Goal: Information Seeking & Learning: Learn about a topic

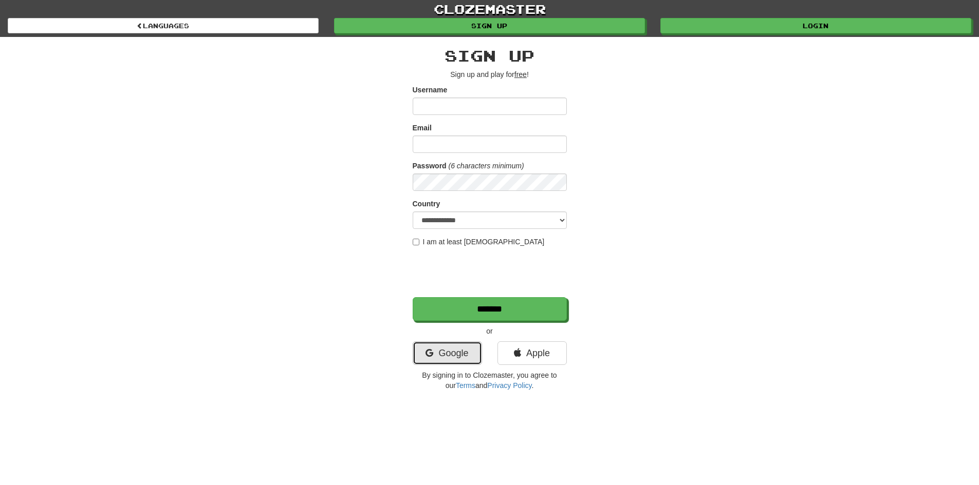
click at [470, 360] on link "Google" at bounding box center [447, 354] width 69 height 24
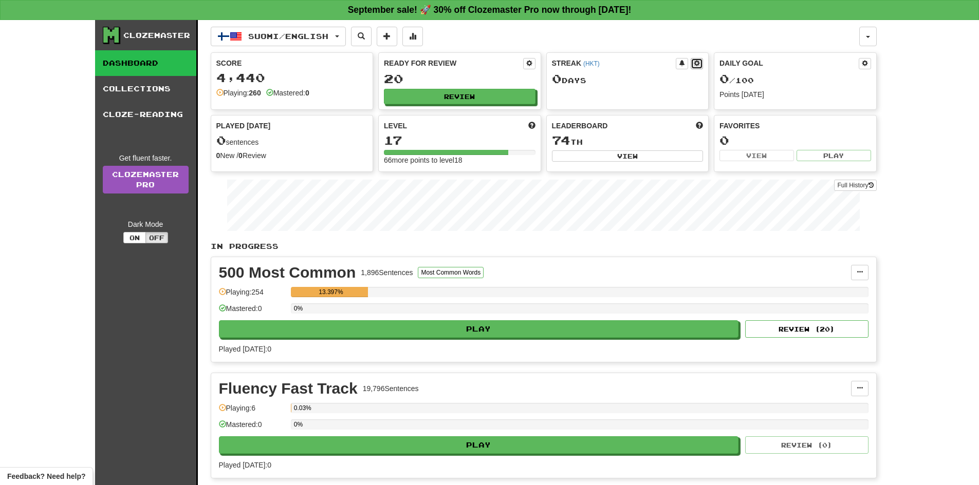
click at [695, 63] on span at bounding box center [697, 63] width 6 height 6
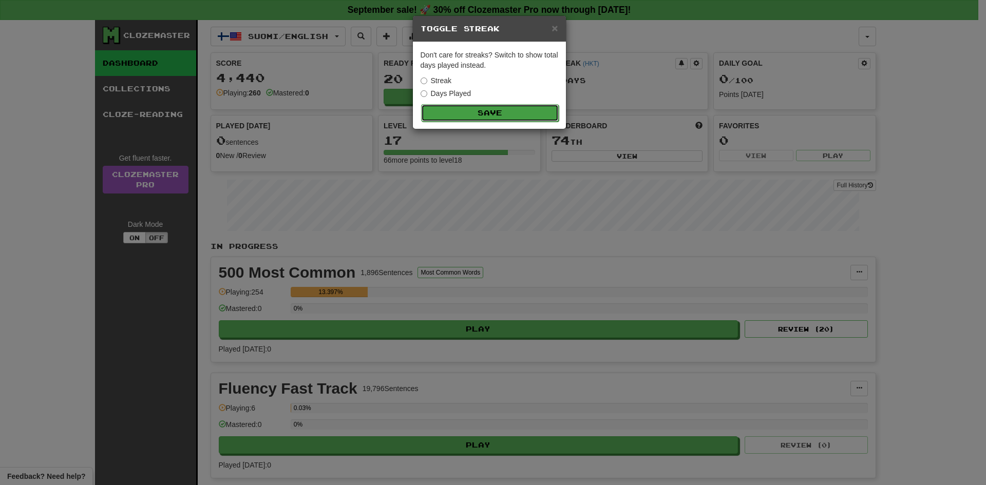
click at [445, 114] on button "Save" at bounding box center [490, 112] width 138 height 17
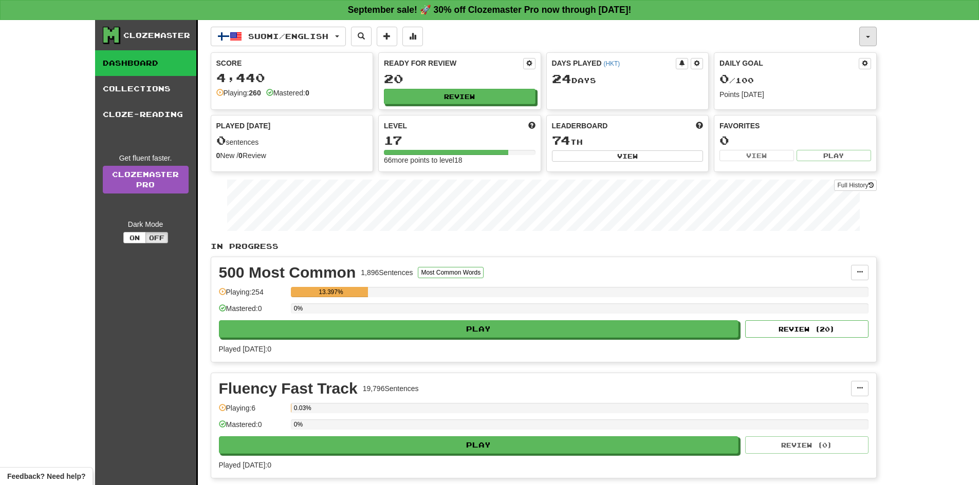
click at [872, 30] on button "button" at bounding box center [867, 37] width 17 height 20
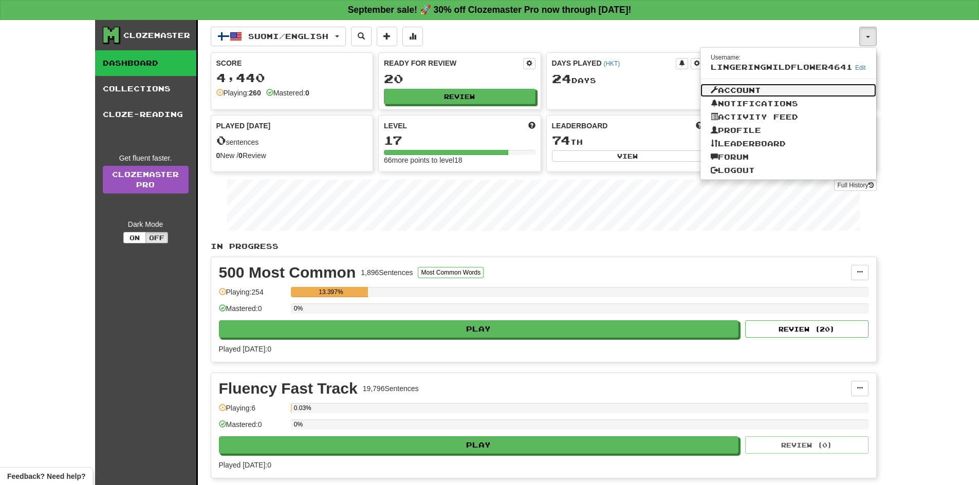
click at [750, 90] on link "Account" at bounding box center [788, 90] width 176 height 13
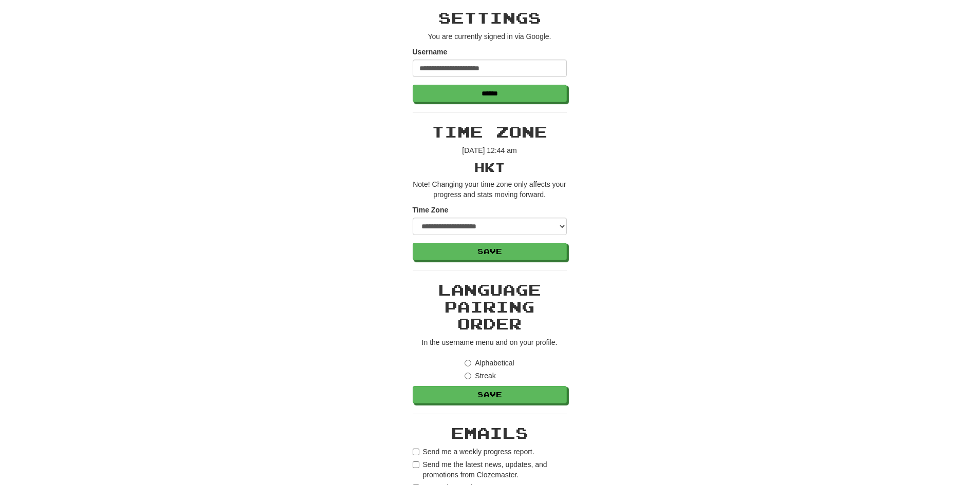
scroll to position [103, 0]
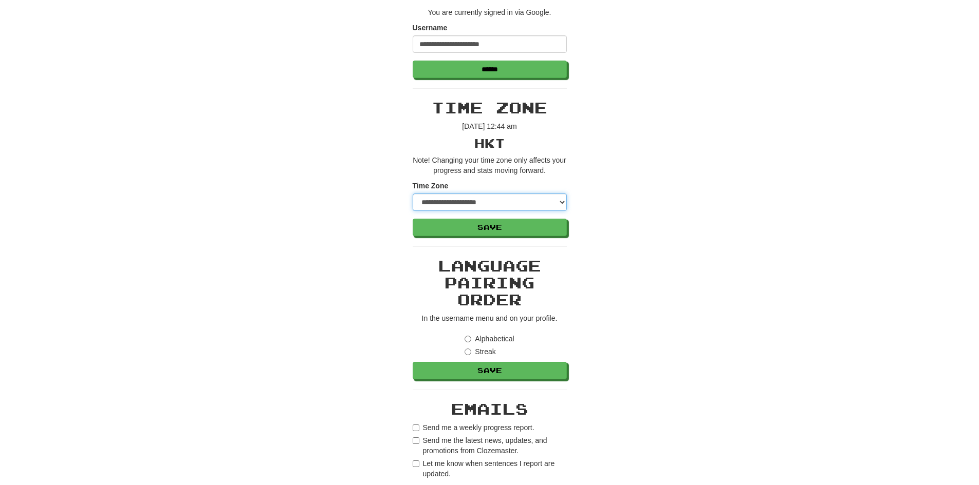
click at [473, 194] on select "**********" at bounding box center [490, 202] width 154 height 17
click at [480, 203] on select "**********" at bounding box center [490, 202] width 154 height 17
click at [637, 190] on div "**********" at bounding box center [489, 413] width 601 height 981
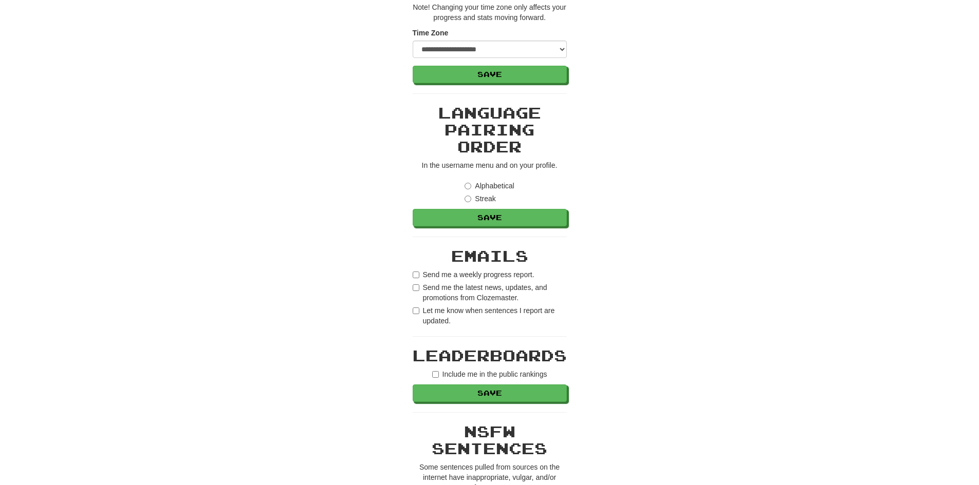
scroll to position [0, 0]
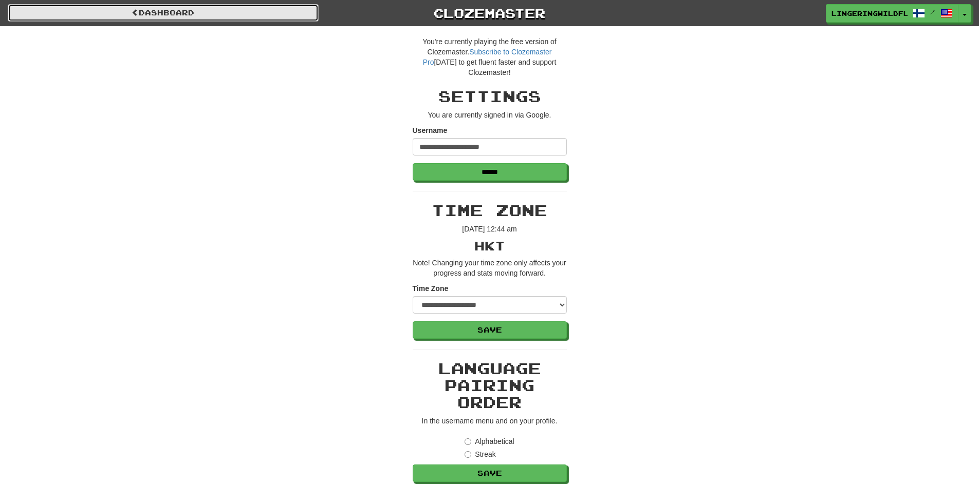
click at [132, 9] on span at bounding box center [135, 12] width 7 height 7
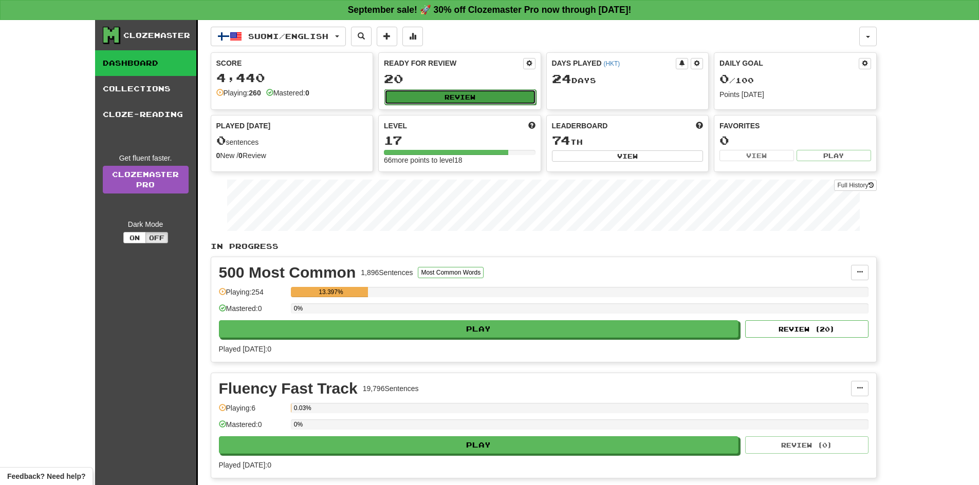
click at [420, 101] on button "Review" at bounding box center [460, 96] width 152 height 15
select select "**"
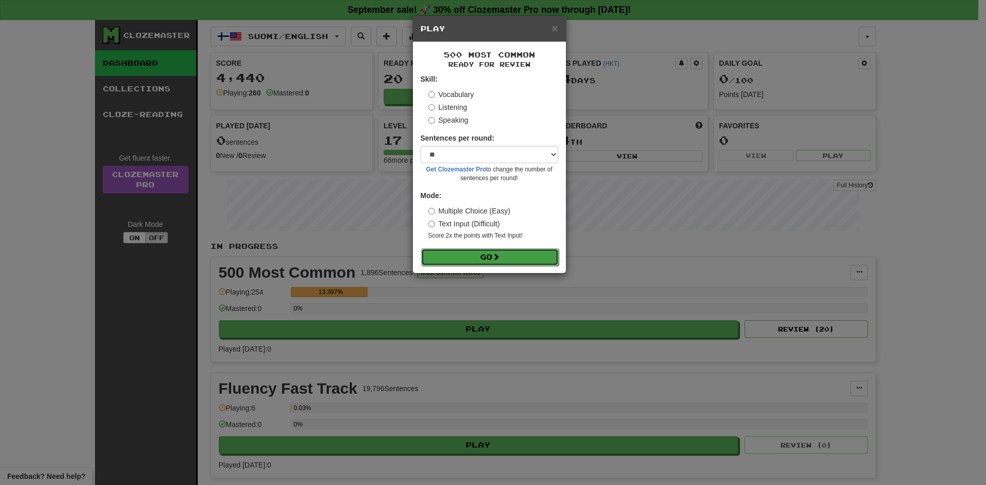
click at [462, 258] on button "Go" at bounding box center [490, 257] width 138 height 17
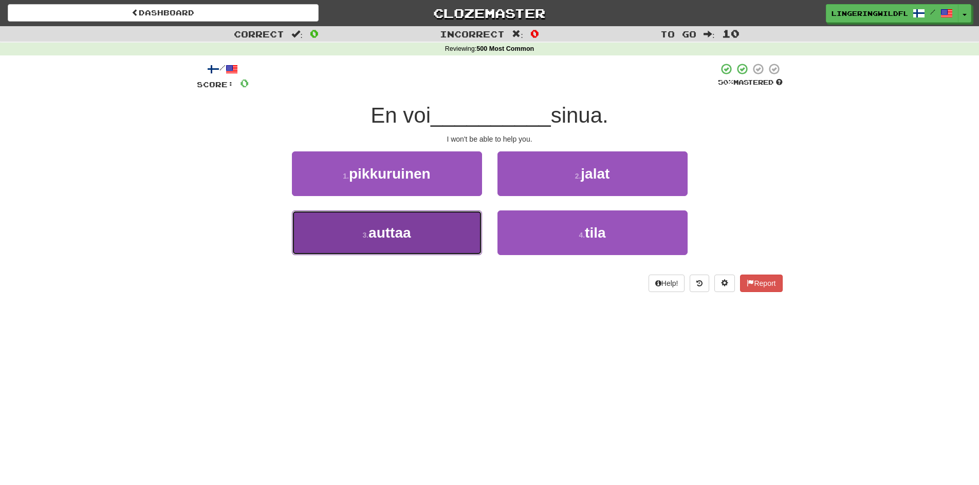
click at [445, 229] on button "3 . auttaa" at bounding box center [387, 233] width 190 height 45
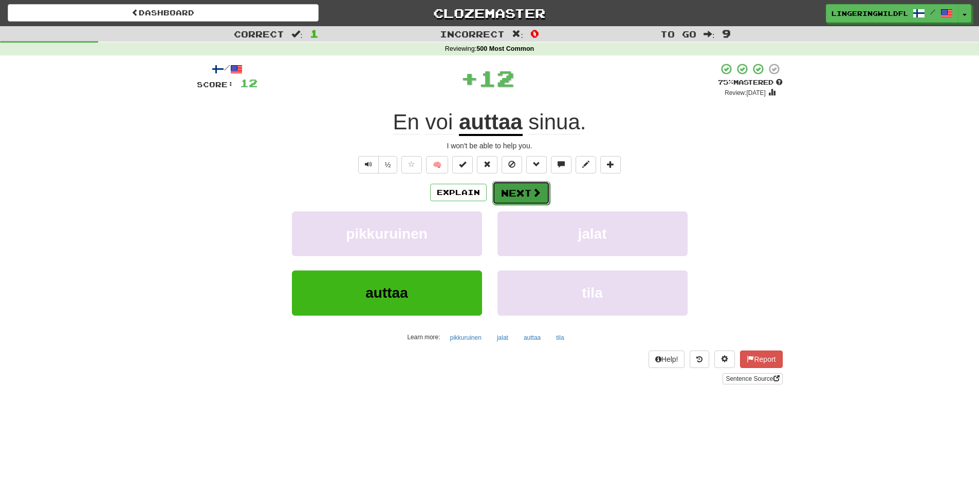
click at [534, 185] on button "Next" at bounding box center [521, 193] width 58 height 24
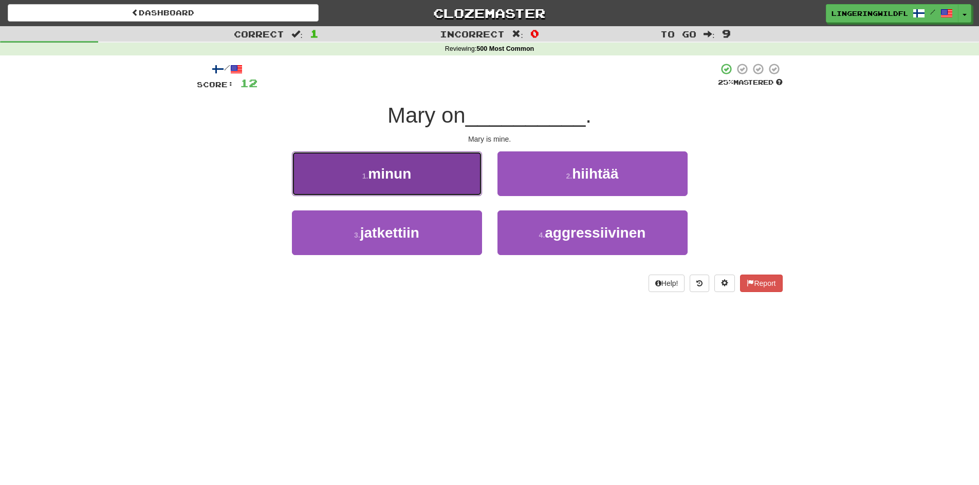
click at [418, 173] on button "1 . minun" at bounding box center [387, 174] width 190 height 45
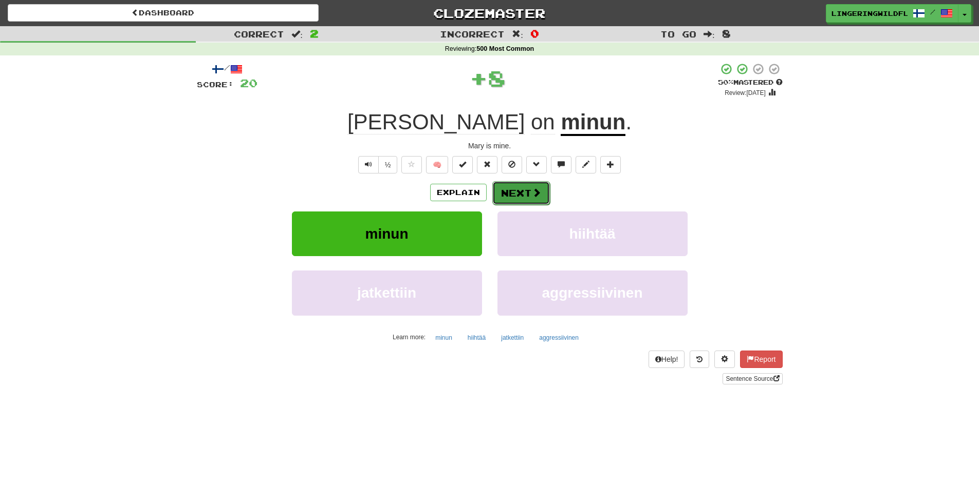
click at [510, 198] on button "Next" at bounding box center [521, 193] width 58 height 24
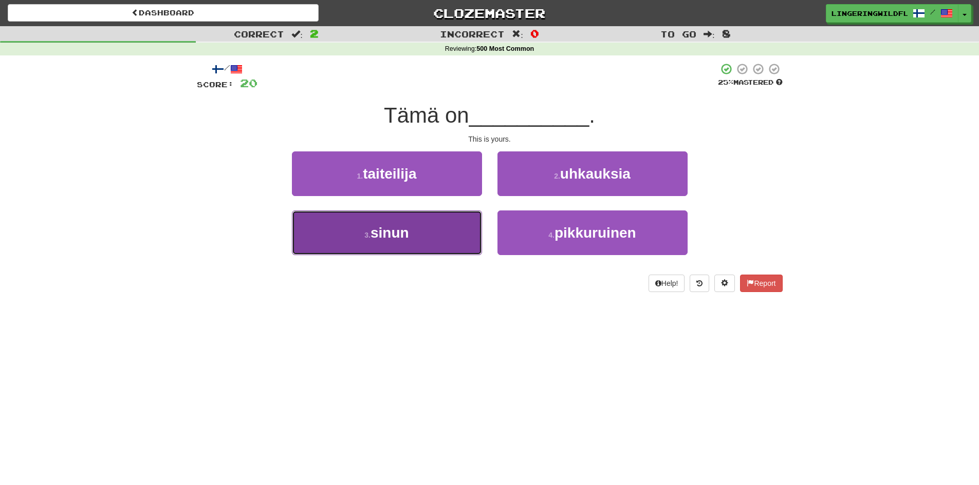
click at [408, 227] on span "sinun" at bounding box center [389, 233] width 39 height 16
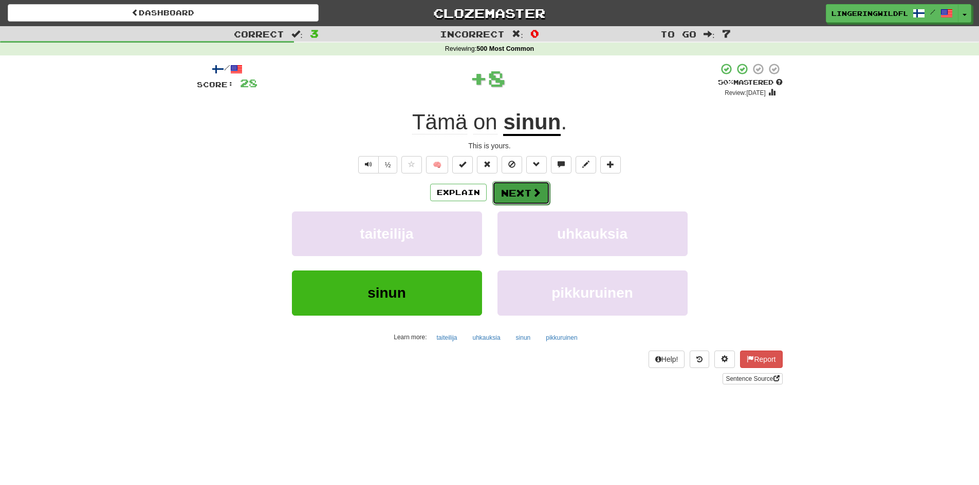
click at [500, 186] on button "Next" at bounding box center [521, 193] width 58 height 24
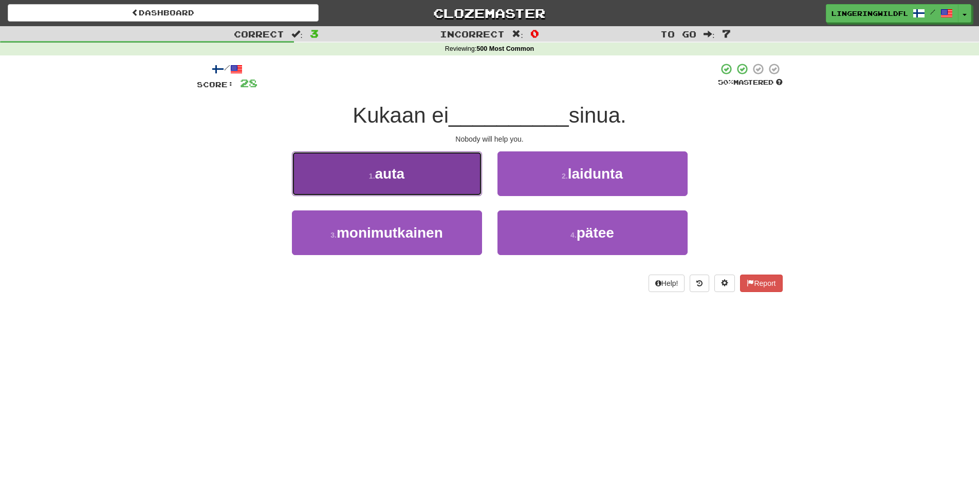
click at [420, 186] on button "1 . auta" at bounding box center [387, 174] width 190 height 45
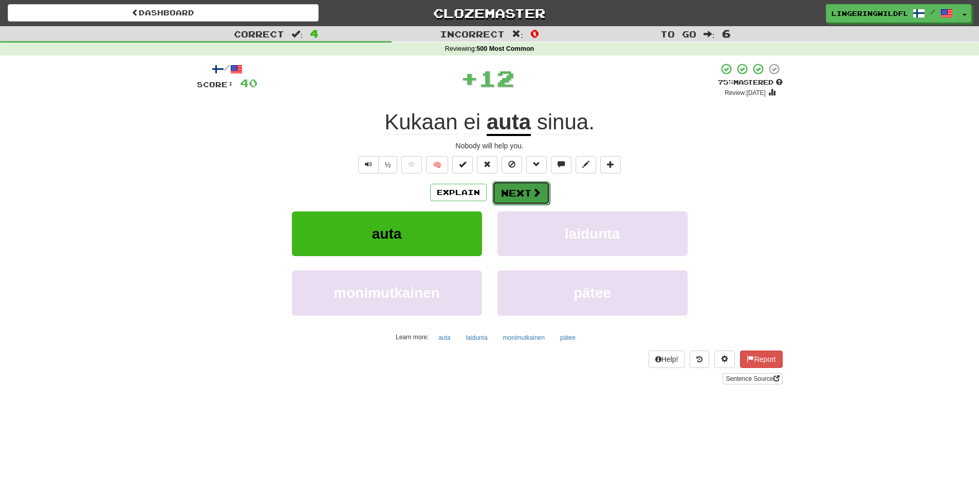
click at [512, 193] on button "Next" at bounding box center [521, 193] width 58 height 24
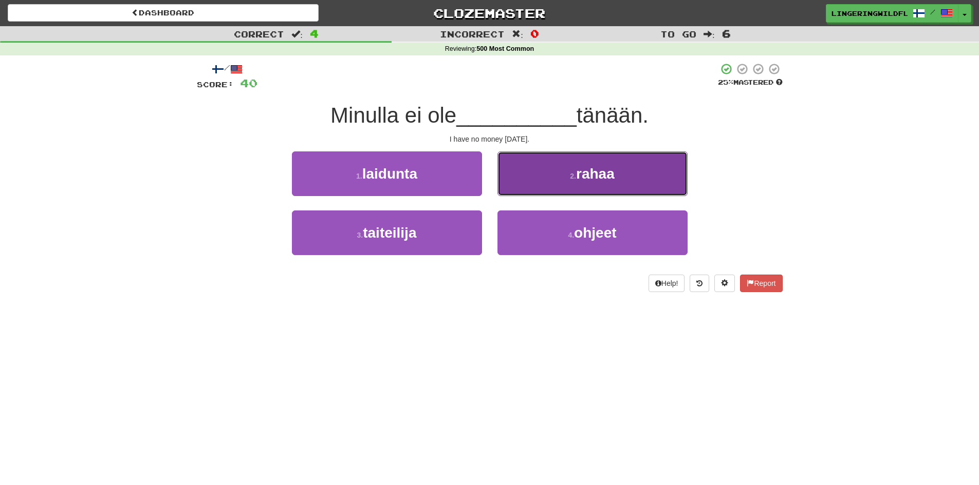
click at [621, 179] on button "2 . rahaa" at bounding box center [592, 174] width 190 height 45
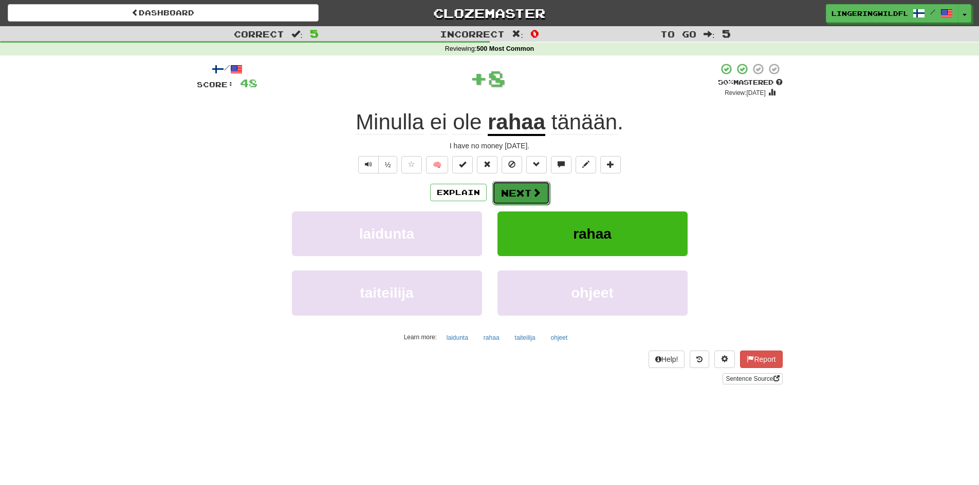
click at [503, 194] on button "Next" at bounding box center [521, 193] width 58 height 24
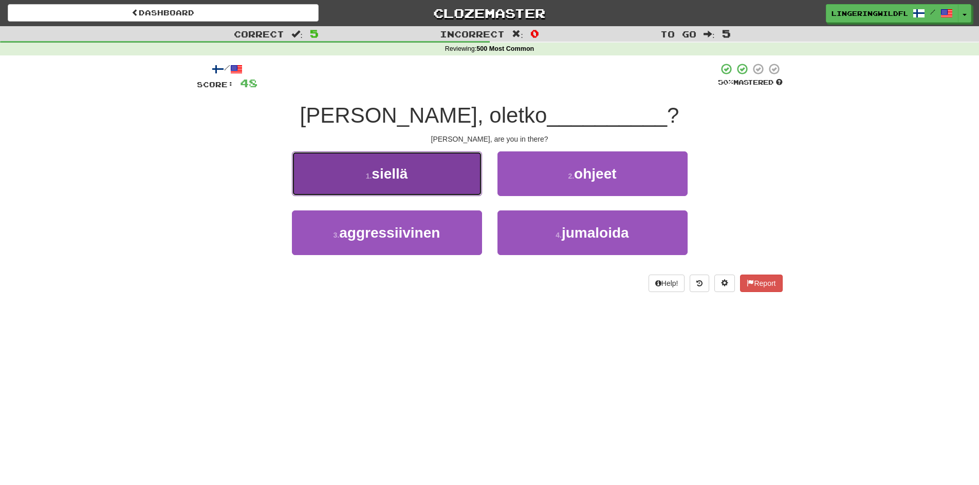
click at [428, 178] on button "1 . siellä" at bounding box center [387, 174] width 190 height 45
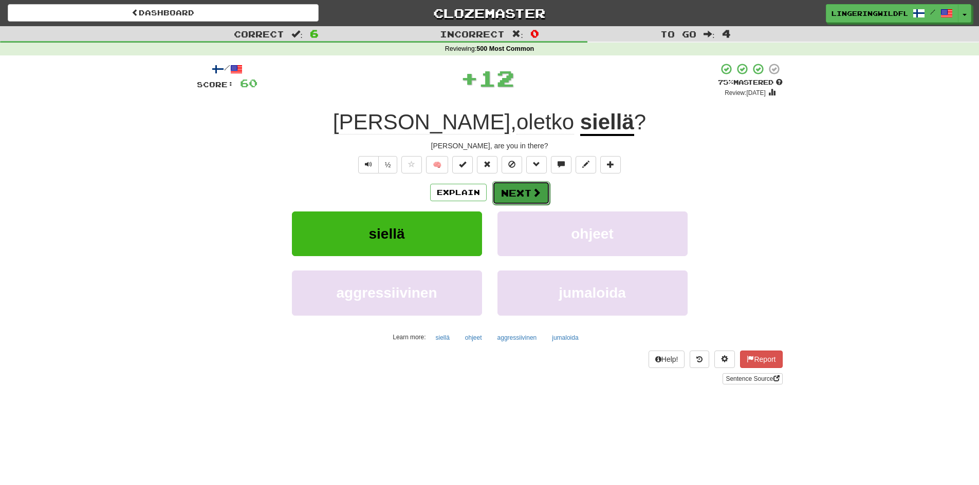
click at [535, 189] on span at bounding box center [536, 192] width 9 height 9
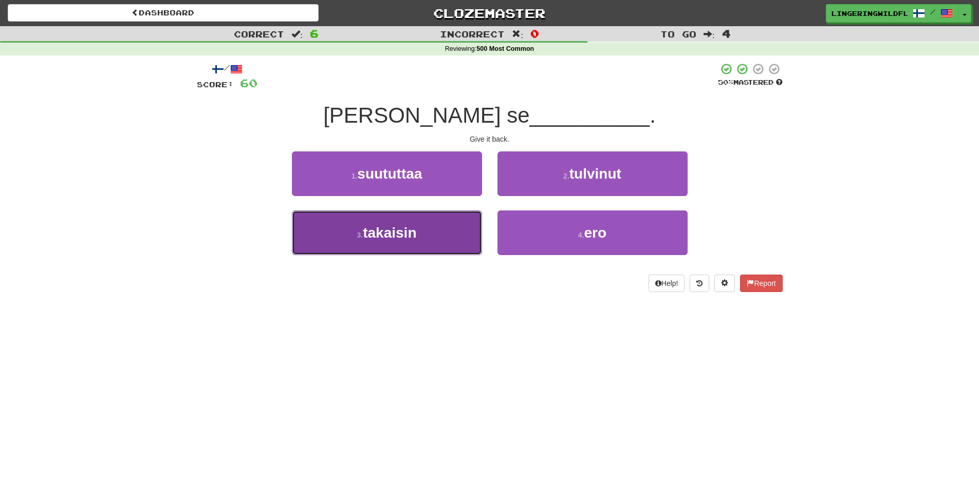
click at [396, 226] on span "takaisin" at bounding box center [389, 233] width 53 height 16
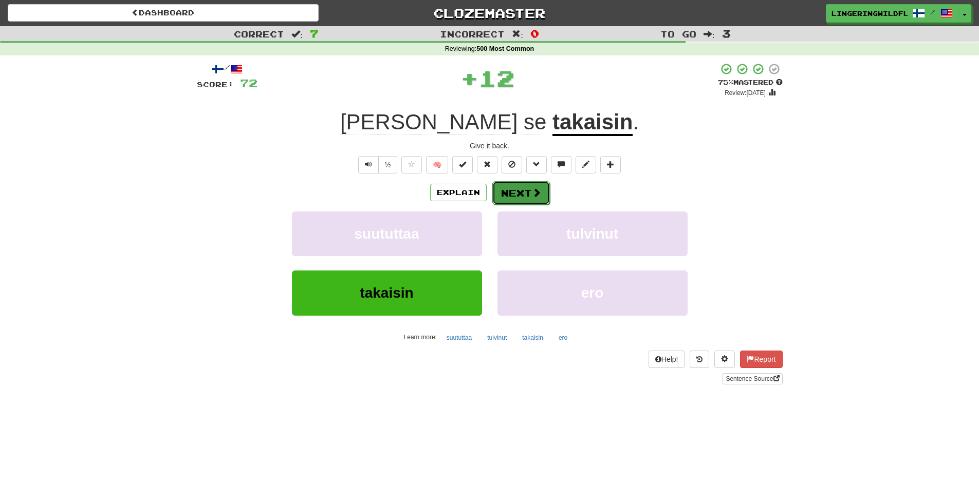
click at [496, 188] on button "Next" at bounding box center [521, 193] width 58 height 24
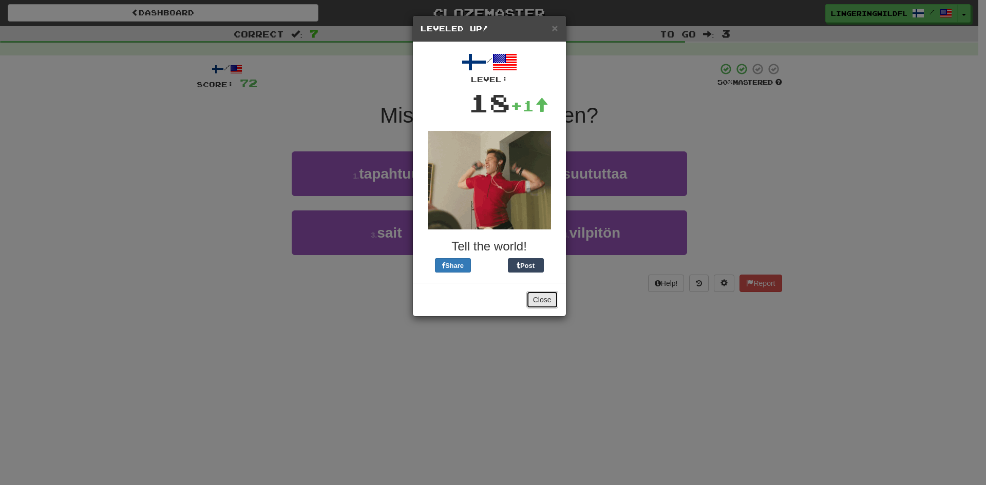
click at [532, 297] on button "Close" at bounding box center [543, 299] width 32 height 17
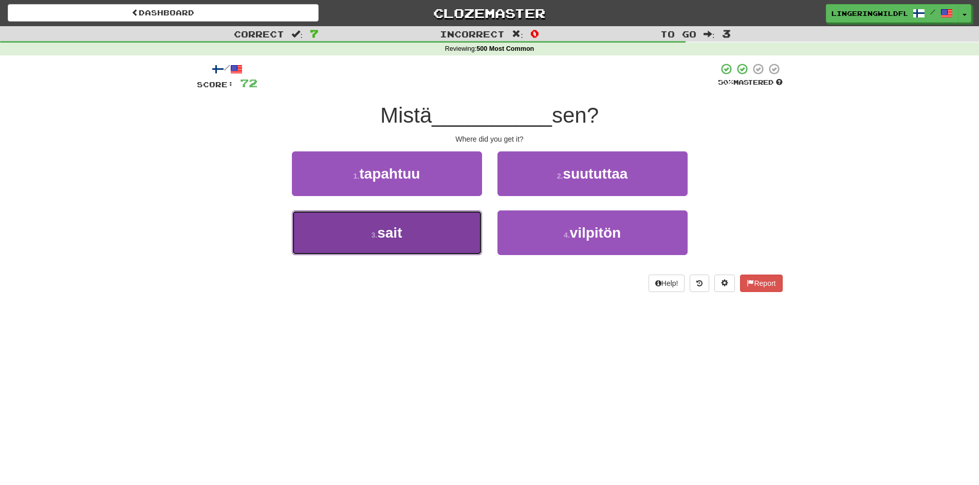
click at [422, 228] on button "3 . sait" at bounding box center [387, 233] width 190 height 45
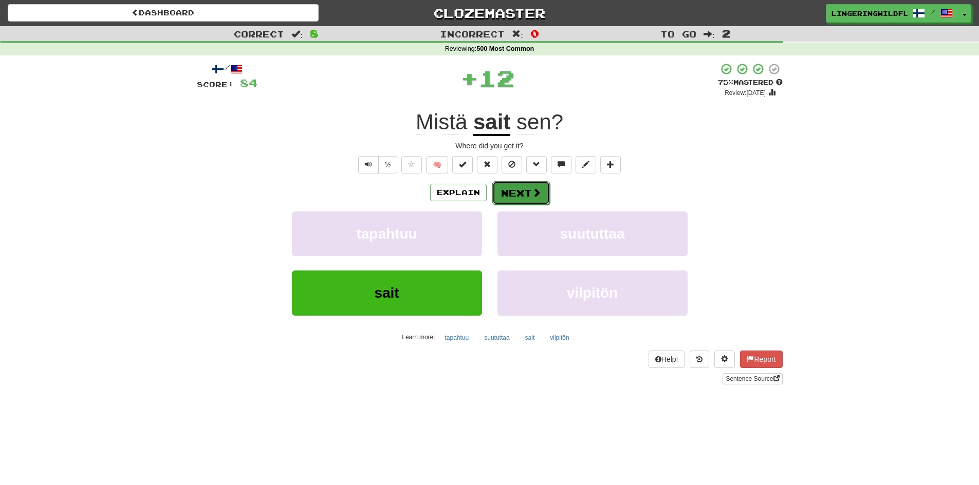
click at [544, 183] on button "Next" at bounding box center [521, 193] width 58 height 24
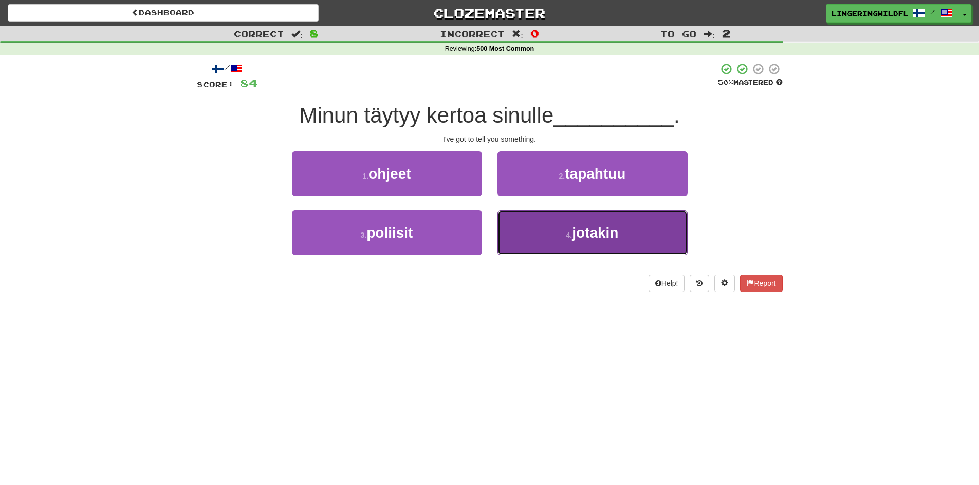
click at [629, 234] on button "4 . jotakin" at bounding box center [592, 233] width 190 height 45
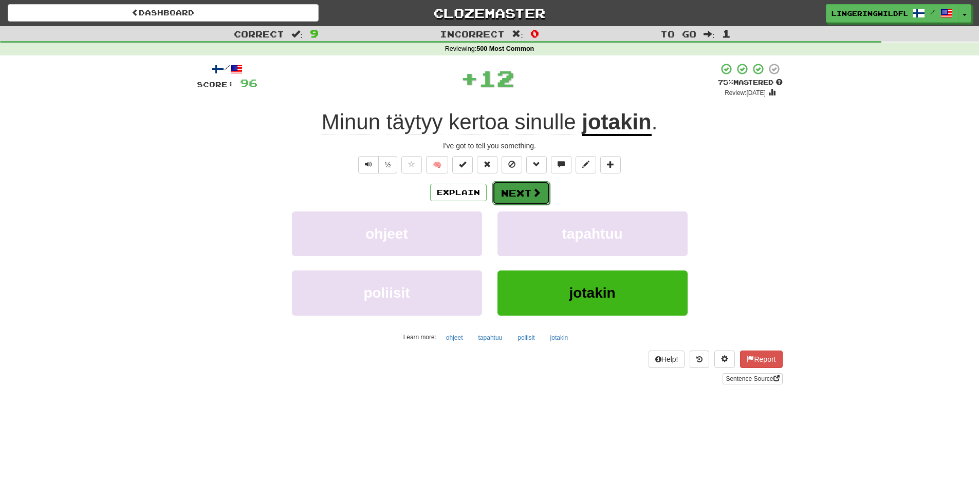
click at [521, 189] on button "Next" at bounding box center [521, 193] width 58 height 24
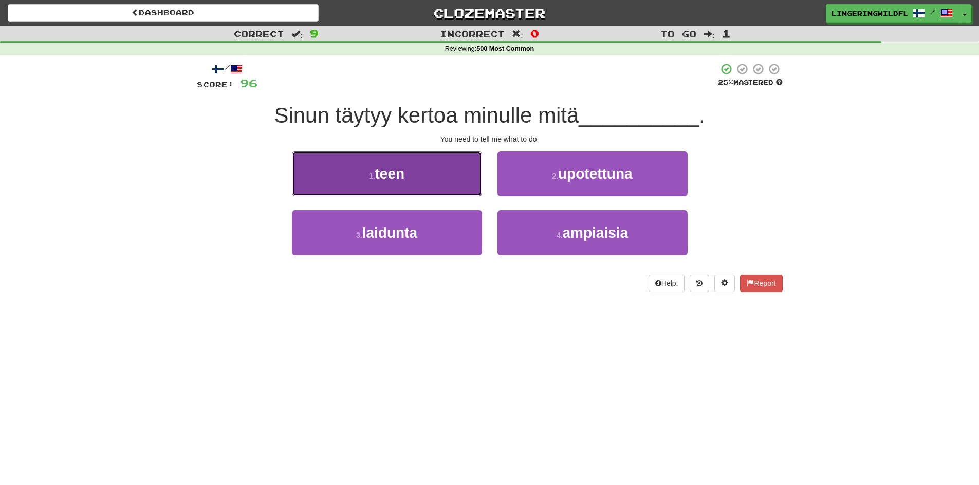
click at [425, 179] on button "1 . teen" at bounding box center [387, 174] width 190 height 45
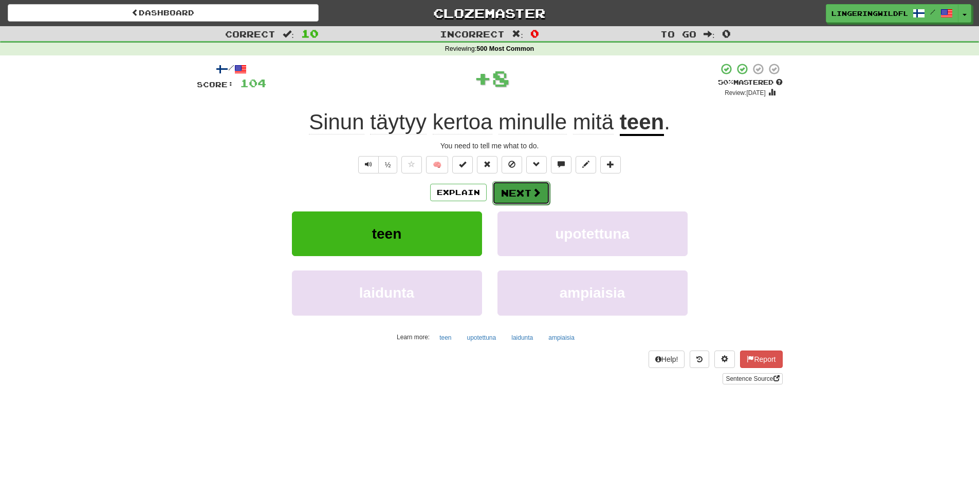
click at [529, 196] on button "Next" at bounding box center [521, 193] width 58 height 24
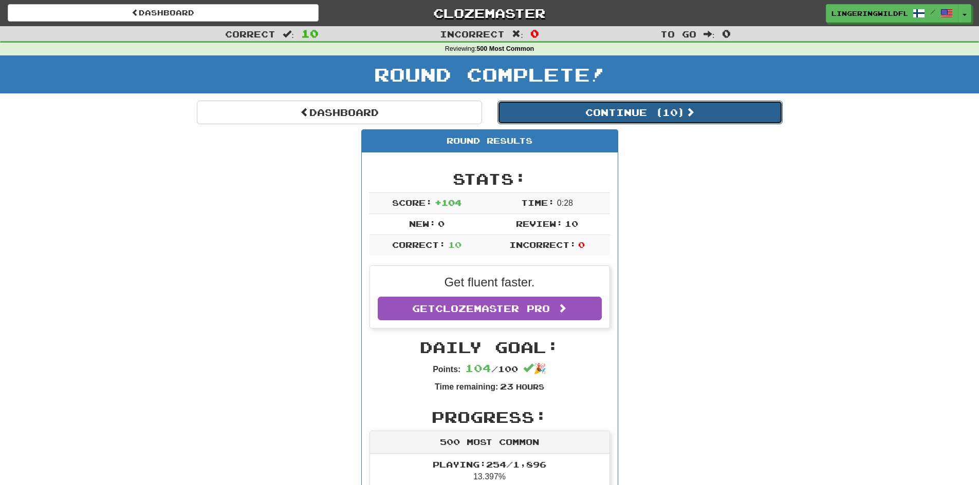
click at [556, 116] on button "Continue ( 10 )" at bounding box center [639, 113] width 285 height 24
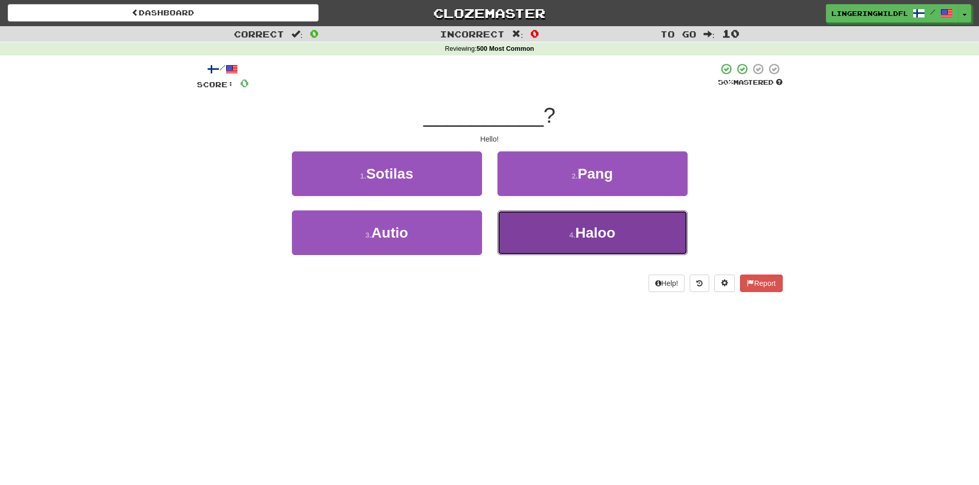
click at [549, 241] on button "4 . Haloo" at bounding box center [592, 233] width 190 height 45
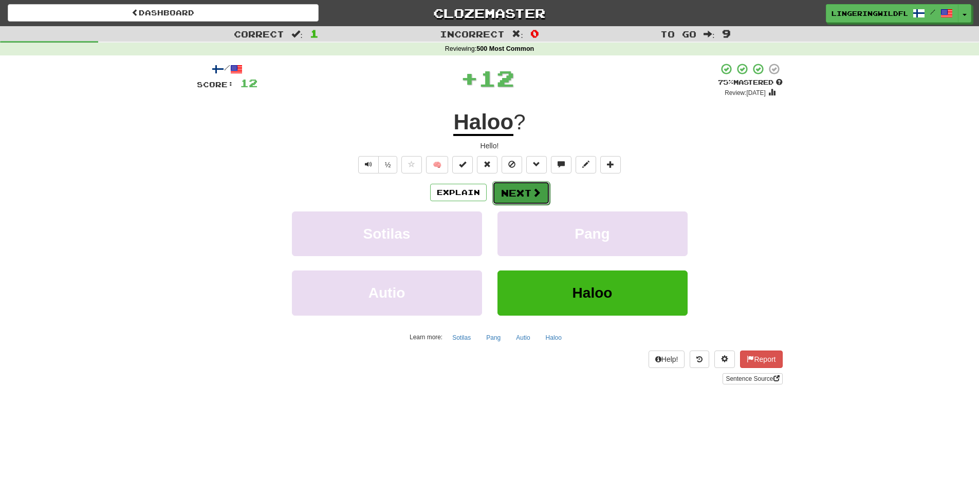
click at [511, 198] on button "Next" at bounding box center [521, 193] width 58 height 24
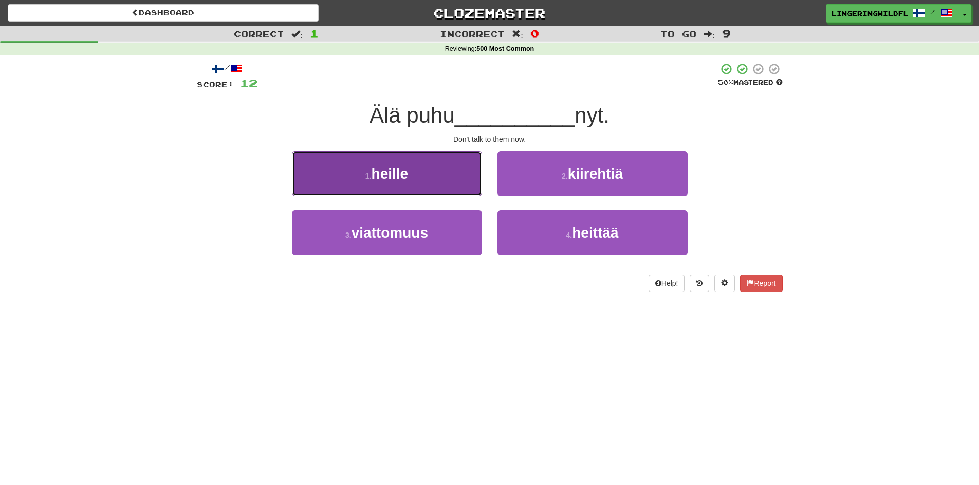
click at [437, 174] on button "1 . heille" at bounding box center [387, 174] width 190 height 45
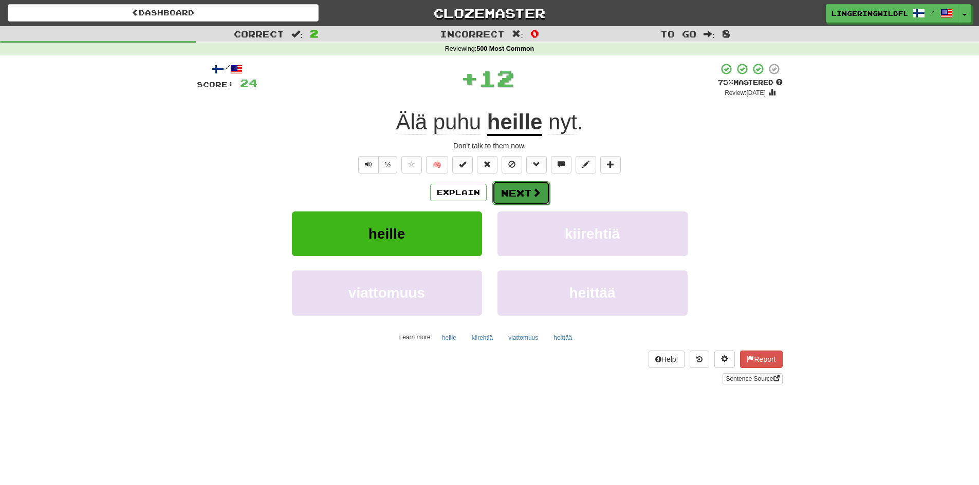
click at [525, 184] on button "Next" at bounding box center [521, 193] width 58 height 24
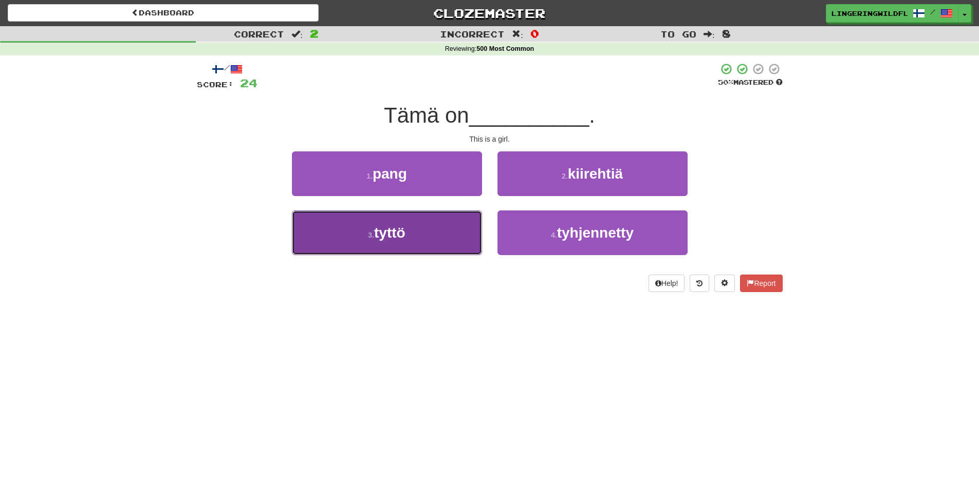
click at [416, 227] on button "3 . tyttö" at bounding box center [387, 233] width 190 height 45
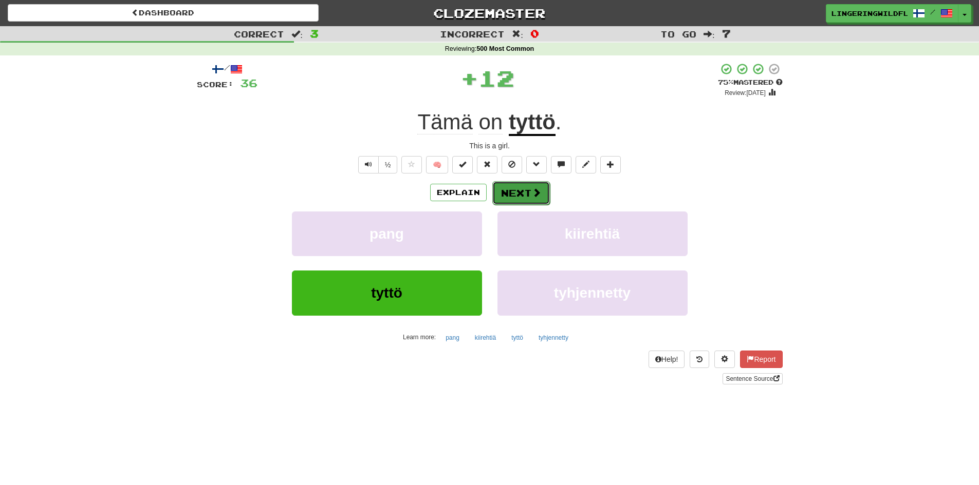
click at [525, 190] on button "Next" at bounding box center [521, 193] width 58 height 24
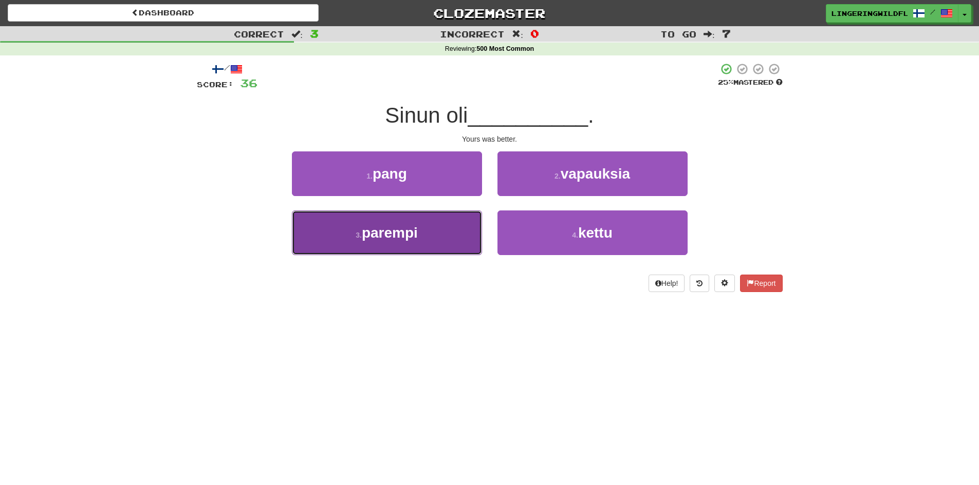
click at [426, 249] on button "3 . parempi" at bounding box center [387, 233] width 190 height 45
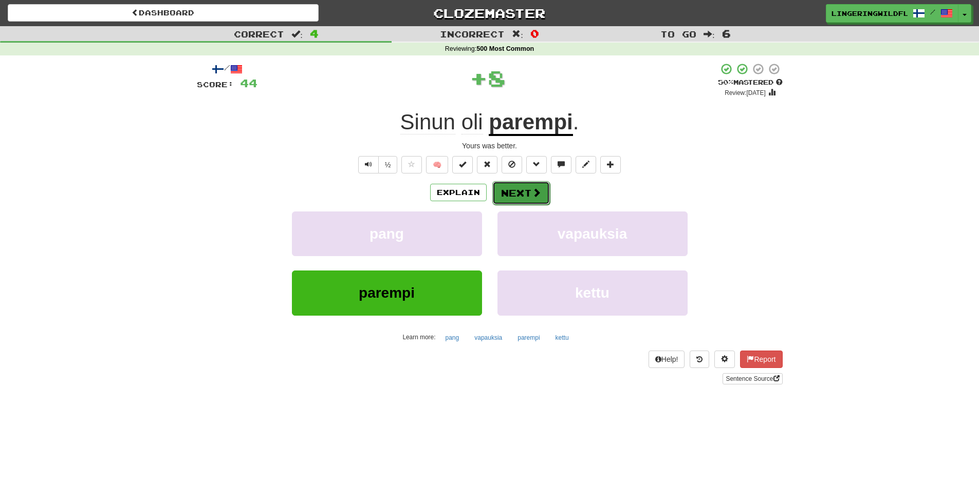
click at [526, 192] on button "Next" at bounding box center [521, 193] width 58 height 24
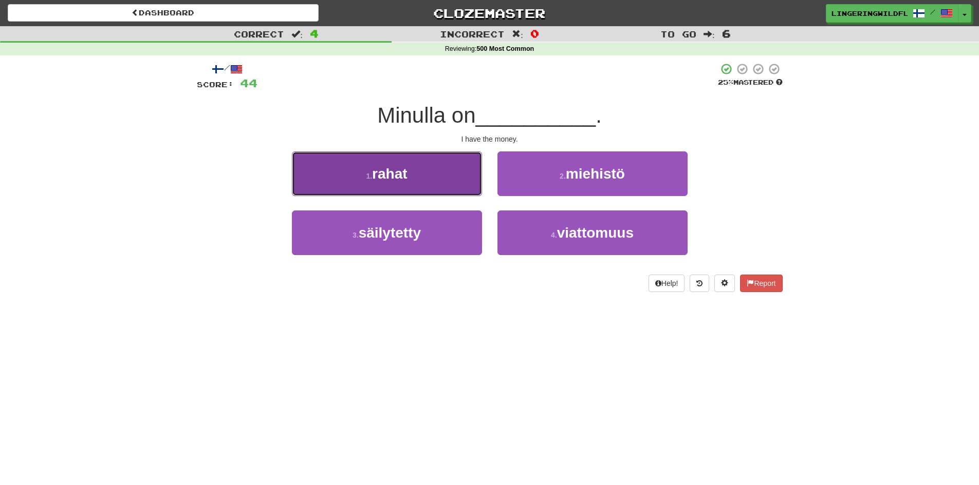
click at [434, 180] on button "1 . rahat" at bounding box center [387, 174] width 190 height 45
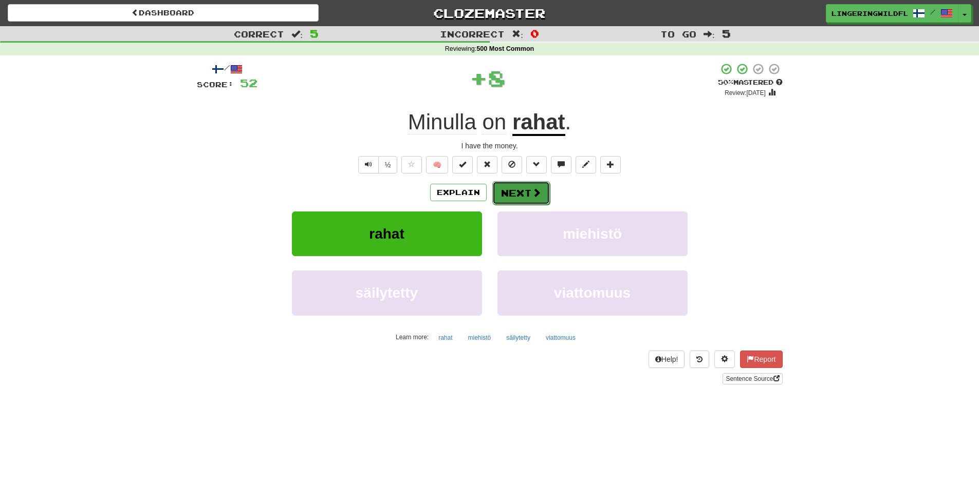
click at [532, 192] on span at bounding box center [536, 192] width 9 height 9
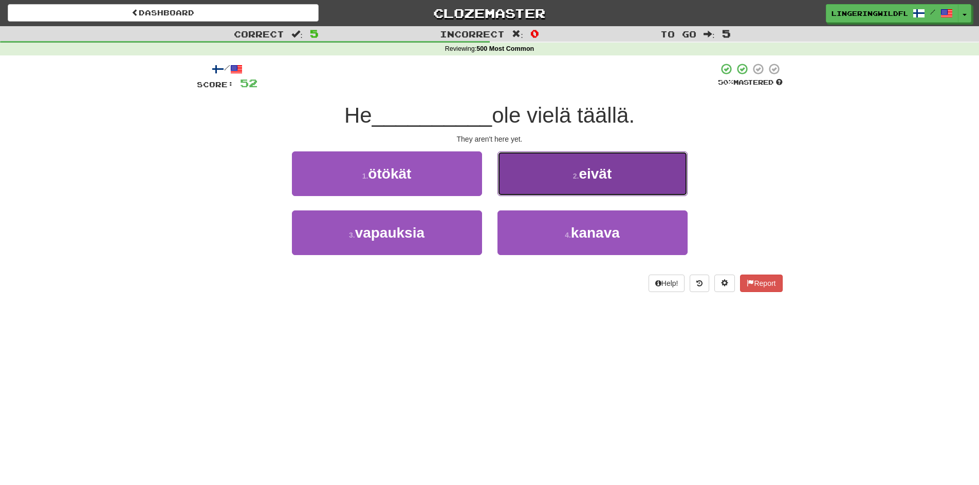
click at [577, 174] on small "2 ." at bounding box center [576, 176] width 6 height 8
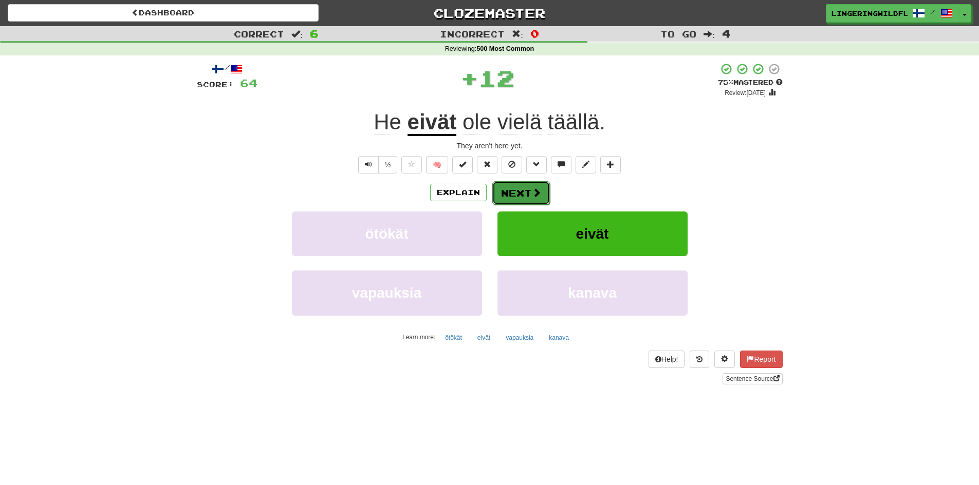
click at [518, 190] on button "Next" at bounding box center [521, 193] width 58 height 24
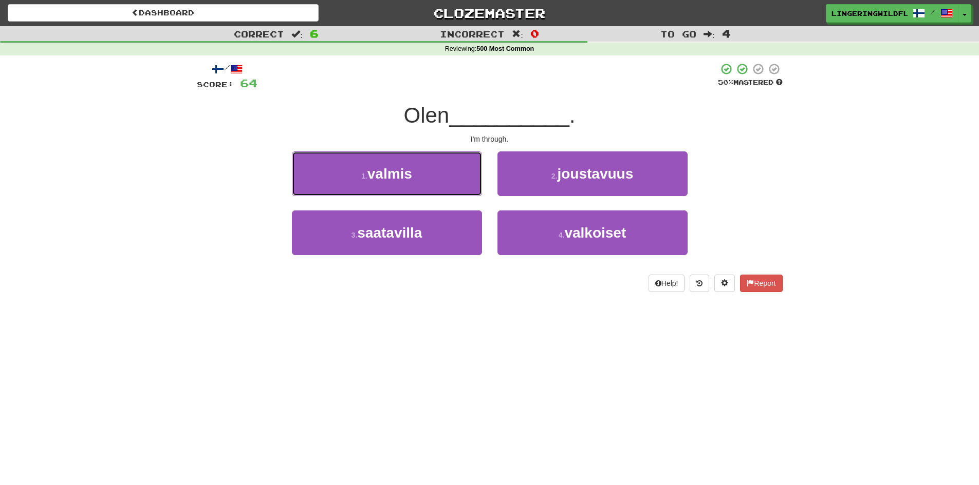
click at [436, 180] on button "1 . valmis" at bounding box center [387, 174] width 190 height 45
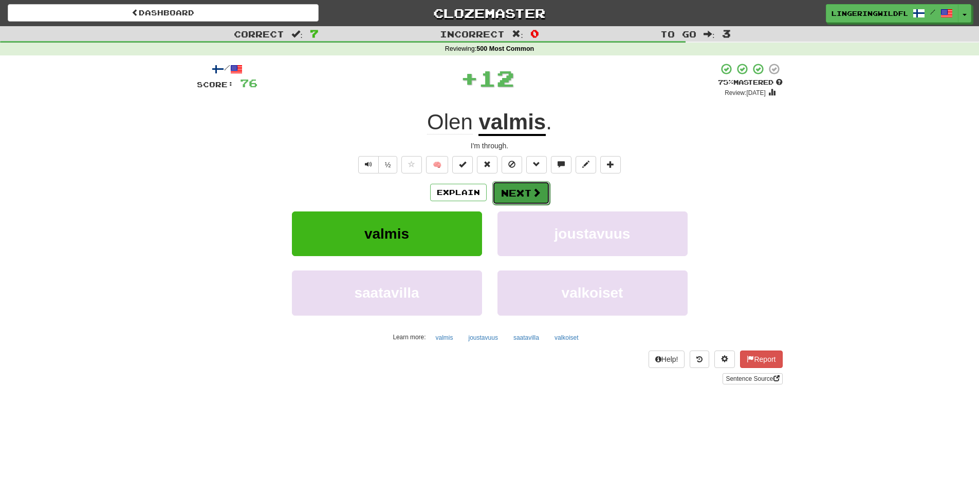
click at [525, 182] on button "Next" at bounding box center [521, 193] width 58 height 24
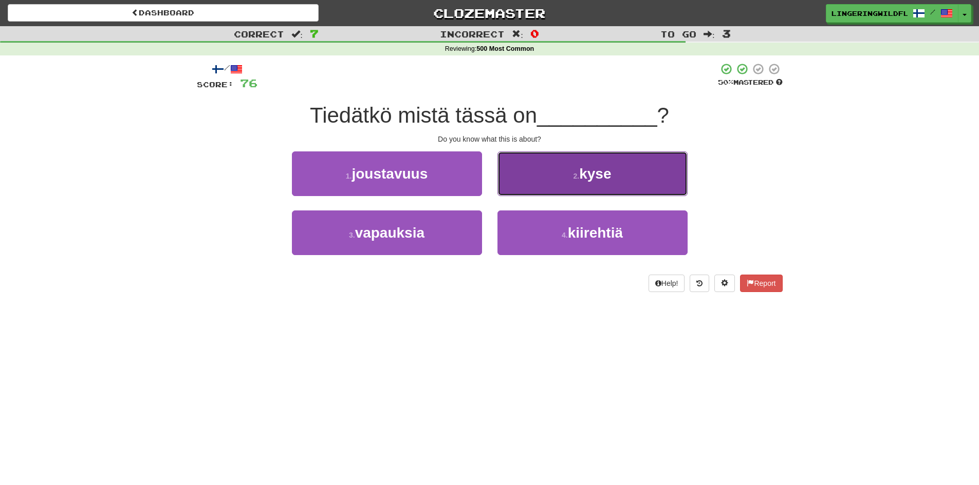
click at [566, 170] on button "2 . kyse" at bounding box center [592, 174] width 190 height 45
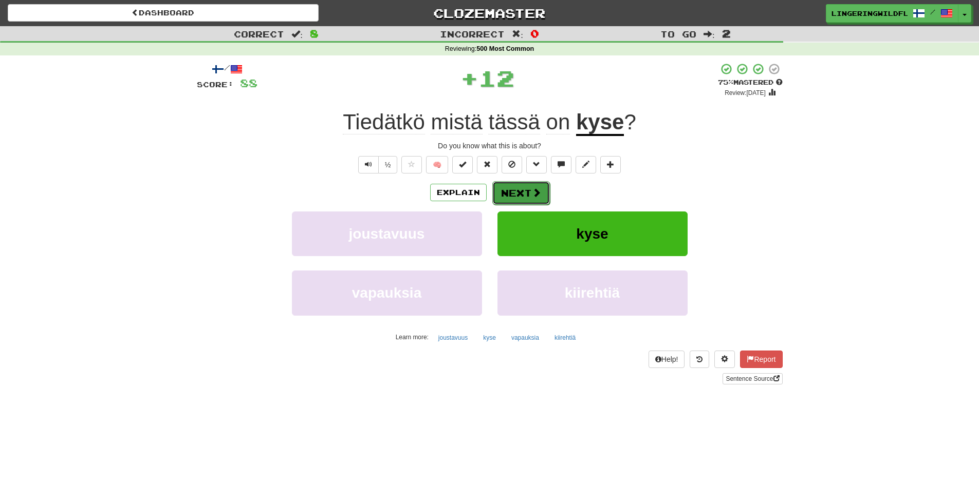
click at [525, 188] on button "Next" at bounding box center [521, 193] width 58 height 24
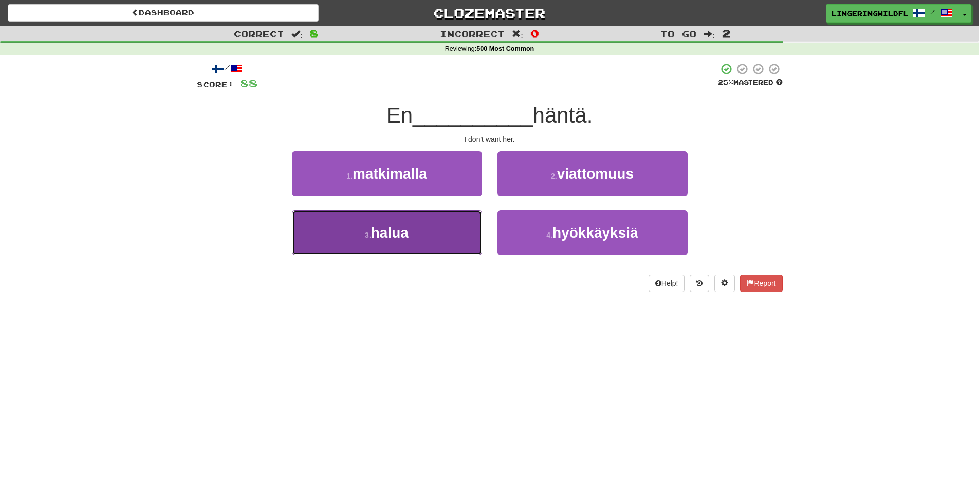
click at [432, 242] on button "3 . halua" at bounding box center [387, 233] width 190 height 45
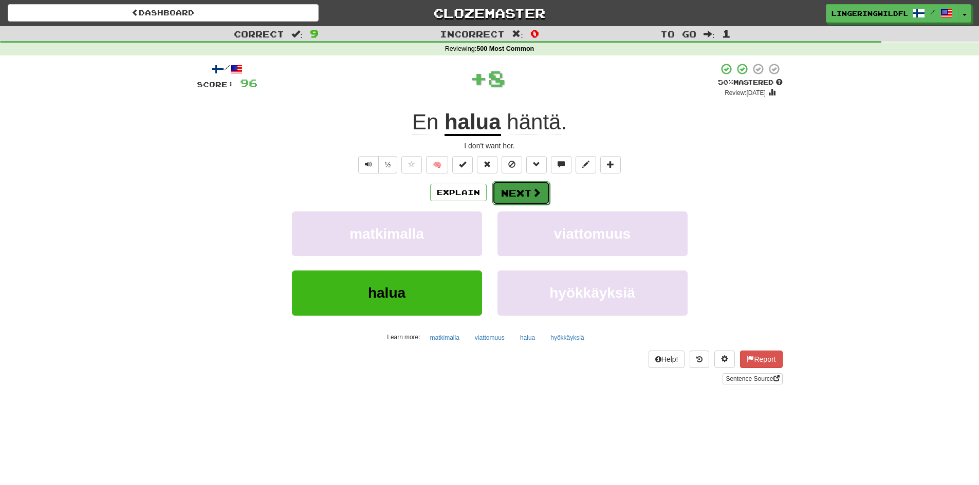
click at [525, 191] on button "Next" at bounding box center [521, 193] width 58 height 24
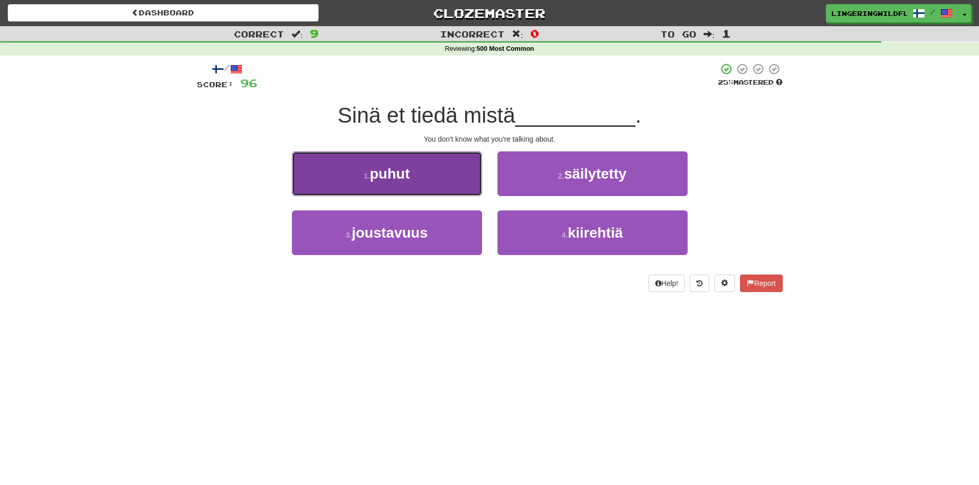
click at [436, 176] on button "1 . puhut" at bounding box center [387, 174] width 190 height 45
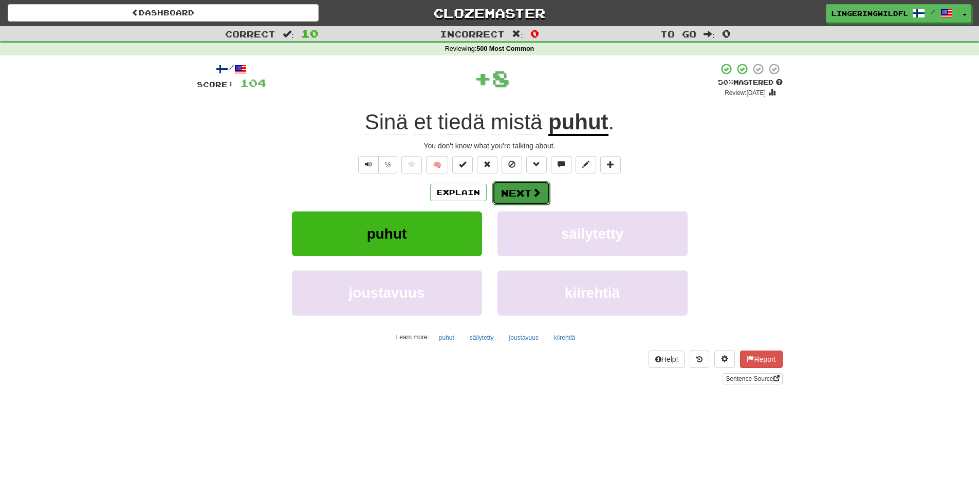
click at [530, 194] on button "Next" at bounding box center [521, 193] width 58 height 24
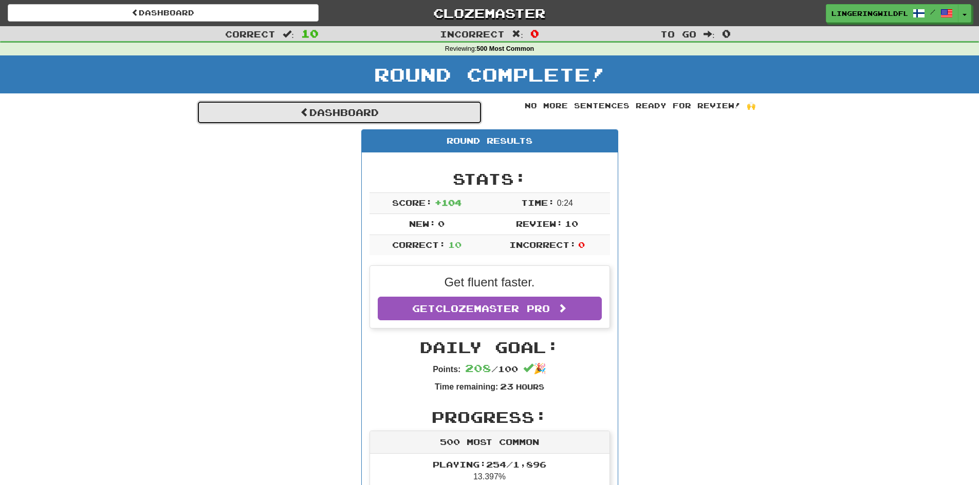
click at [422, 118] on link "Dashboard" at bounding box center [339, 113] width 285 height 24
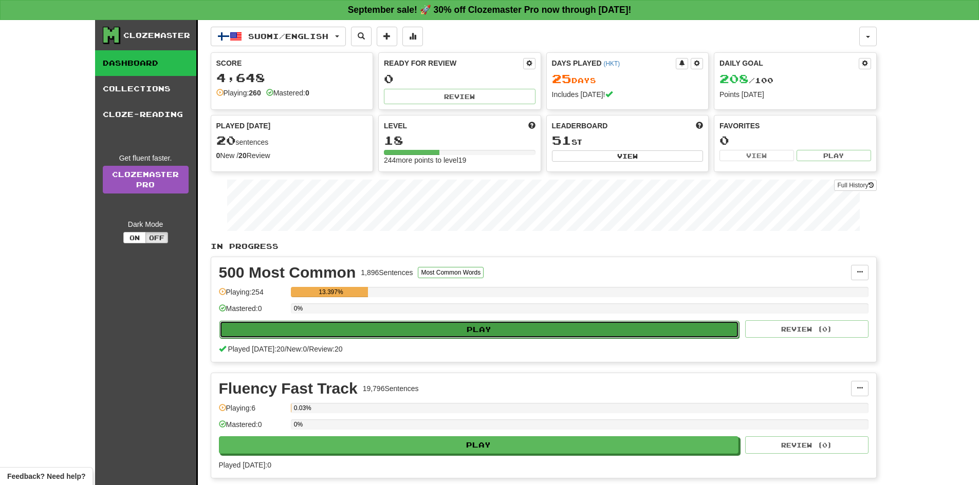
click at [347, 332] on button "Play" at bounding box center [479, 329] width 520 height 17
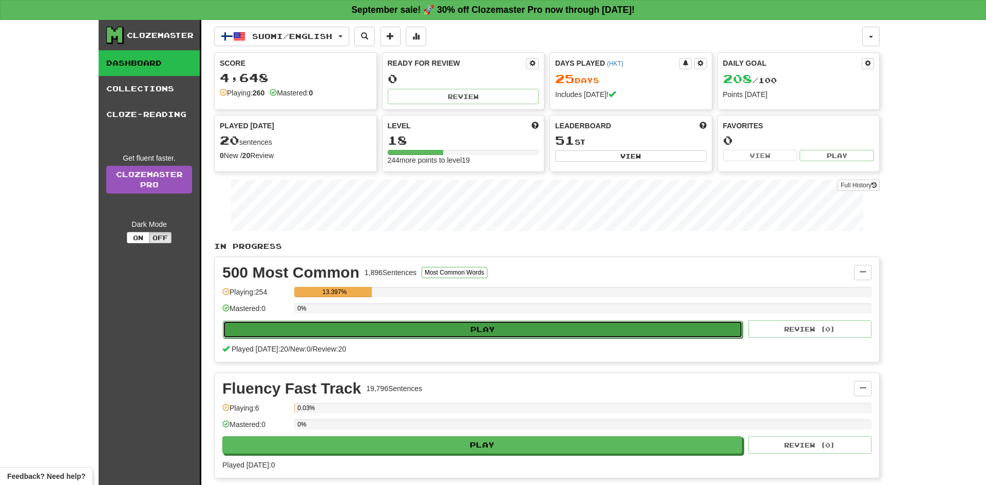
select select "**"
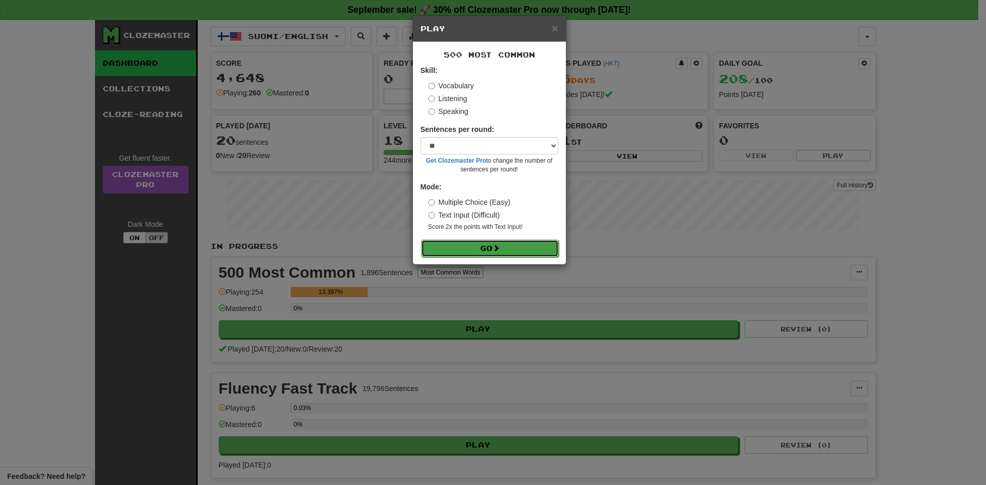
click at [461, 249] on button "Go" at bounding box center [490, 248] width 138 height 17
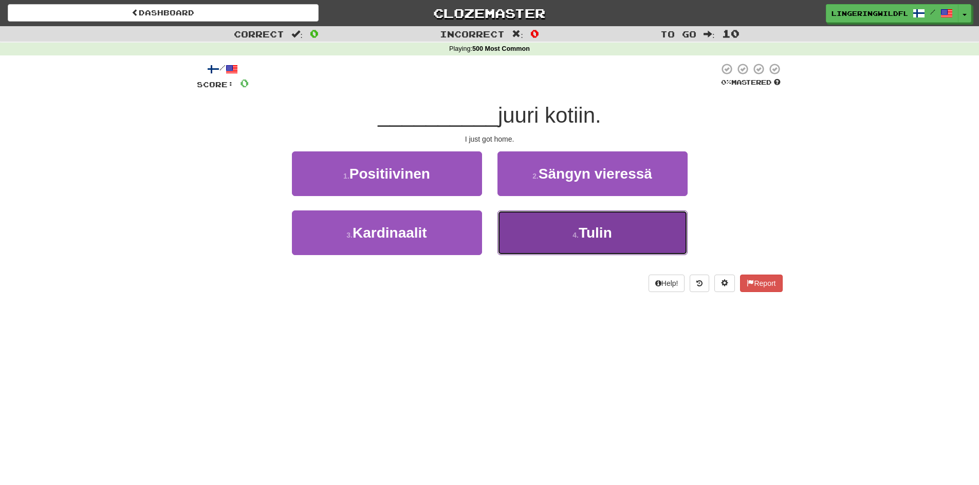
click at [553, 237] on button "4 . Tulin" at bounding box center [592, 233] width 190 height 45
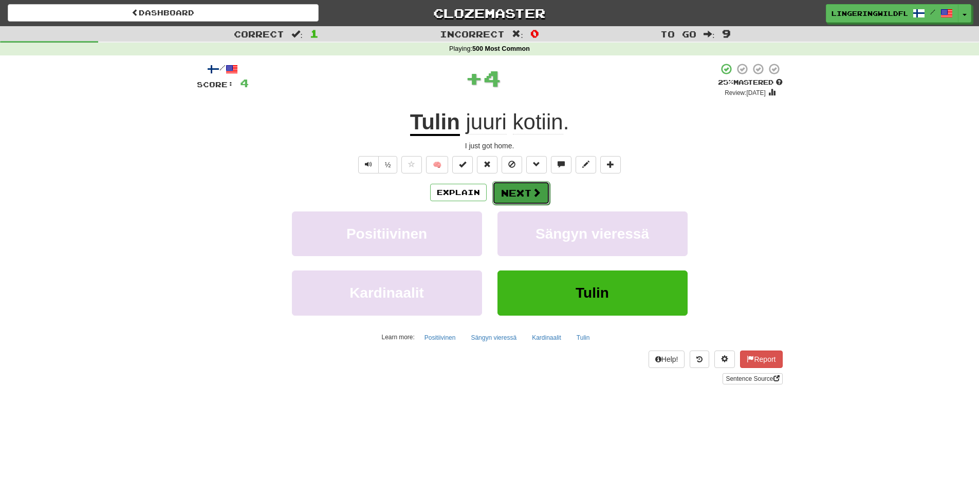
click at [511, 196] on button "Next" at bounding box center [521, 193] width 58 height 24
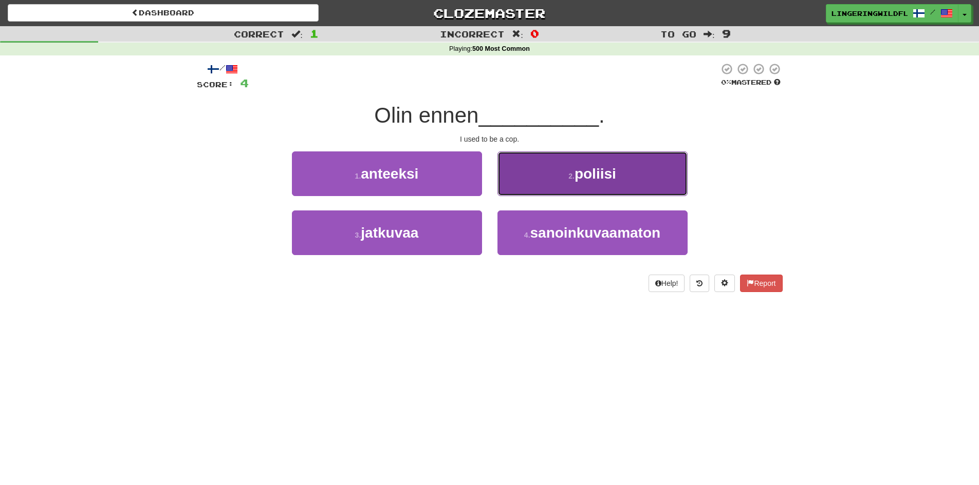
click at [575, 175] on span "poliisi" at bounding box center [595, 174] width 42 height 16
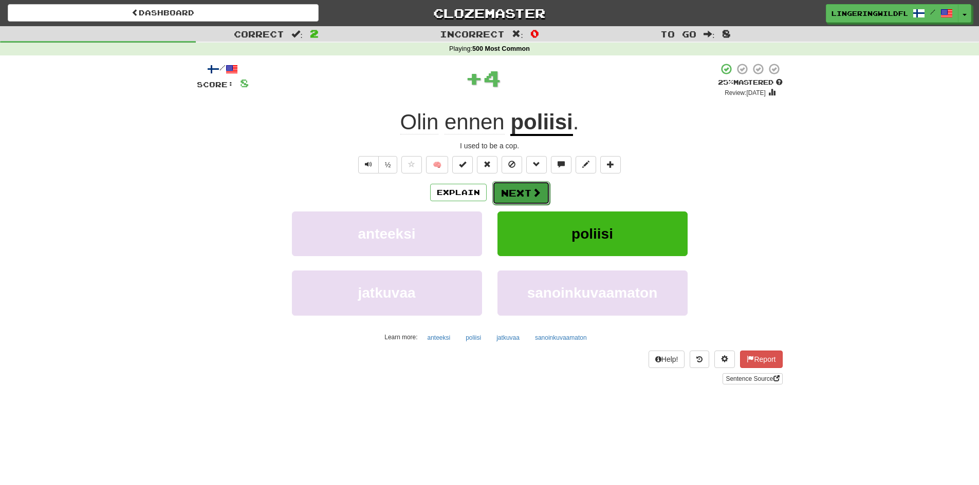
click at [517, 202] on button "Next" at bounding box center [521, 193] width 58 height 24
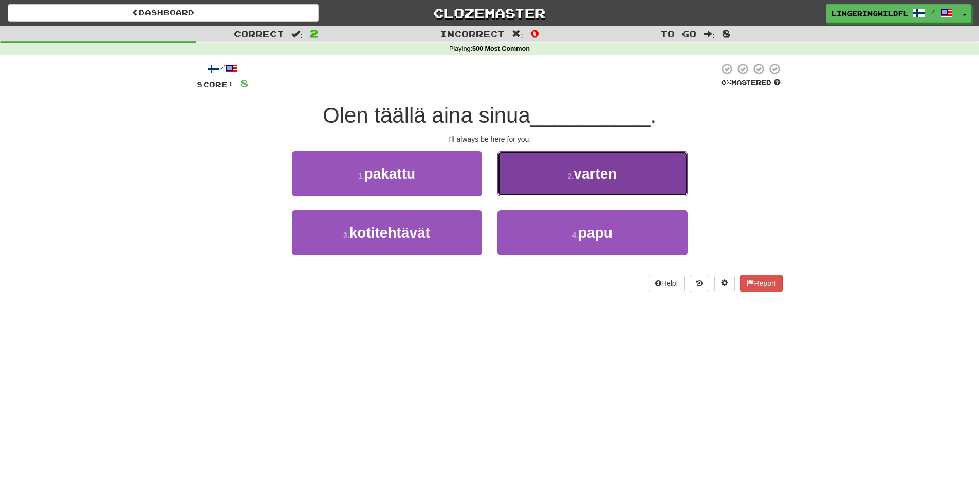
click at [545, 189] on button "2 . varten" at bounding box center [592, 174] width 190 height 45
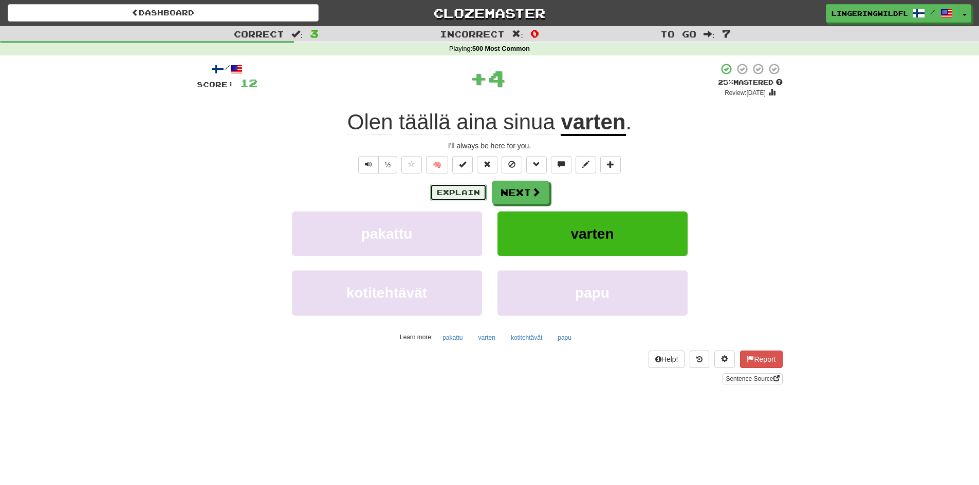
click at [462, 192] on button "Explain" at bounding box center [458, 192] width 57 height 17
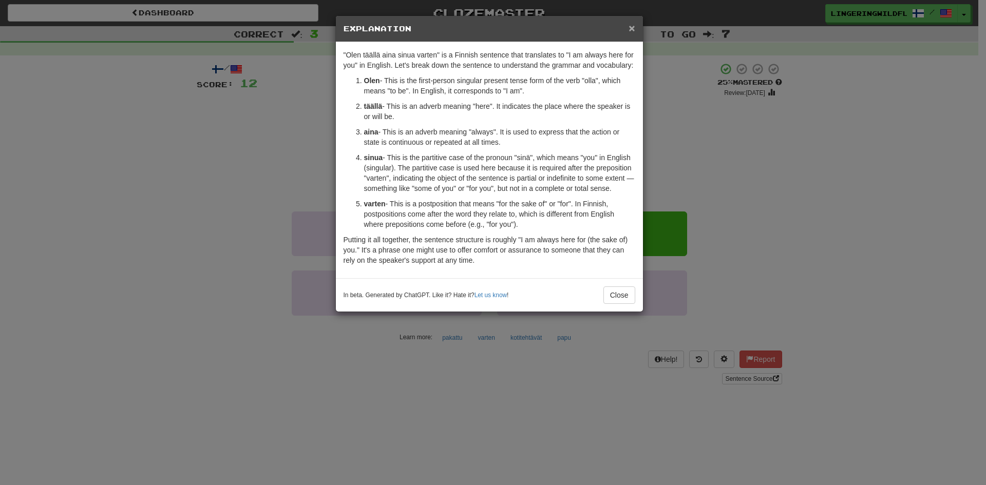
click at [630, 32] on span "×" at bounding box center [632, 28] width 6 height 12
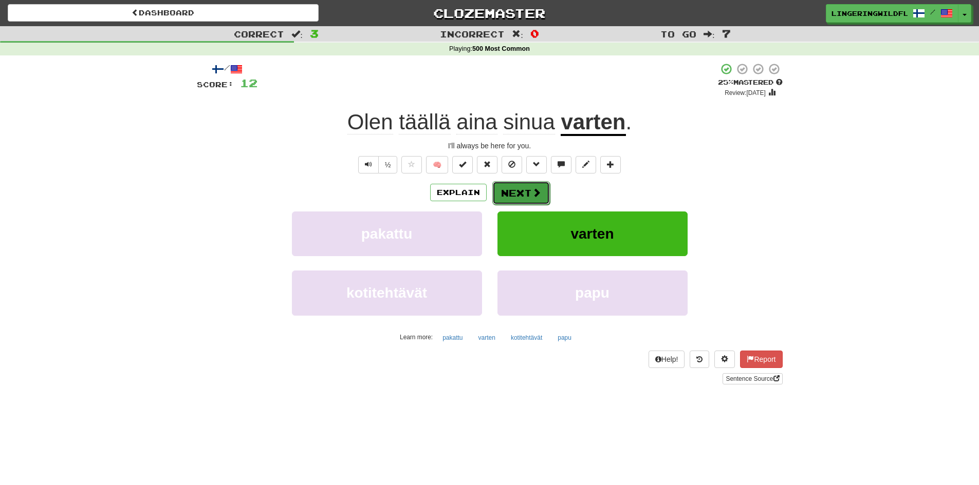
click at [509, 198] on button "Next" at bounding box center [521, 193] width 58 height 24
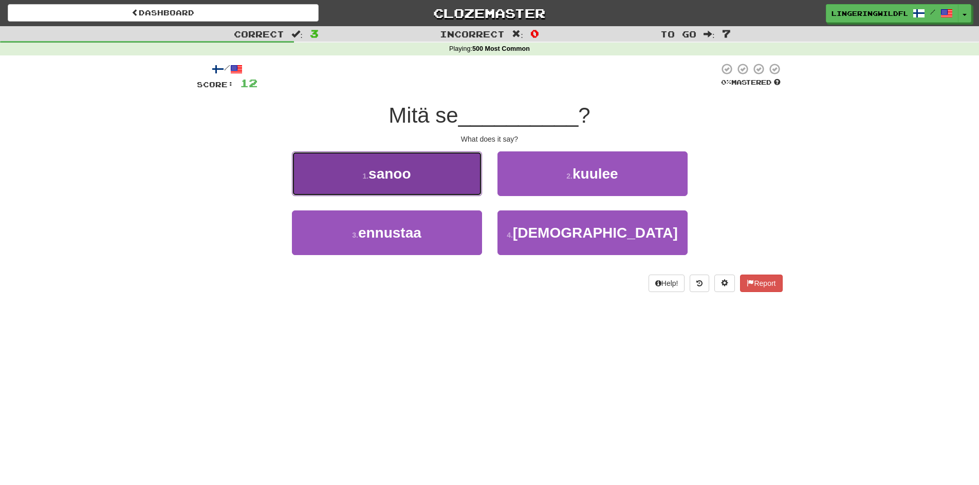
click at [445, 188] on button "1 . sanoo" at bounding box center [387, 174] width 190 height 45
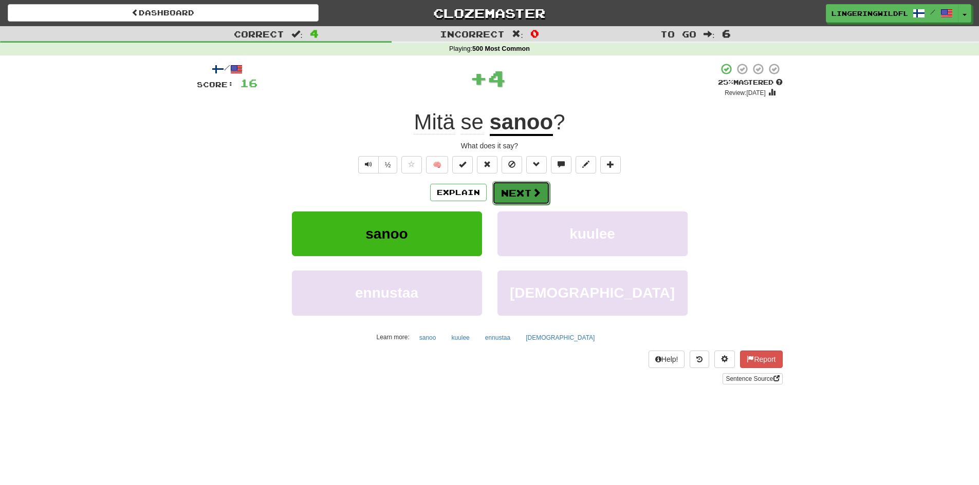
click at [527, 197] on button "Next" at bounding box center [521, 193] width 58 height 24
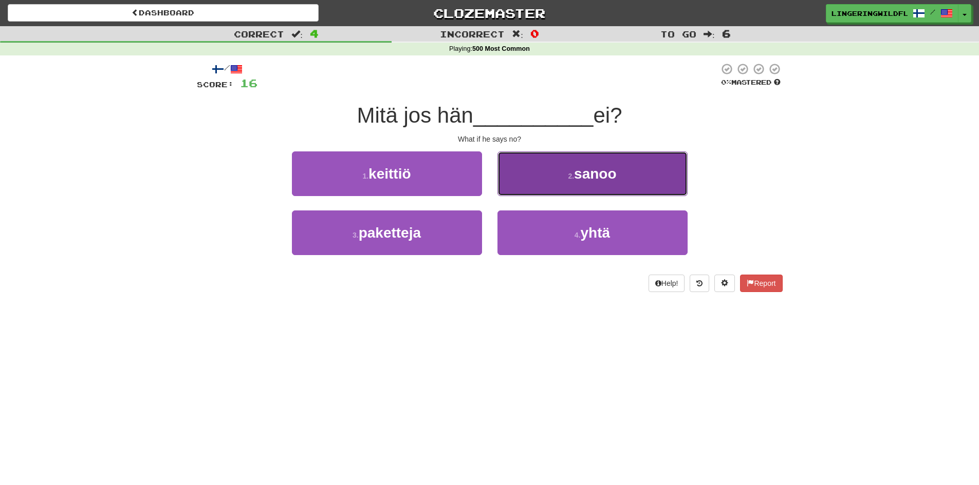
click at [602, 176] on span "sanoo" at bounding box center [595, 174] width 42 height 16
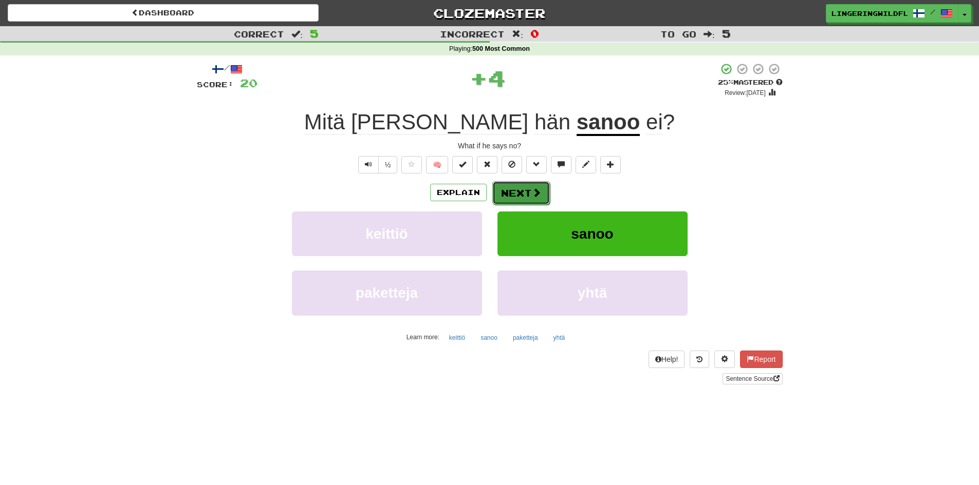
click at [507, 192] on button "Next" at bounding box center [521, 193] width 58 height 24
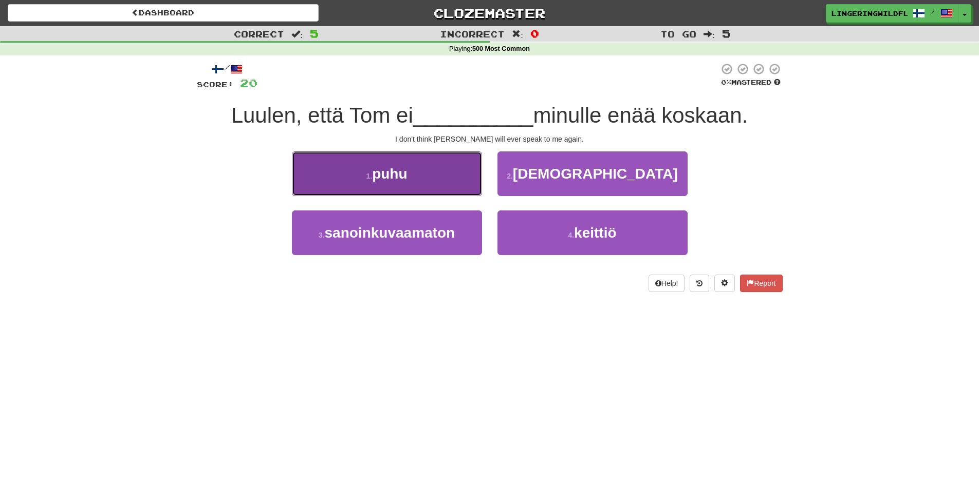
click at [422, 177] on button "1 . puhu" at bounding box center [387, 174] width 190 height 45
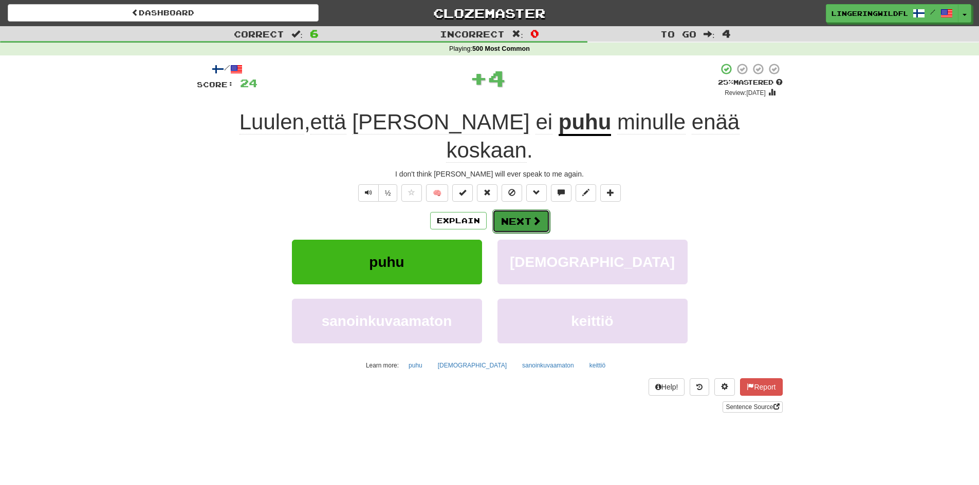
click at [526, 210] on button "Next" at bounding box center [521, 222] width 58 height 24
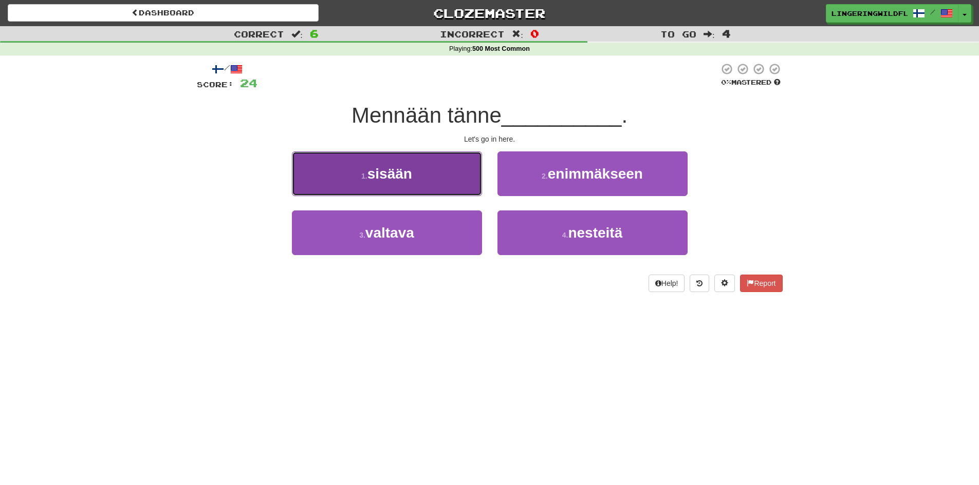
click at [408, 175] on span "sisään" at bounding box center [389, 174] width 45 height 16
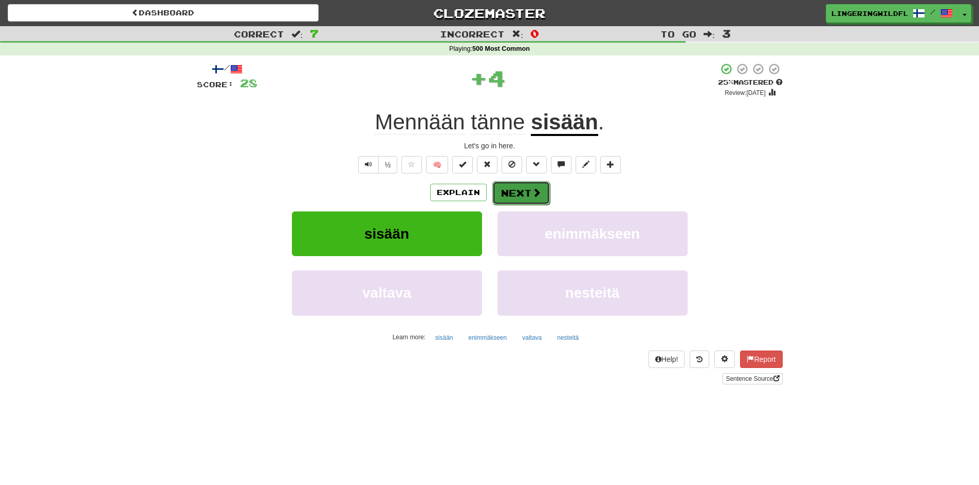
click at [526, 196] on button "Next" at bounding box center [521, 193] width 58 height 24
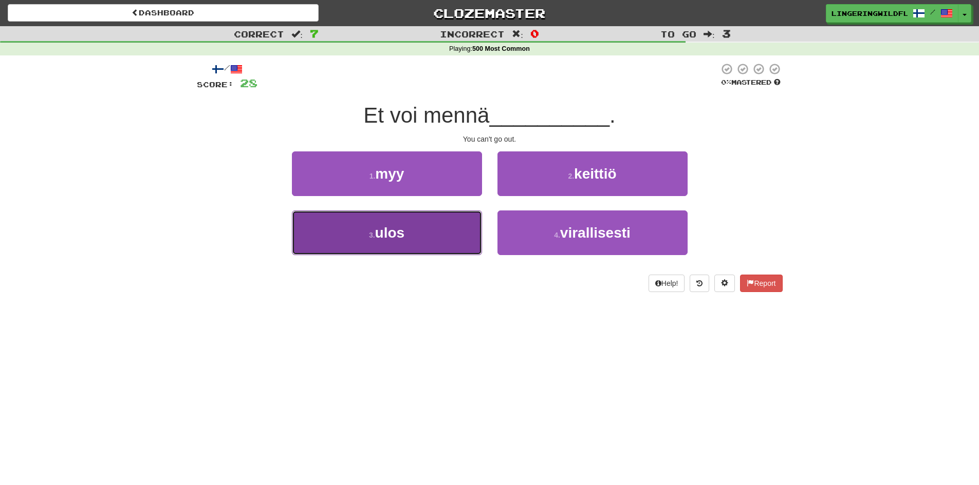
click at [403, 233] on span "ulos" at bounding box center [390, 233] width 30 height 16
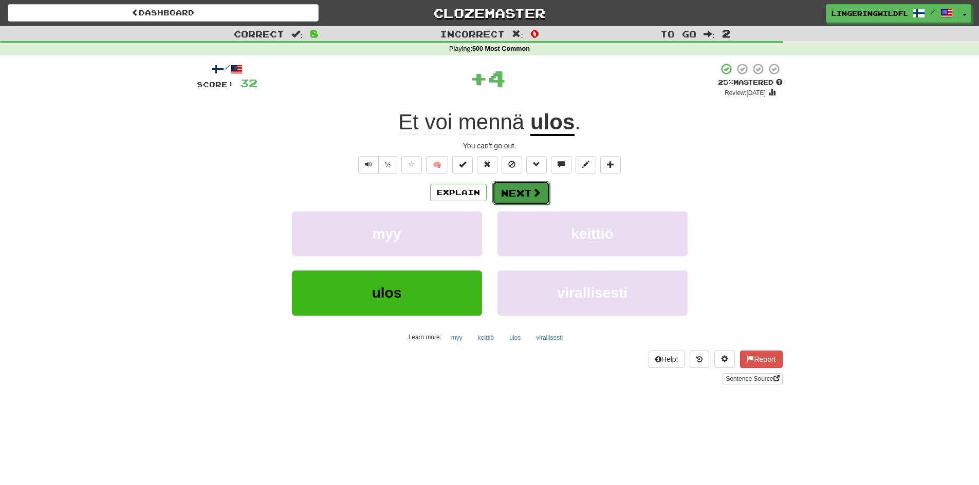
click at [509, 194] on button "Next" at bounding box center [521, 193] width 58 height 24
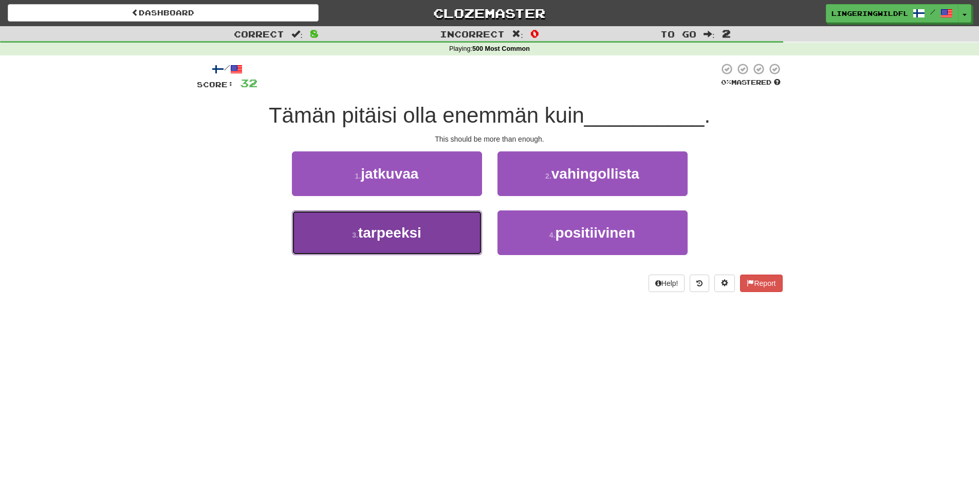
click at [411, 244] on button "3 . tarpeeksi" at bounding box center [387, 233] width 190 height 45
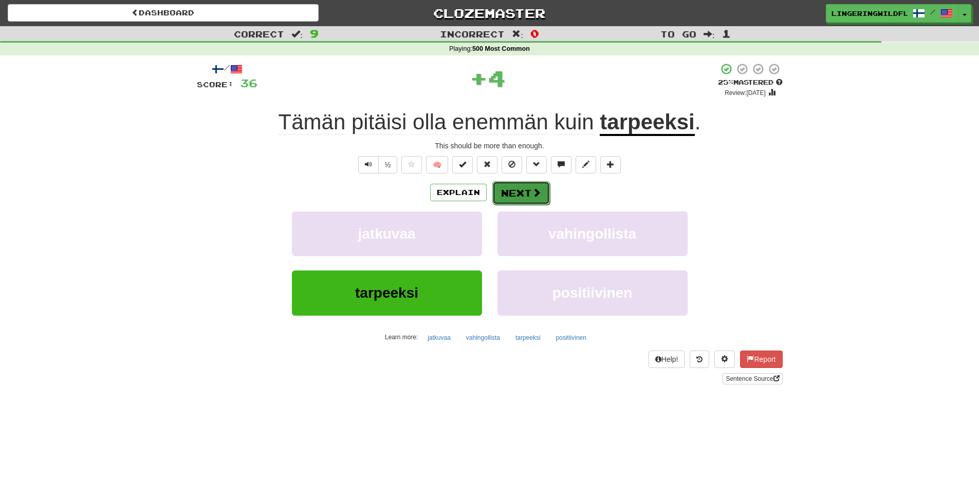
click at [539, 195] on span at bounding box center [536, 192] width 9 height 9
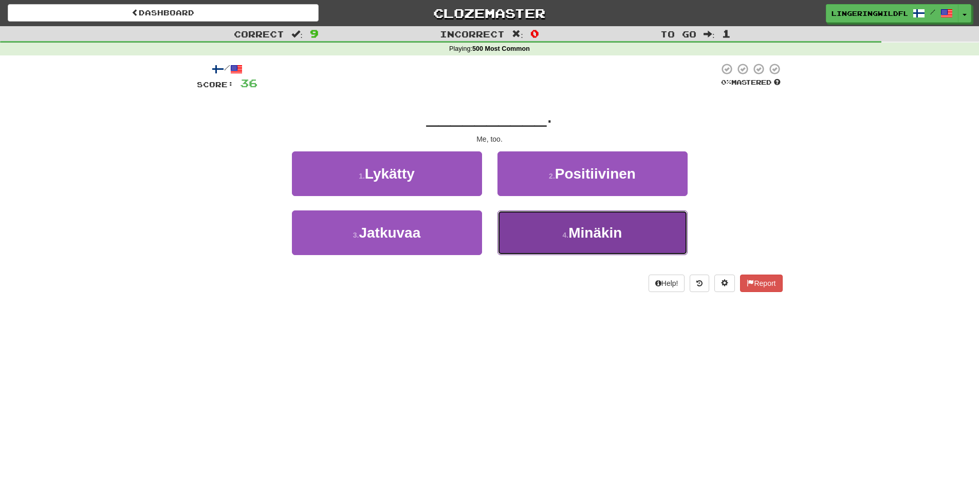
click at [578, 230] on span "Minäkin" at bounding box center [594, 233] width 53 height 16
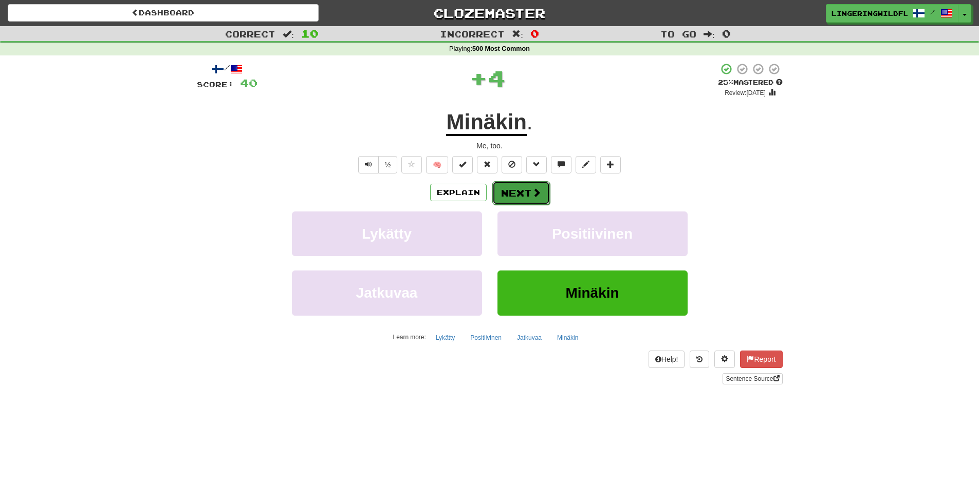
click at [508, 188] on button "Next" at bounding box center [521, 193] width 58 height 24
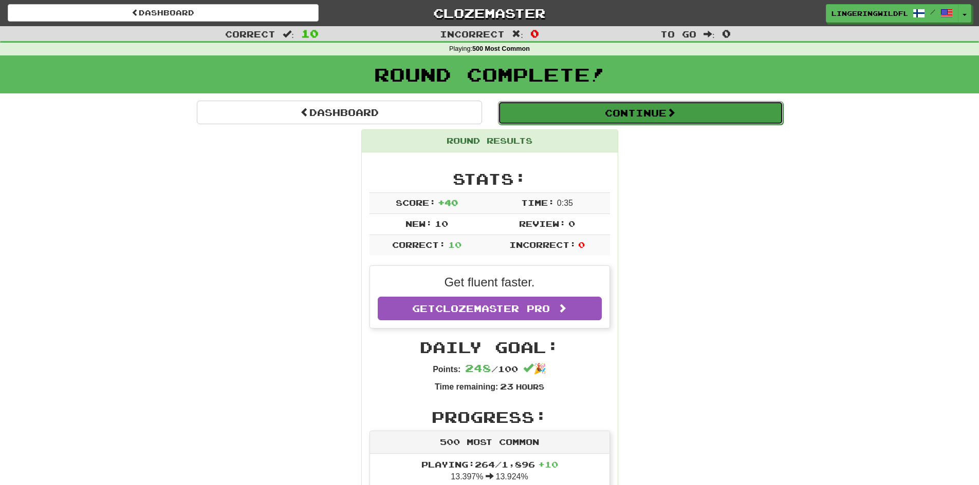
click at [569, 110] on button "Continue" at bounding box center [640, 113] width 285 height 24
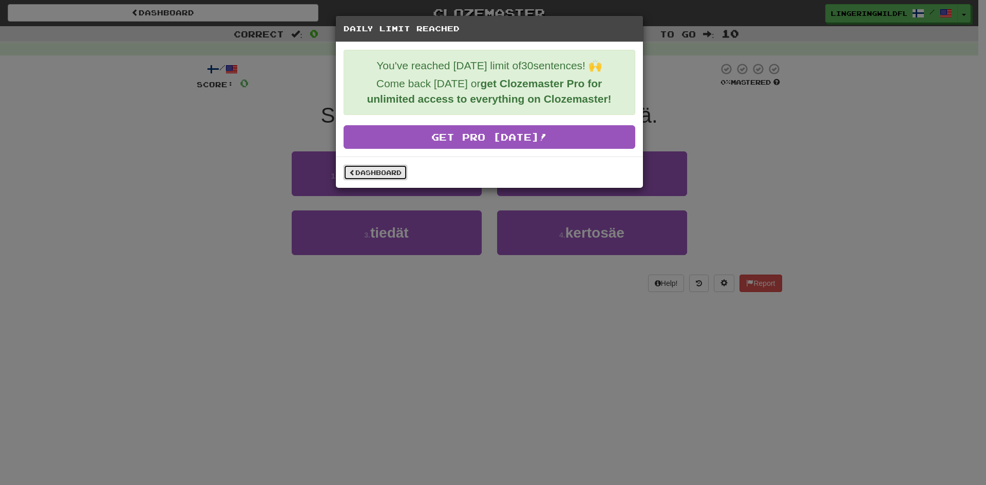
click at [369, 169] on link "Dashboard" at bounding box center [376, 172] width 64 height 15
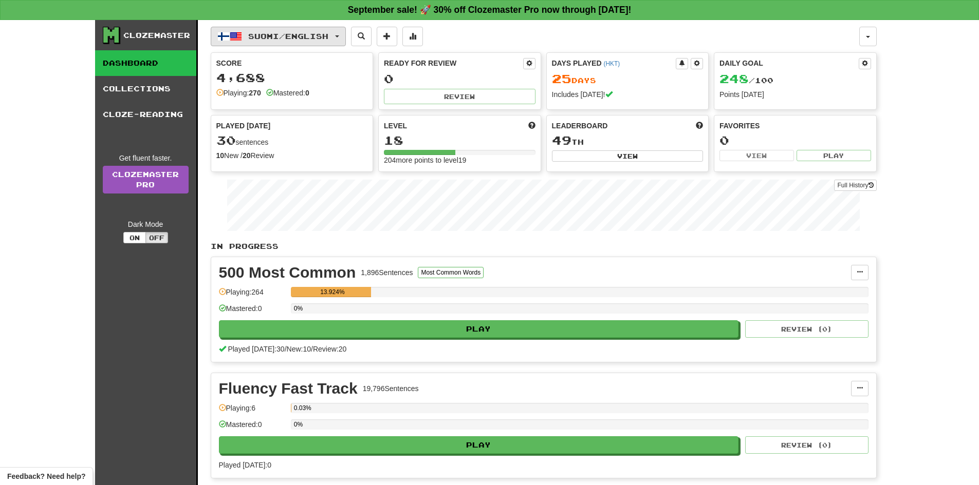
click at [343, 34] on button "Suomi / English" at bounding box center [278, 37] width 135 height 20
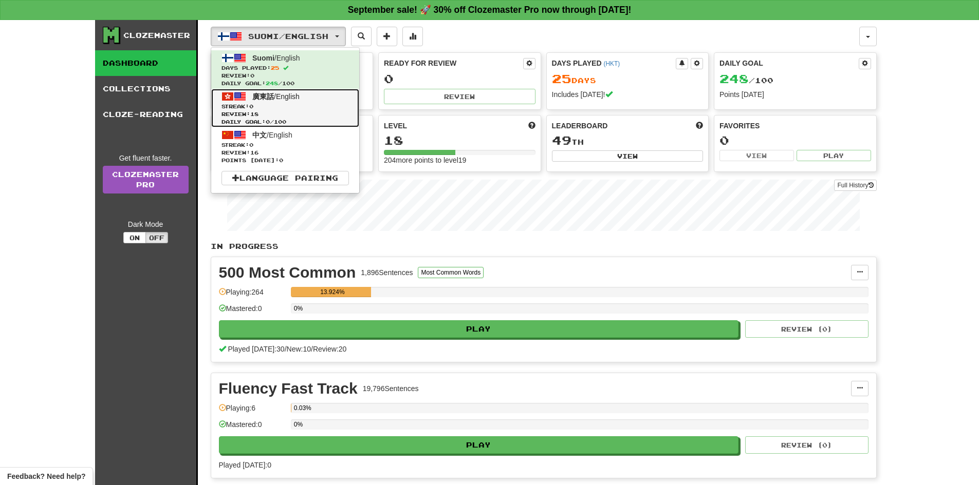
click at [292, 112] on span "Review: 18" at bounding box center [284, 114] width 127 height 8
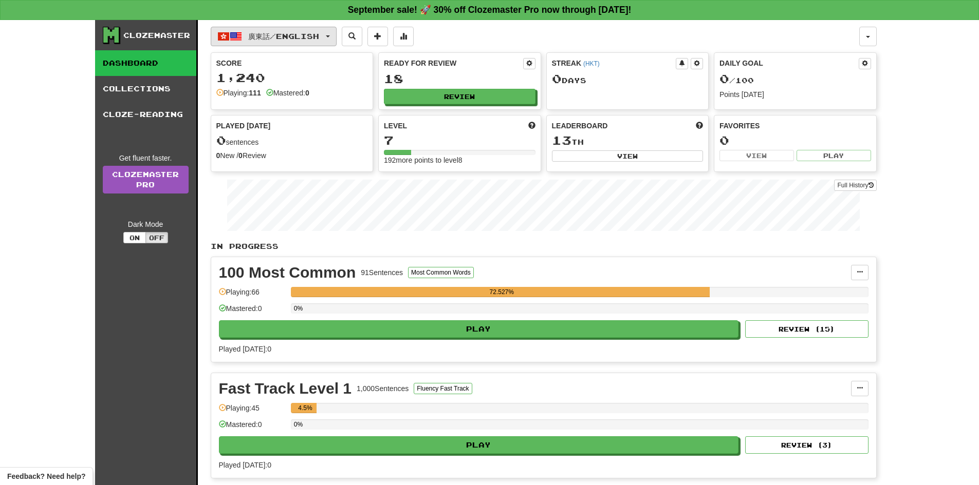
click at [319, 34] on span "廣東話 / English" at bounding box center [283, 36] width 71 height 9
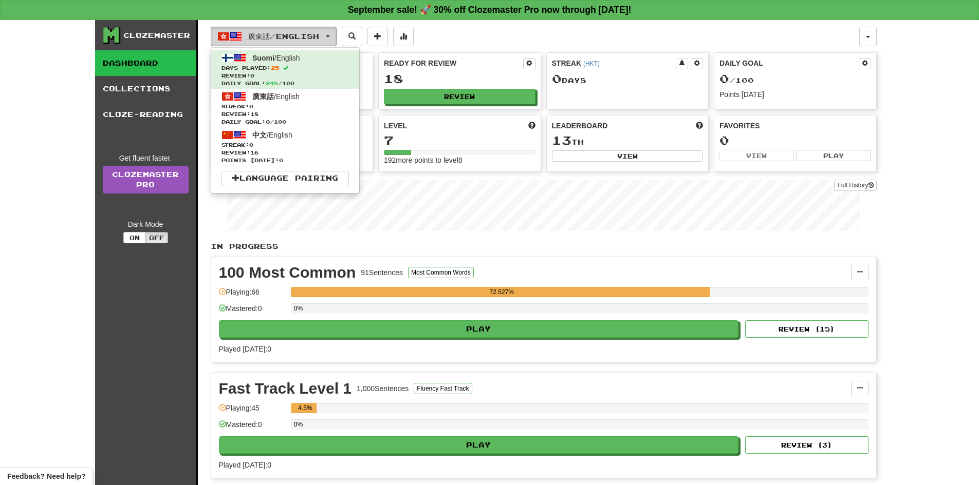
click at [322, 31] on button "廣東話 / English" at bounding box center [274, 37] width 126 height 20
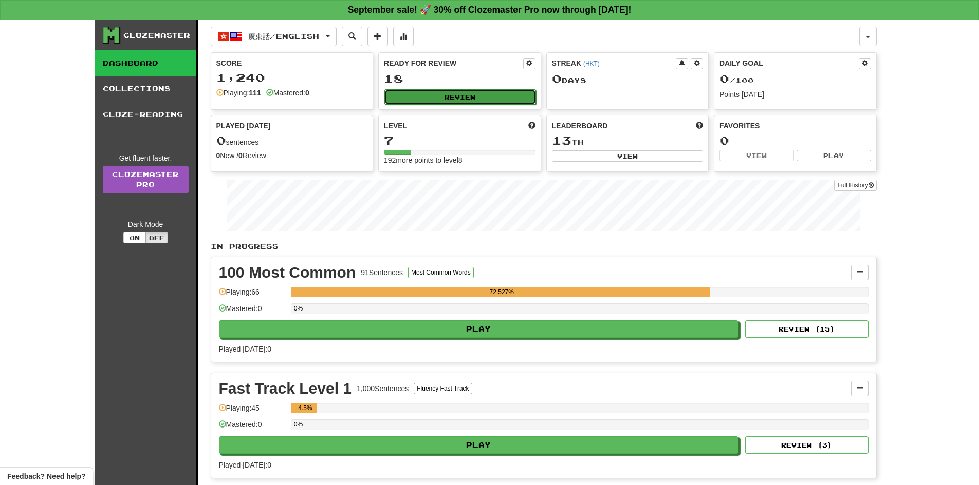
click at [469, 93] on button "Review" at bounding box center [460, 96] width 152 height 15
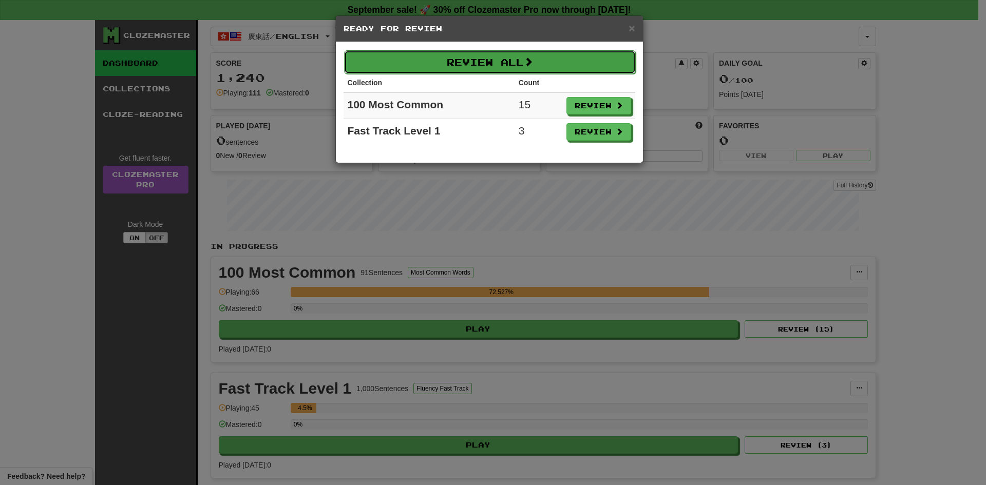
click at [566, 65] on button "Review All" at bounding box center [490, 62] width 292 height 24
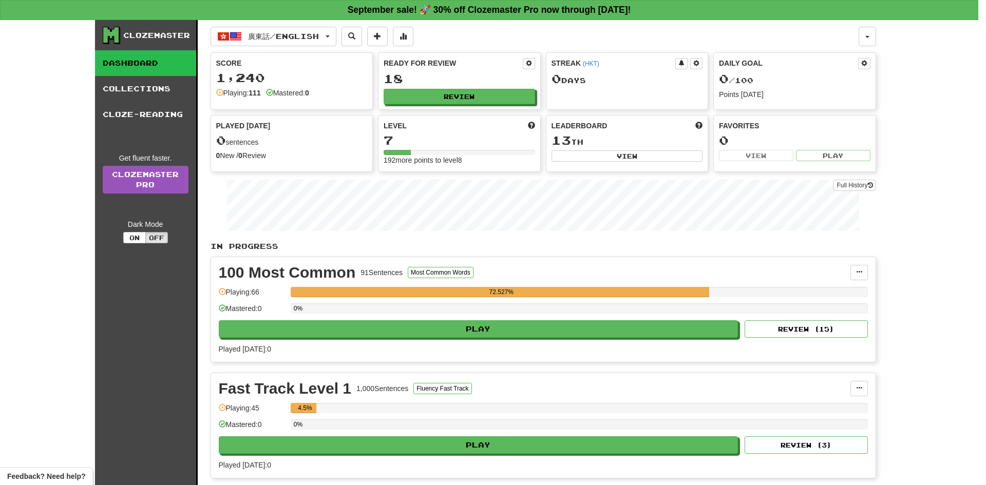
select select "**"
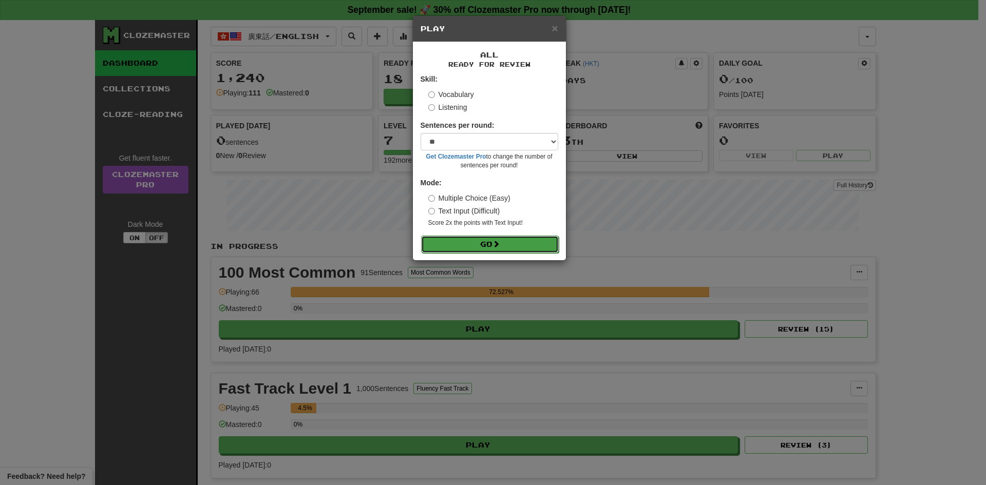
click at [475, 247] on button "Go" at bounding box center [490, 244] width 138 height 17
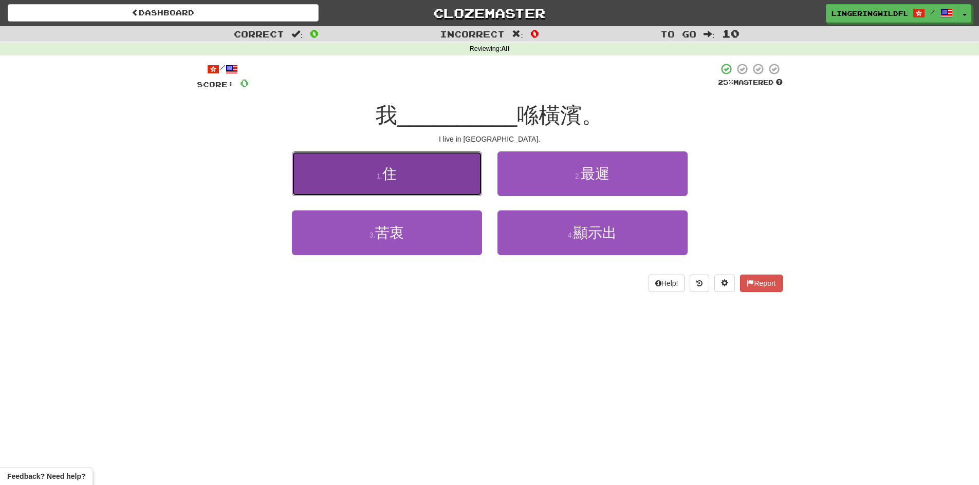
click at [431, 186] on button "1 . 住" at bounding box center [387, 174] width 190 height 45
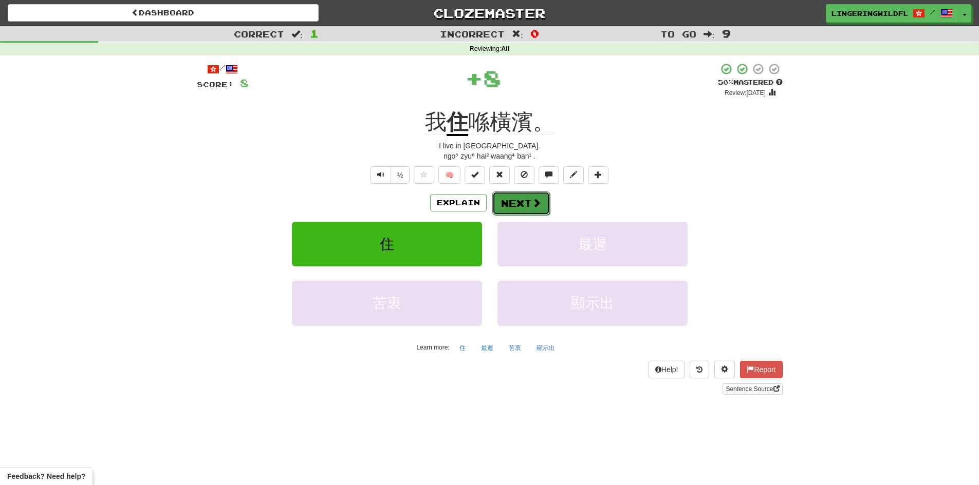
click at [518, 202] on button "Next" at bounding box center [521, 204] width 58 height 24
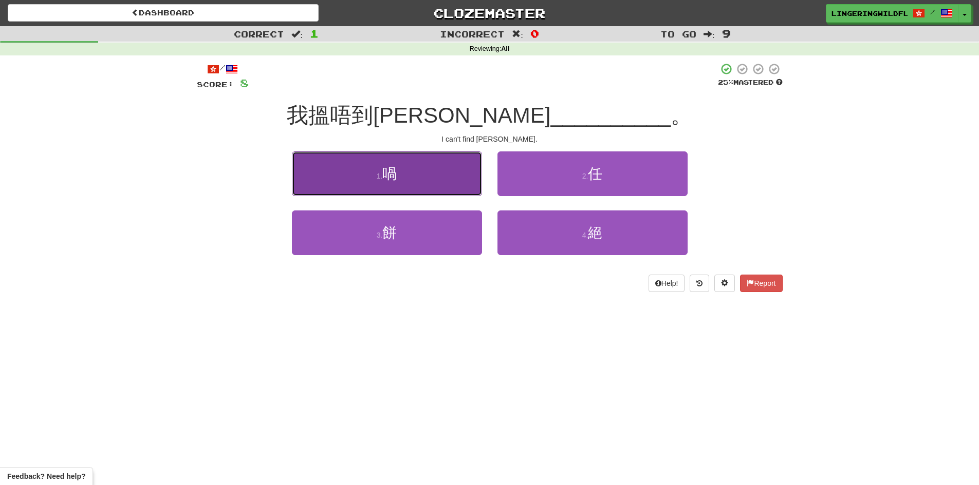
click at [436, 179] on button "1 . 喎" at bounding box center [387, 174] width 190 height 45
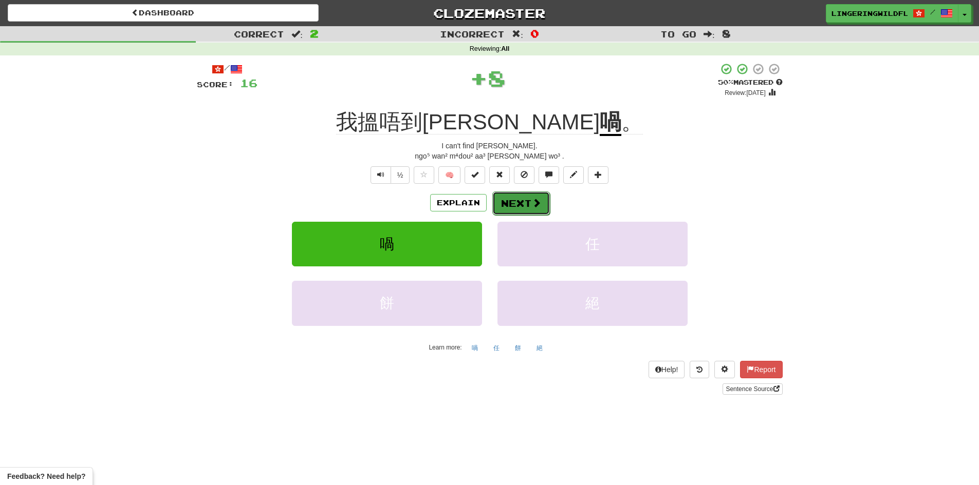
click at [508, 206] on button "Next" at bounding box center [521, 204] width 58 height 24
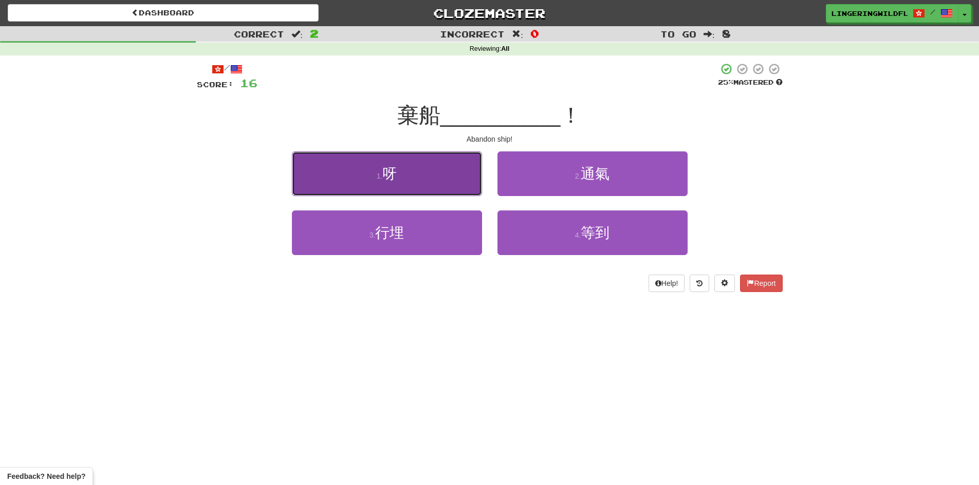
click at [408, 180] on button "1 . 呀" at bounding box center [387, 174] width 190 height 45
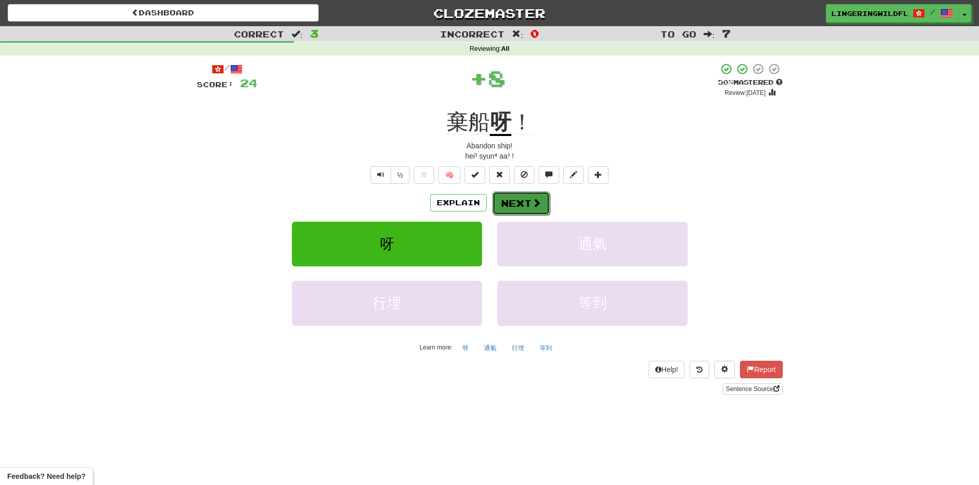
click at [509, 200] on button "Next" at bounding box center [521, 204] width 58 height 24
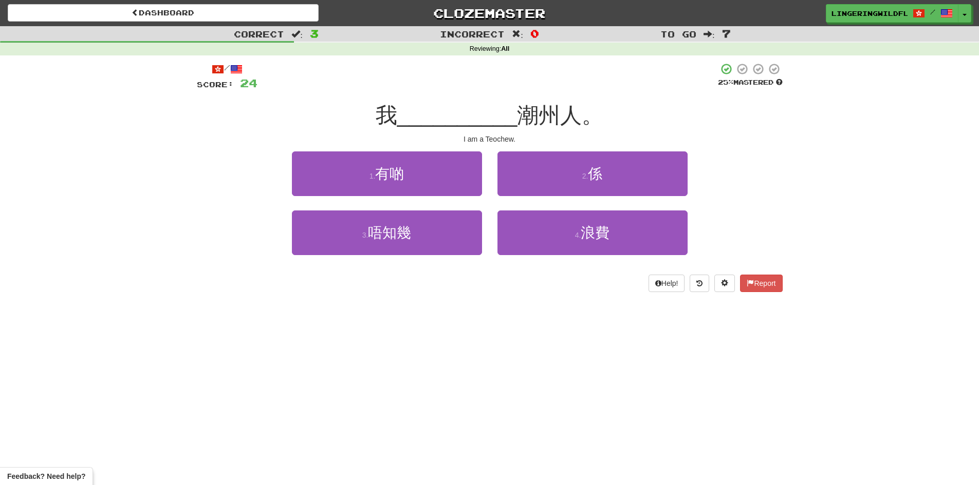
drag, startPoint x: 416, startPoint y: 276, endPoint x: 426, endPoint y: 274, distance: 10.1
click at [422, 275] on div "Help! Report" at bounding box center [490, 283] width 586 height 17
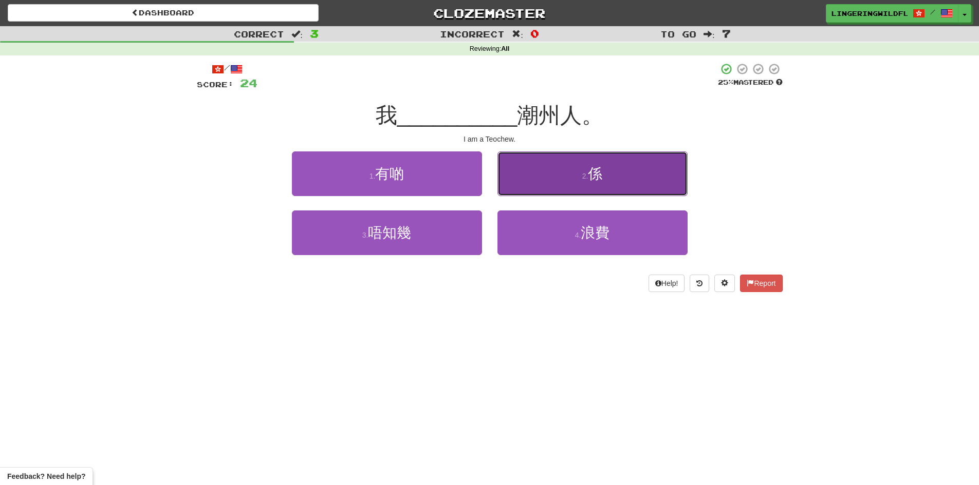
click at [546, 165] on button "2 . 係" at bounding box center [592, 174] width 190 height 45
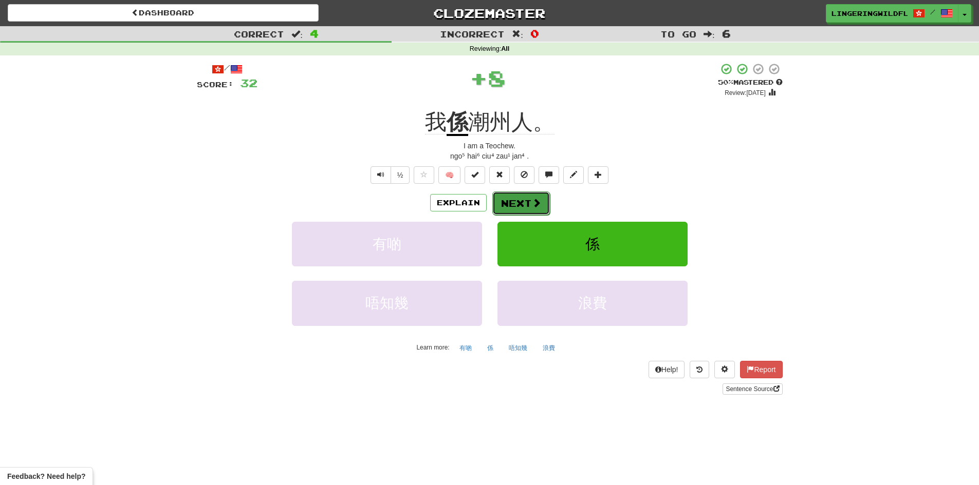
click at [507, 207] on button "Next" at bounding box center [521, 204] width 58 height 24
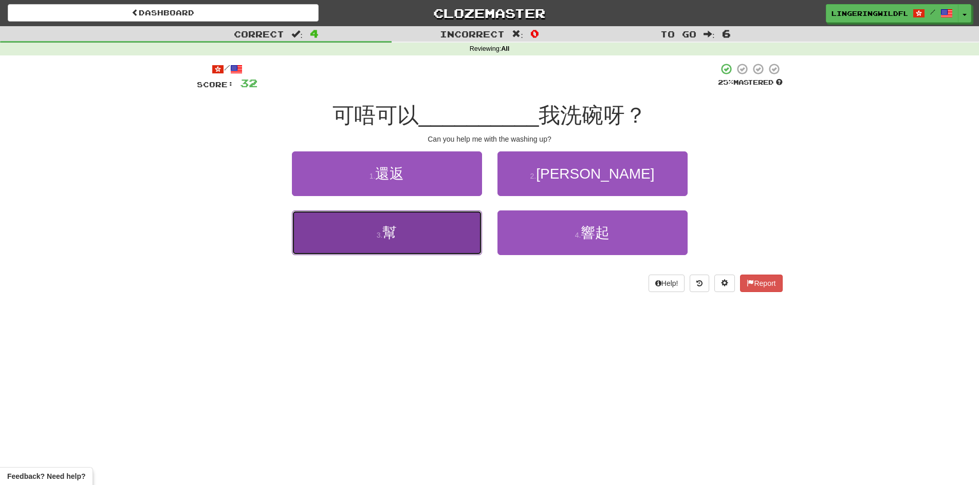
click at [458, 247] on button "3 . 幫" at bounding box center [387, 233] width 190 height 45
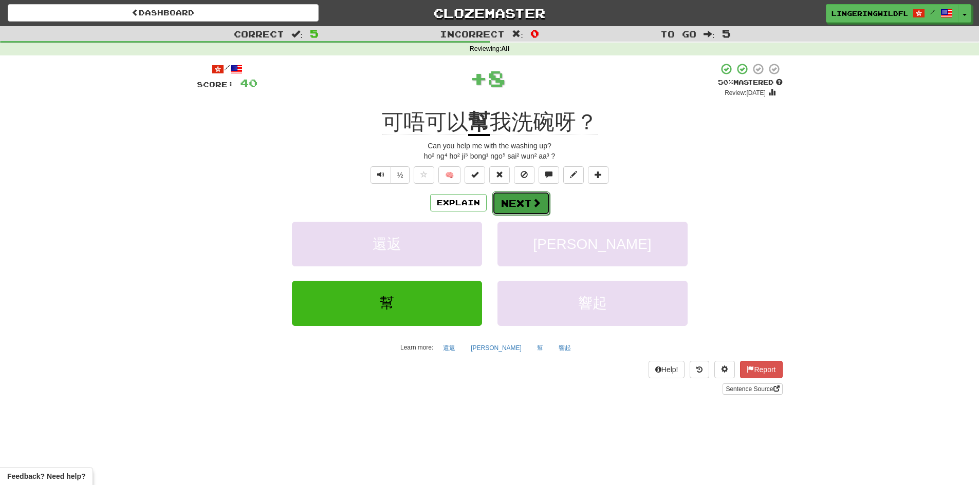
click at [502, 202] on button "Next" at bounding box center [521, 204] width 58 height 24
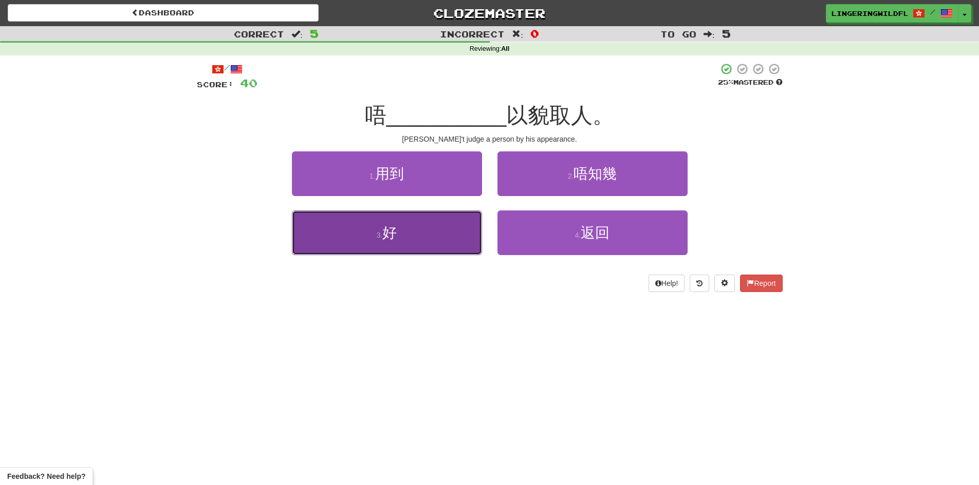
click at [427, 241] on button "3 . 好" at bounding box center [387, 233] width 190 height 45
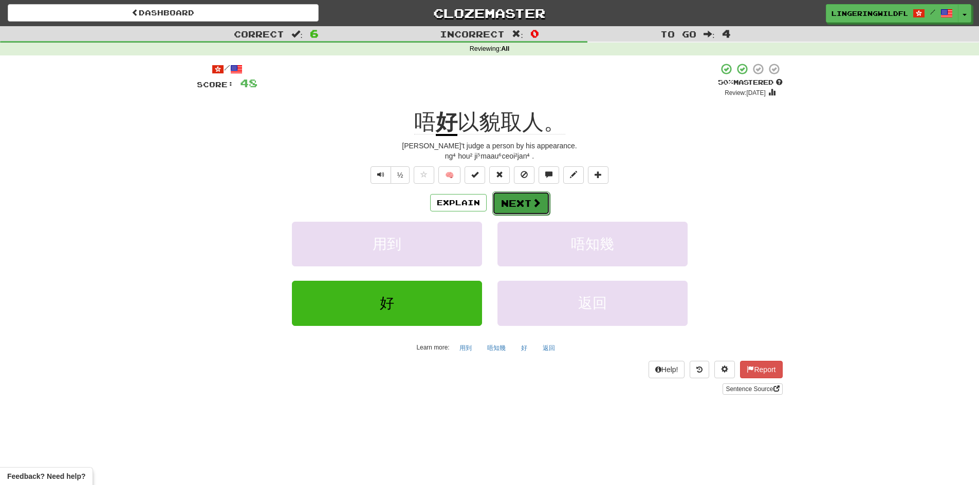
click at [515, 202] on button "Next" at bounding box center [521, 204] width 58 height 24
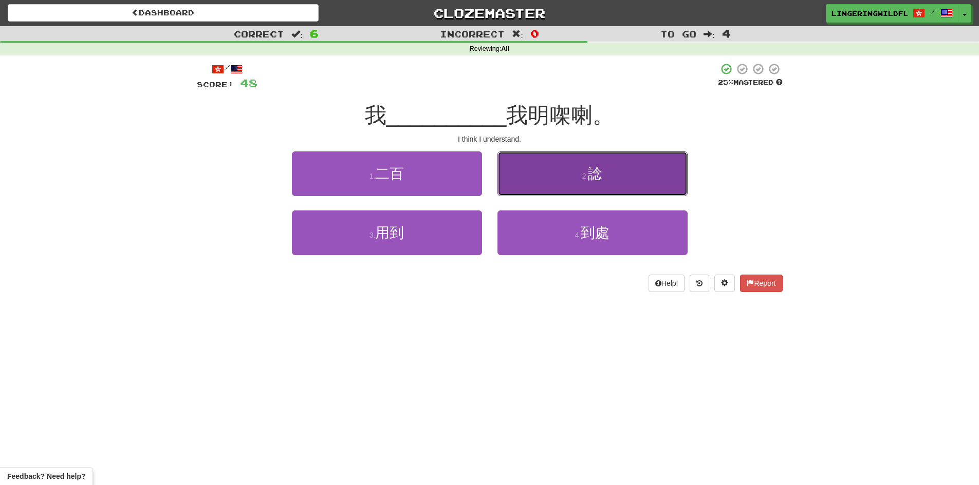
click at [573, 169] on button "2 . 諗" at bounding box center [592, 174] width 190 height 45
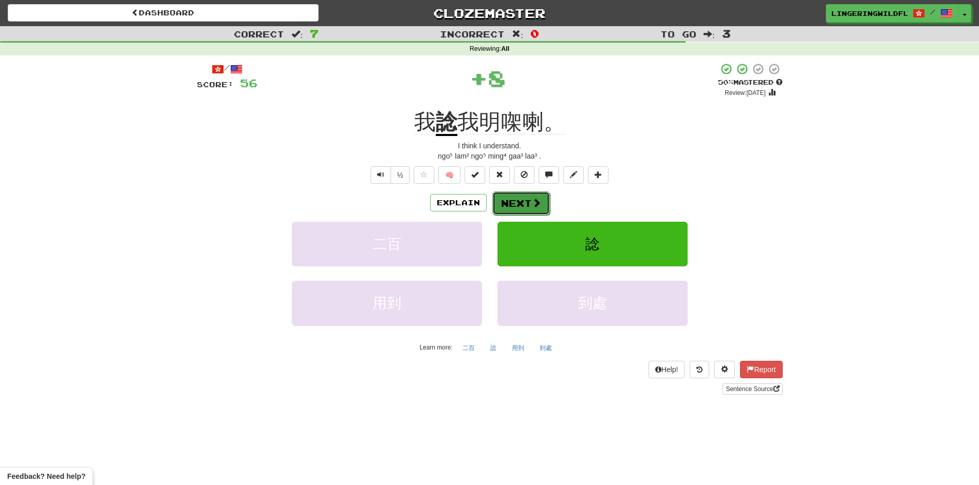
click at [522, 202] on button "Next" at bounding box center [521, 204] width 58 height 24
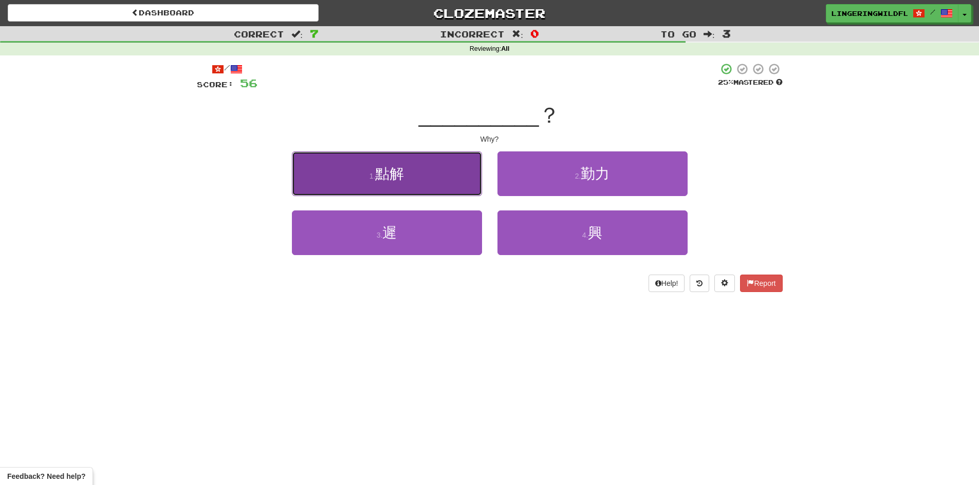
click at [423, 178] on button "1 . 點解" at bounding box center [387, 174] width 190 height 45
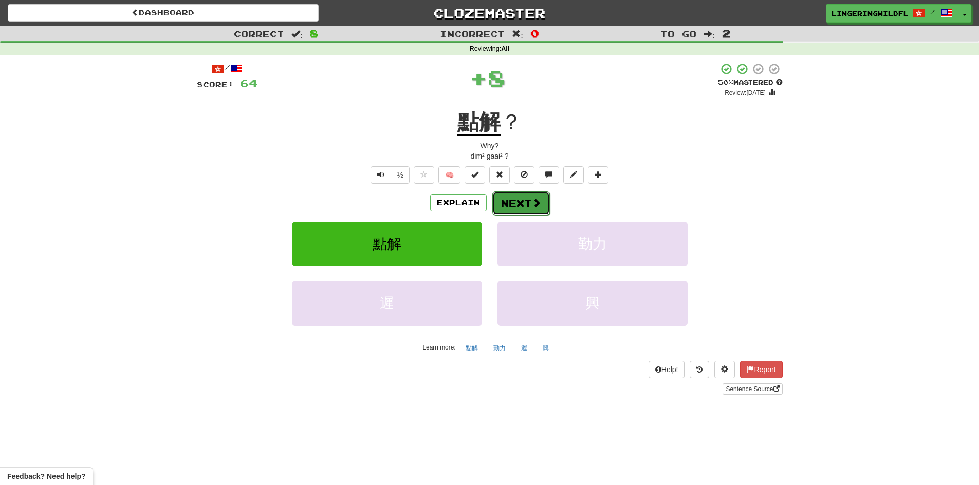
click at [533, 203] on span at bounding box center [536, 202] width 9 height 9
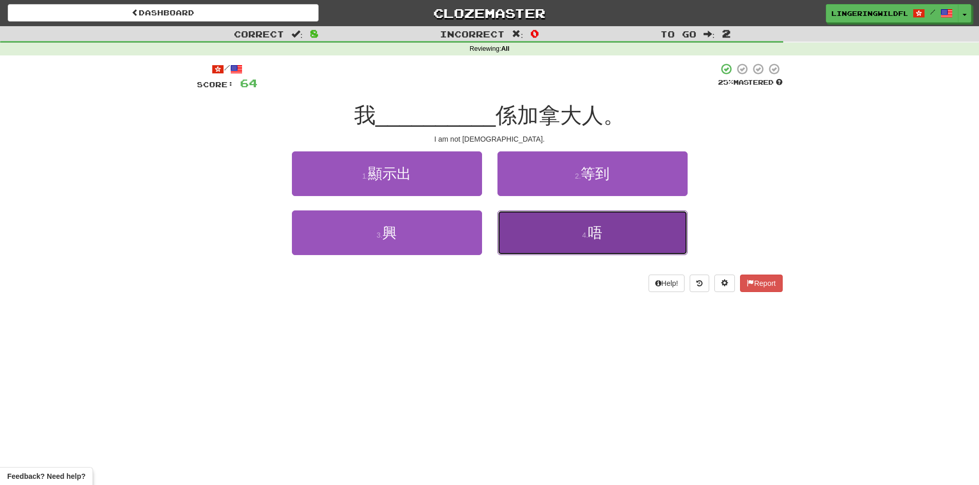
click at [558, 231] on button "4 . 唔" at bounding box center [592, 233] width 190 height 45
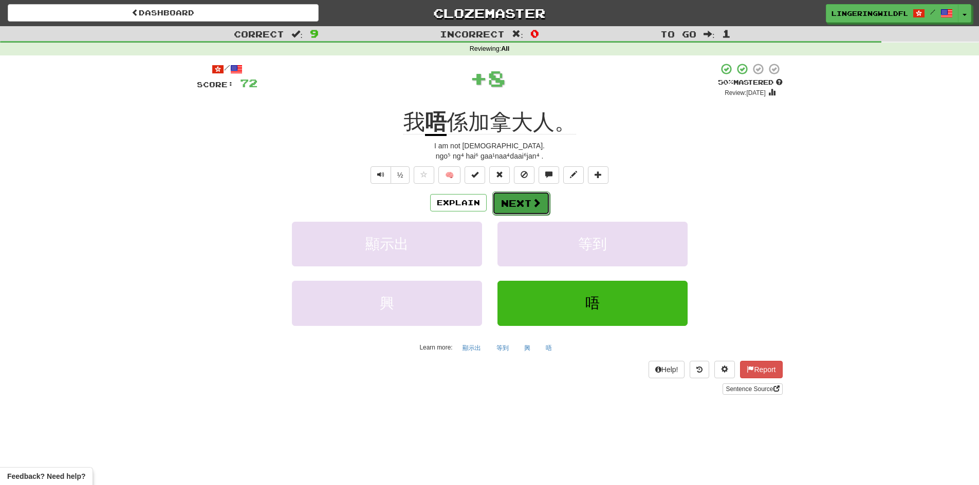
click at [517, 200] on button "Next" at bounding box center [521, 204] width 58 height 24
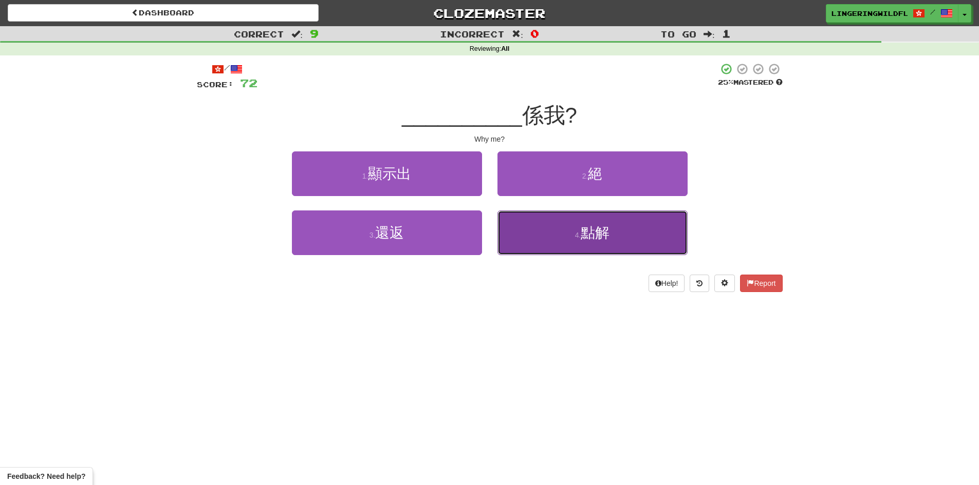
click at [598, 239] on span "點解" at bounding box center [595, 233] width 29 height 16
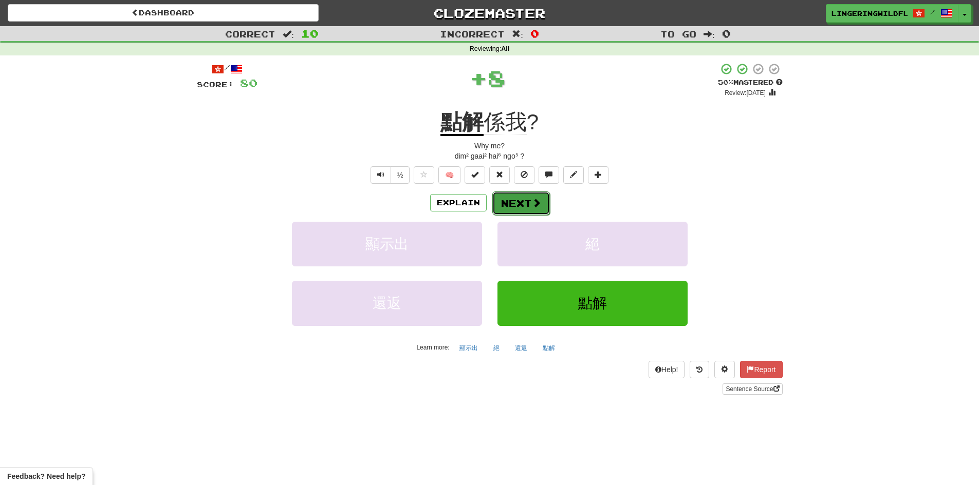
click at [525, 204] on button "Next" at bounding box center [521, 204] width 58 height 24
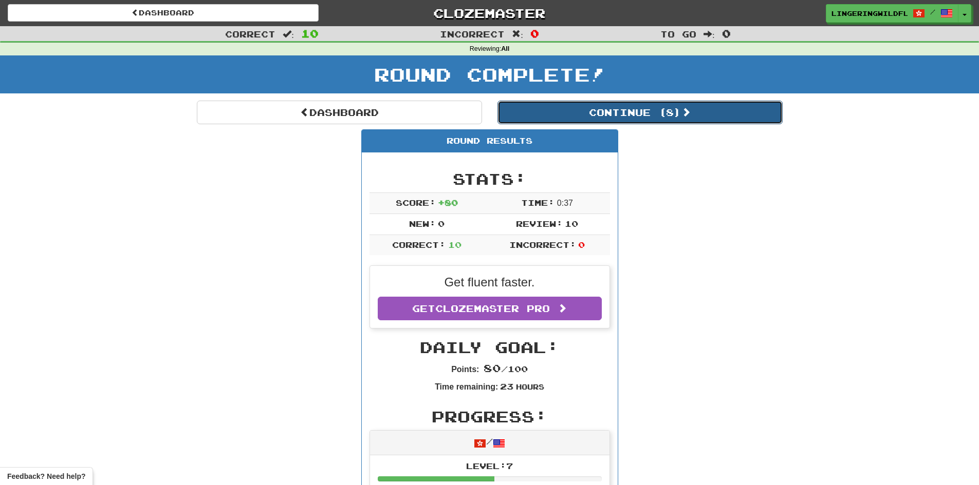
click at [620, 110] on button "Continue ( 8 )" at bounding box center [639, 113] width 285 height 24
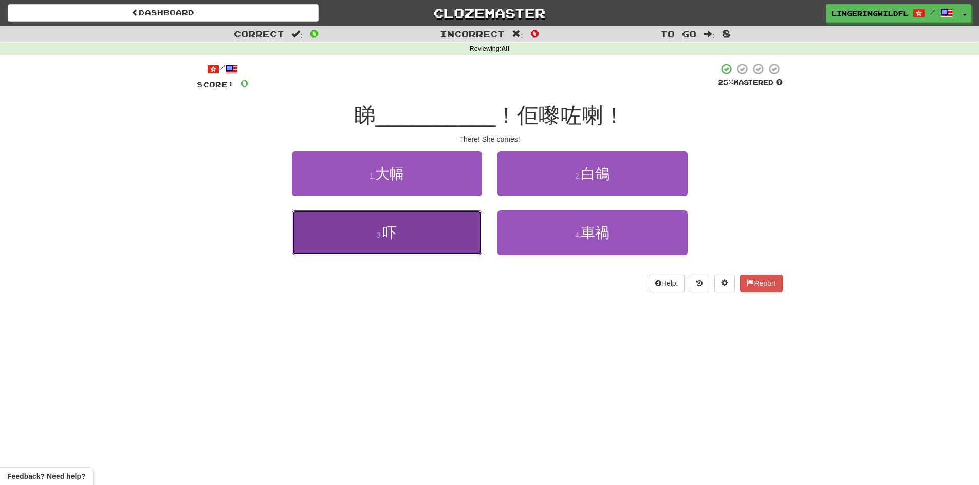
click at [428, 227] on button "3 . 吓" at bounding box center [387, 233] width 190 height 45
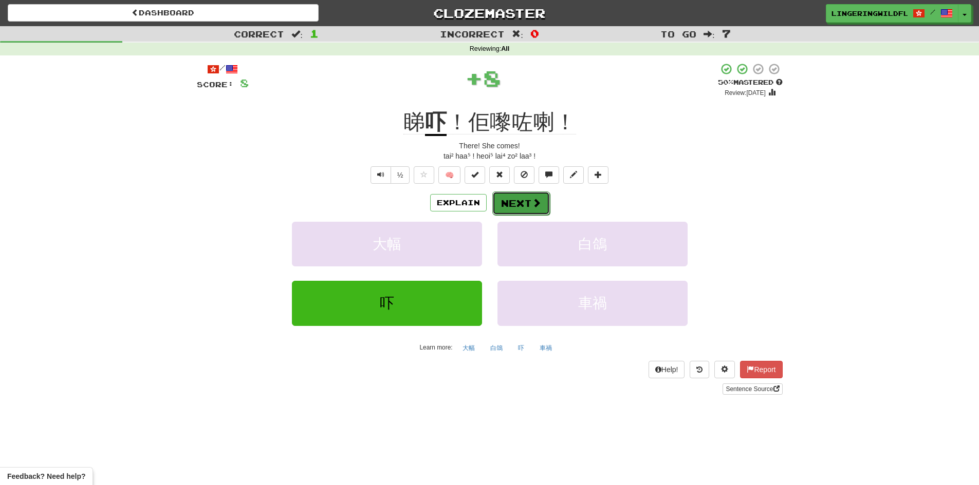
click at [519, 203] on button "Next" at bounding box center [521, 204] width 58 height 24
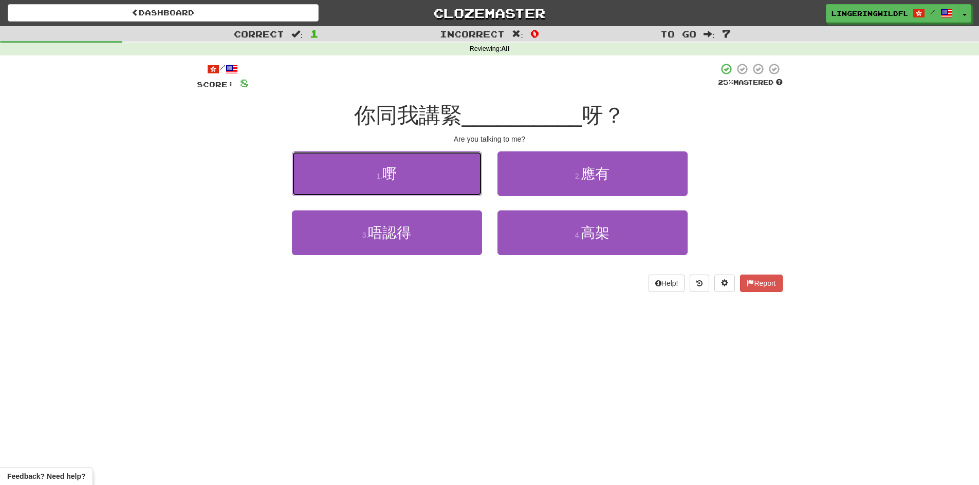
drag, startPoint x: 406, startPoint y: 181, endPoint x: 418, endPoint y: 190, distance: 14.4
click at [406, 184] on button "1 . 嘢" at bounding box center [387, 174] width 190 height 45
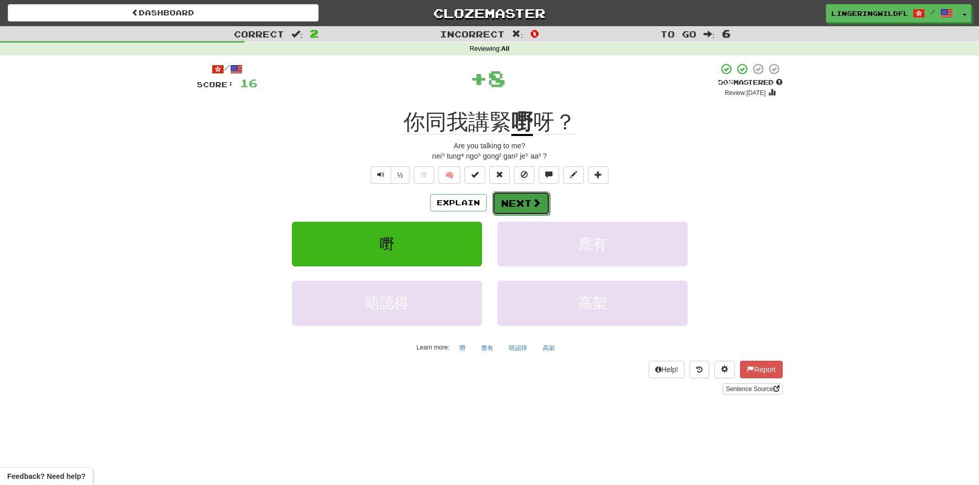
click at [508, 204] on button "Next" at bounding box center [521, 204] width 58 height 24
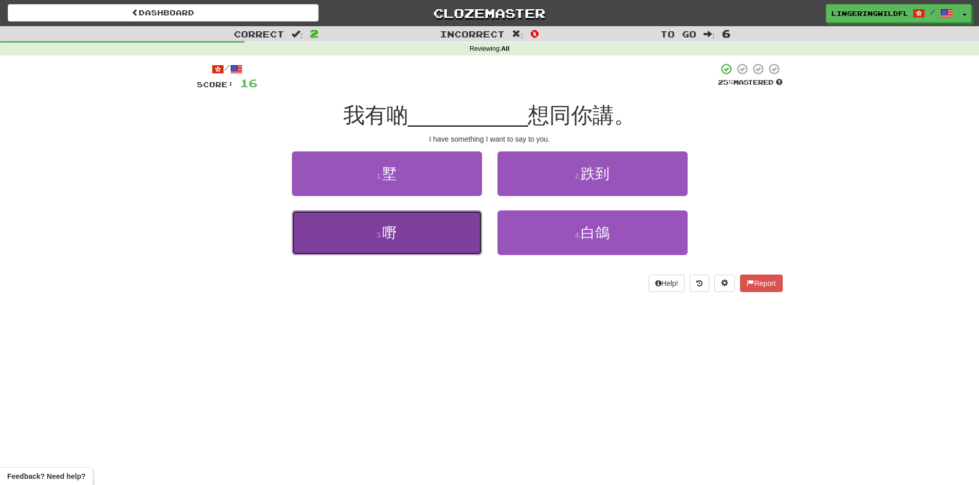
click at [467, 239] on button "3 . 嘢" at bounding box center [387, 233] width 190 height 45
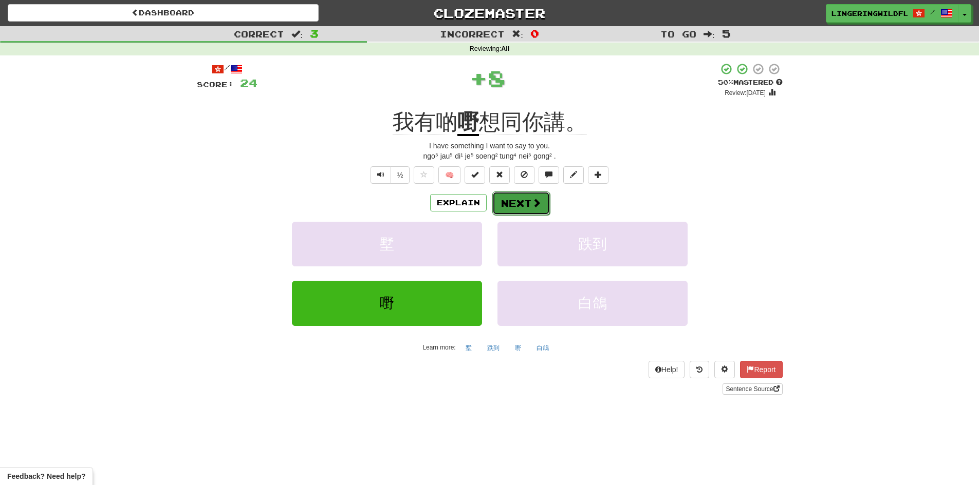
click at [532, 202] on span at bounding box center [536, 202] width 9 height 9
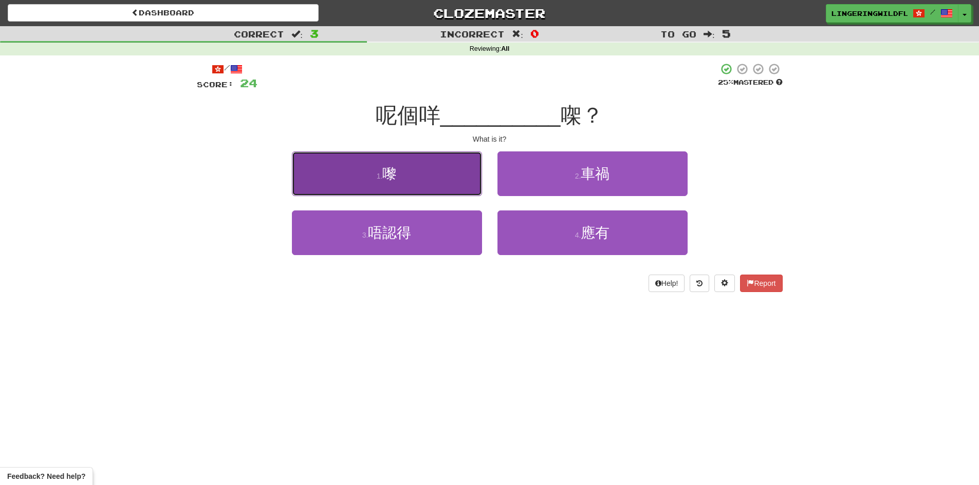
click at [410, 182] on button "1 . 嚟" at bounding box center [387, 174] width 190 height 45
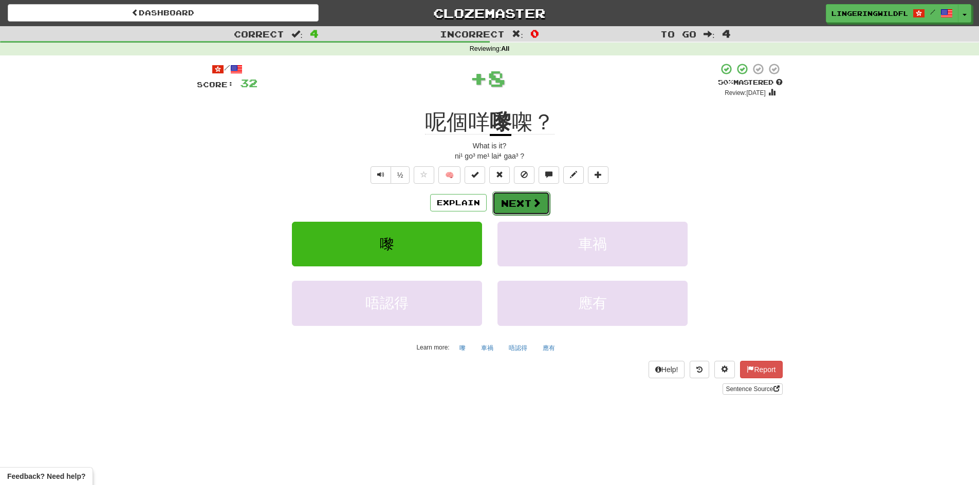
click at [524, 196] on button "Next" at bounding box center [521, 204] width 58 height 24
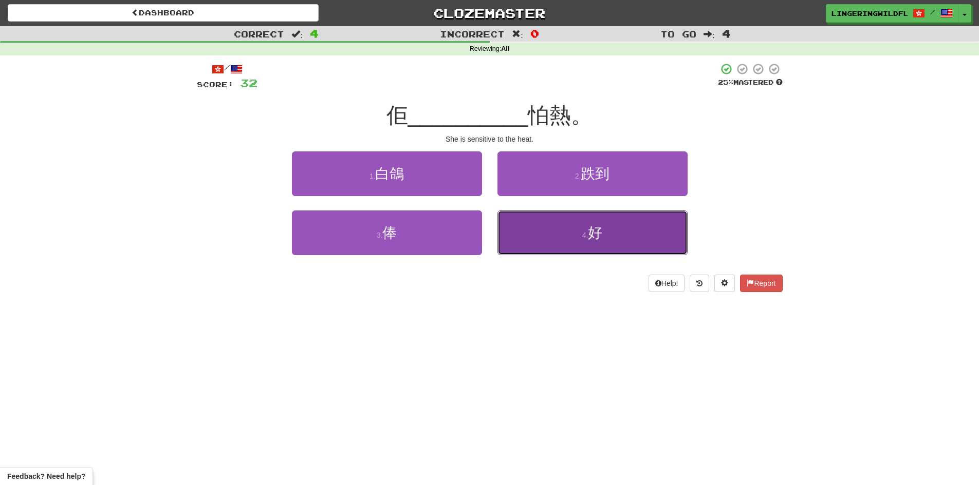
click at [640, 235] on button "4 . 好" at bounding box center [592, 233] width 190 height 45
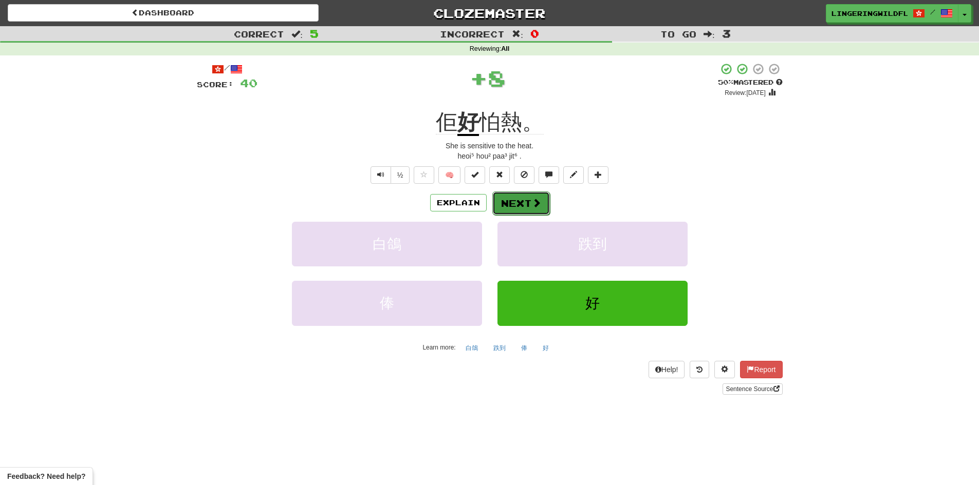
click at [540, 193] on button "Next" at bounding box center [521, 204] width 58 height 24
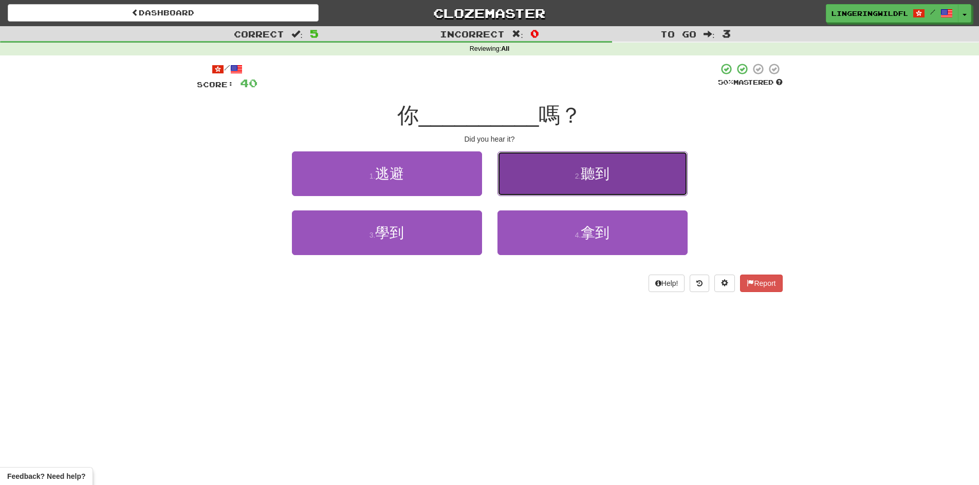
click at [612, 171] on button "2 . 聽到" at bounding box center [592, 174] width 190 height 45
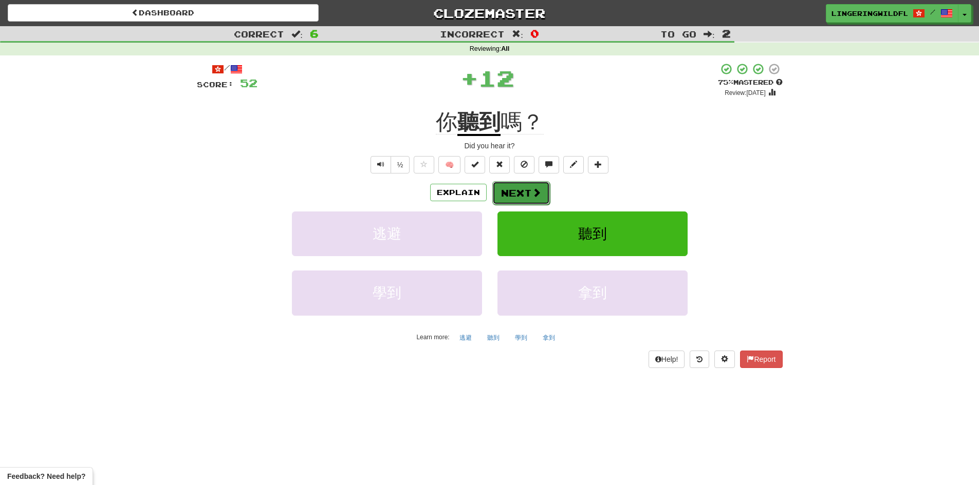
click at [525, 186] on button "Next" at bounding box center [521, 193] width 58 height 24
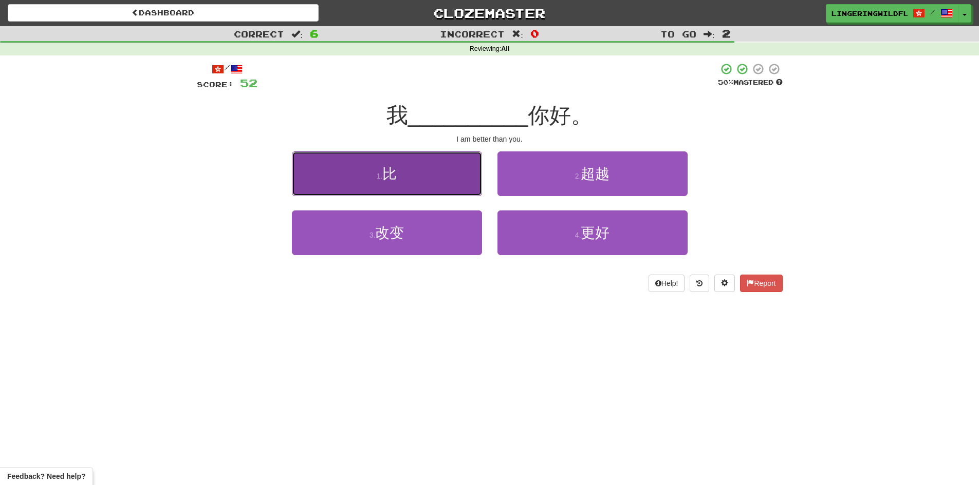
click at [414, 184] on button "1 . 比" at bounding box center [387, 174] width 190 height 45
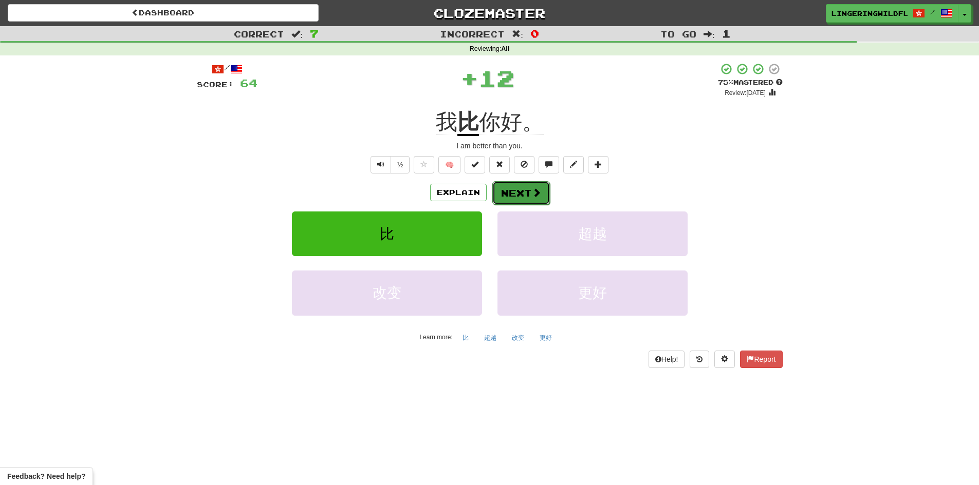
click at [517, 192] on button "Next" at bounding box center [521, 193] width 58 height 24
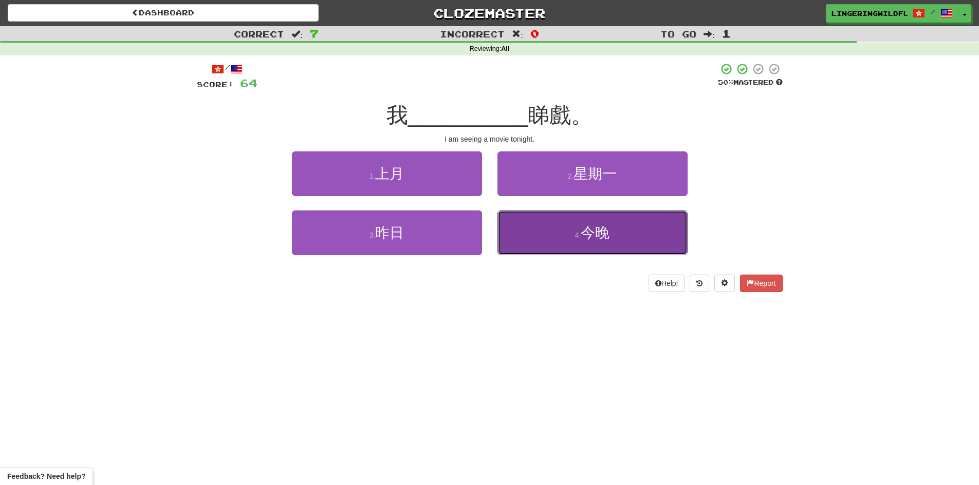
click at [613, 233] on button "4 . 今晚" at bounding box center [592, 233] width 190 height 45
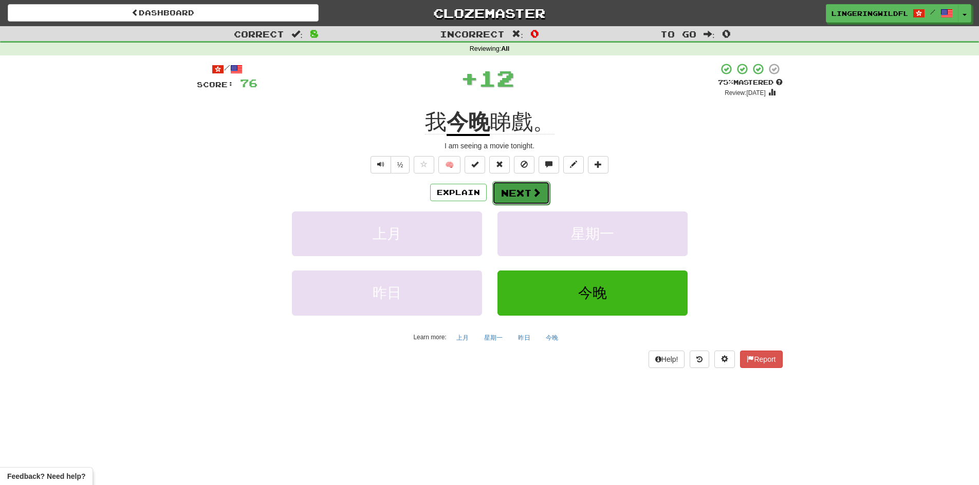
click at [504, 197] on button "Next" at bounding box center [521, 193] width 58 height 24
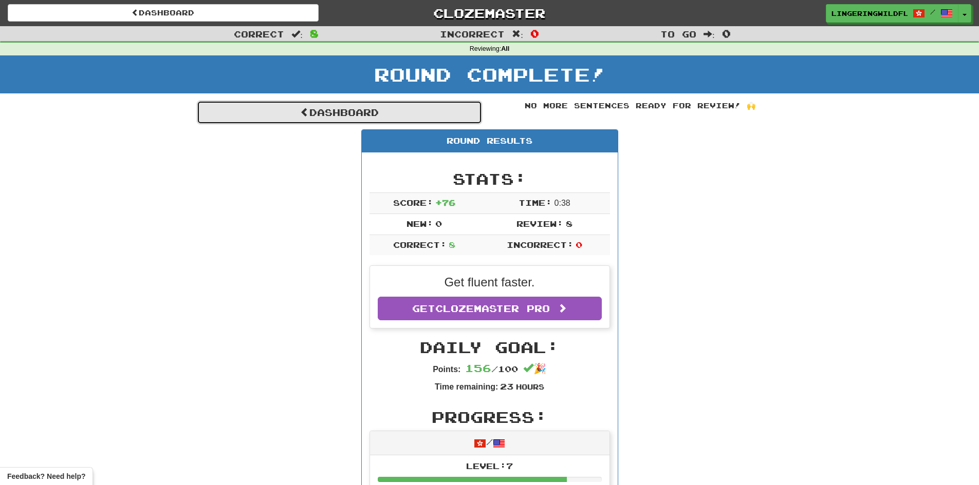
click at [432, 116] on link "Dashboard" at bounding box center [339, 113] width 285 height 24
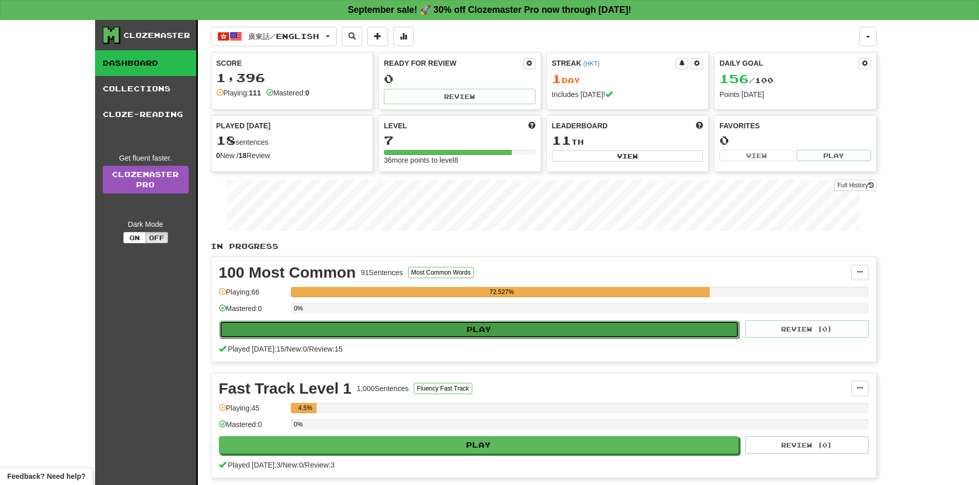
click at [392, 334] on button "Play" at bounding box center [479, 329] width 520 height 17
select select "**"
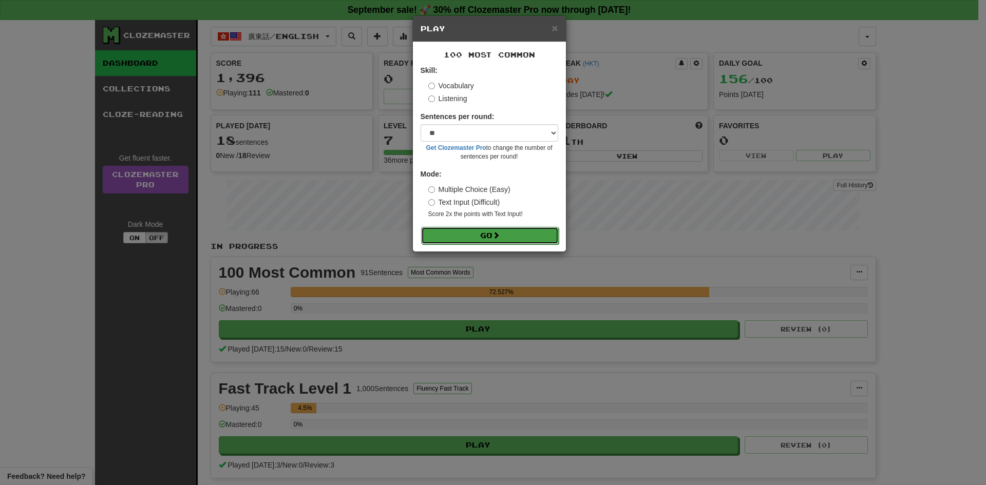
click at [487, 232] on button "Go" at bounding box center [490, 235] width 138 height 17
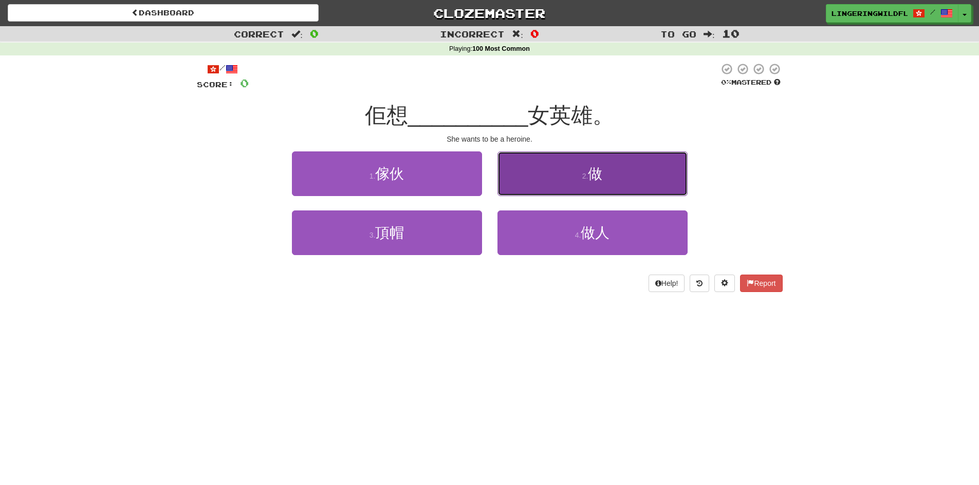
click at [602, 181] on span "做" at bounding box center [595, 174] width 14 height 16
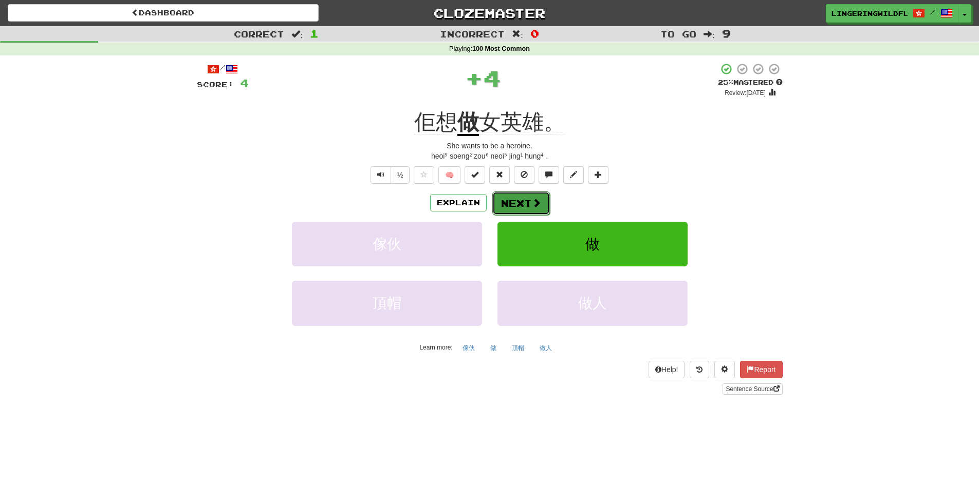
click at [511, 204] on button "Next" at bounding box center [521, 204] width 58 height 24
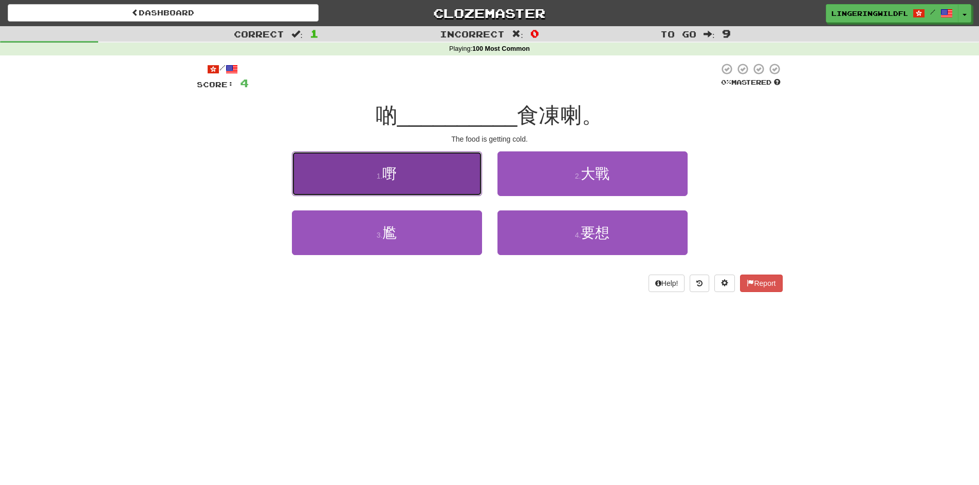
click at [452, 182] on button "1 . 嘢" at bounding box center [387, 174] width 190 height 45
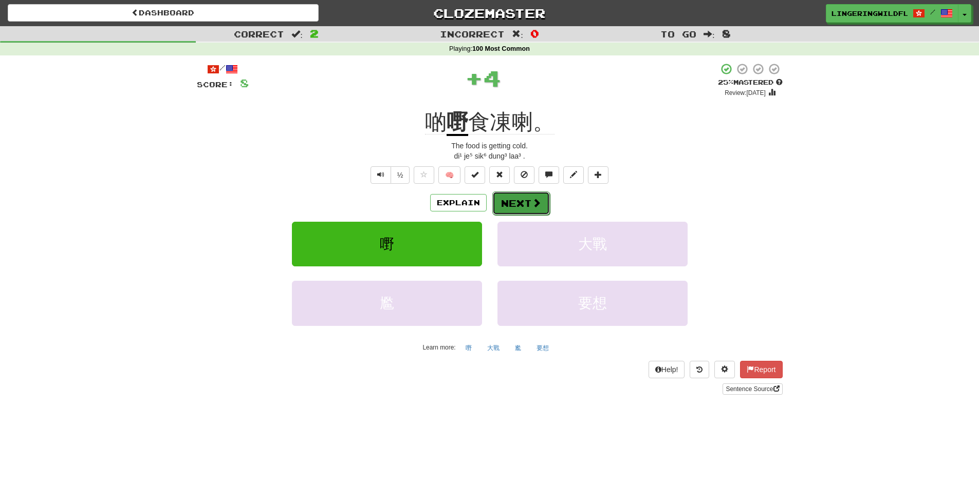
click at [528, 204] on button "Next" at bounding box center [521, 204] width 58 height 24
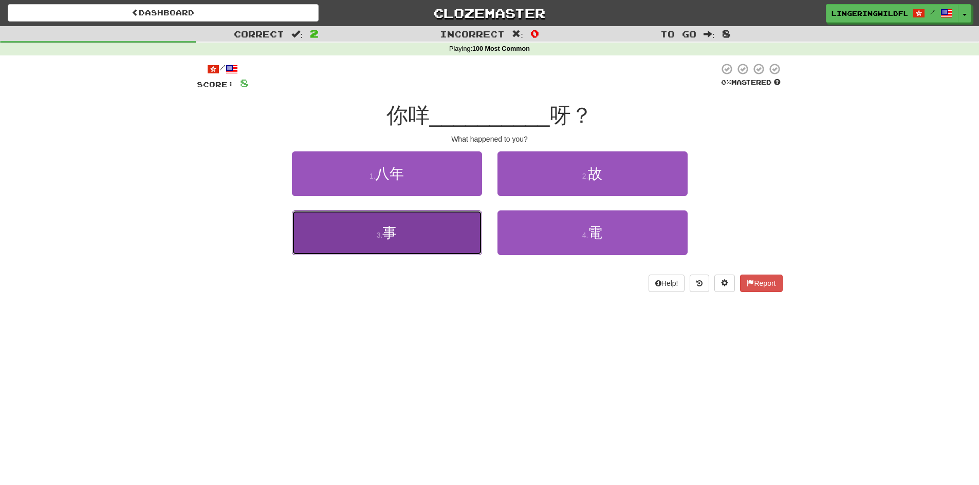
click at [437, 233] on button "3 . 事" at bounding box center [387, 233] width 190 height 45
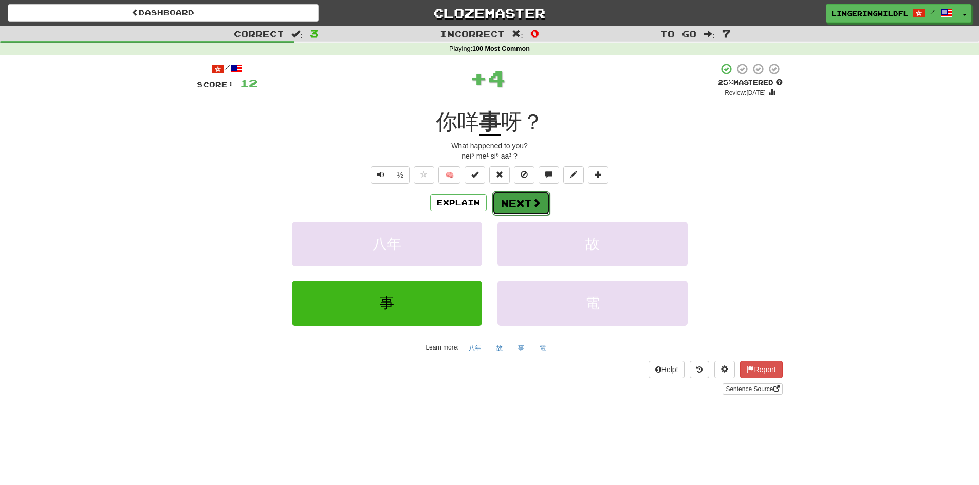
click at [517, 200] on button "Next" at bounding box center [521, 204] width 58 height 24
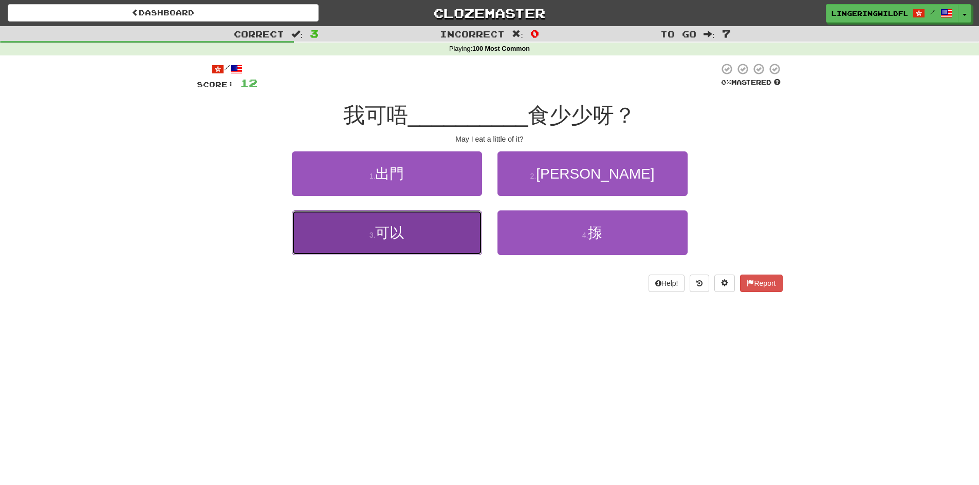
click at [423, 242] on button "3 . 可以" at bounding box center [387, 233] width 190 height 45
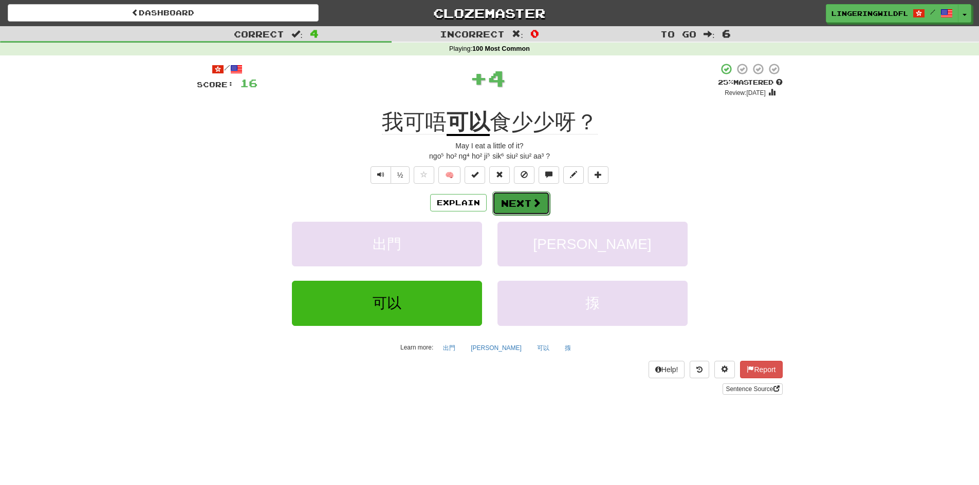
click at [538, 199] on span at bounding box center [536, 202] width 9 height 9
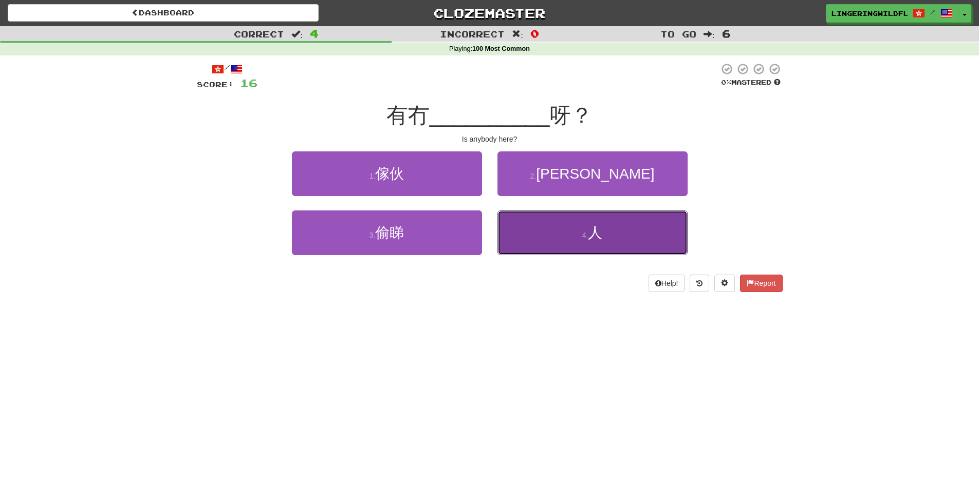
click at [590, 240] on span "人" at bounding box center [595, 233] width 14 height 16
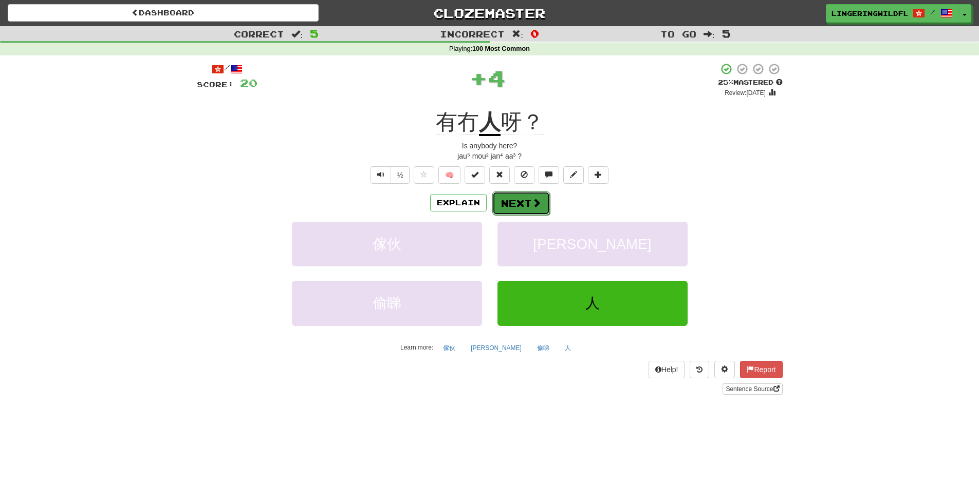
click at [492, 194] on button "Next" at bounding box center [521, 204] width 58 height 24
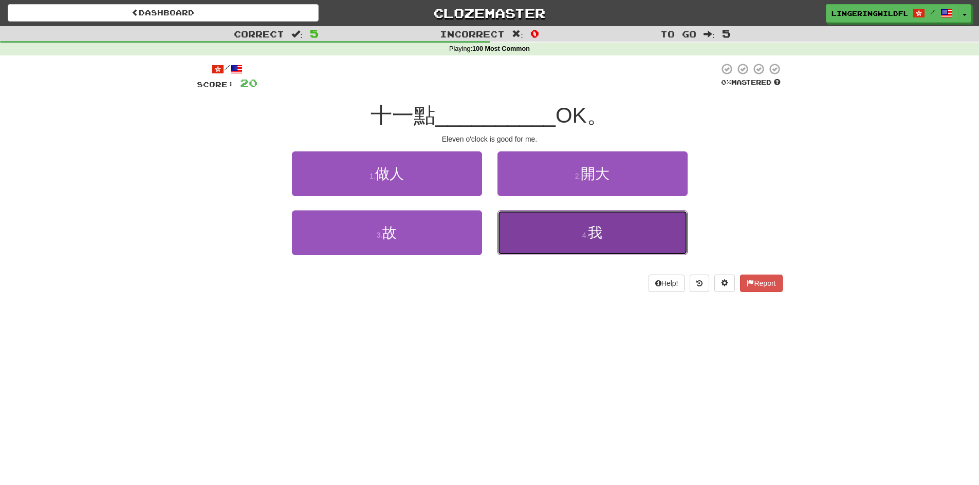
click at [564, 237] on button "4 . 我" at bounding box center [592, 233] width 190 height 45
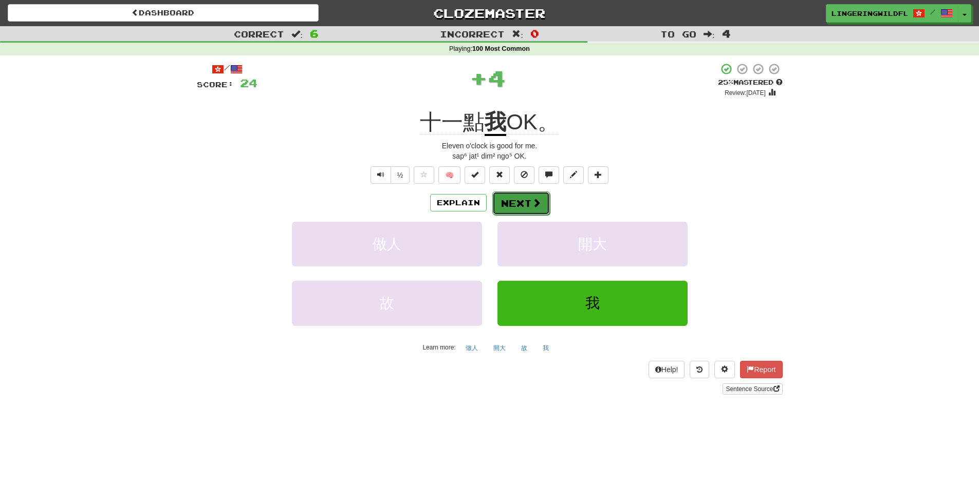
click at [520, 195] on button "Next" at bounding box center [521, 204] width 58 height 24
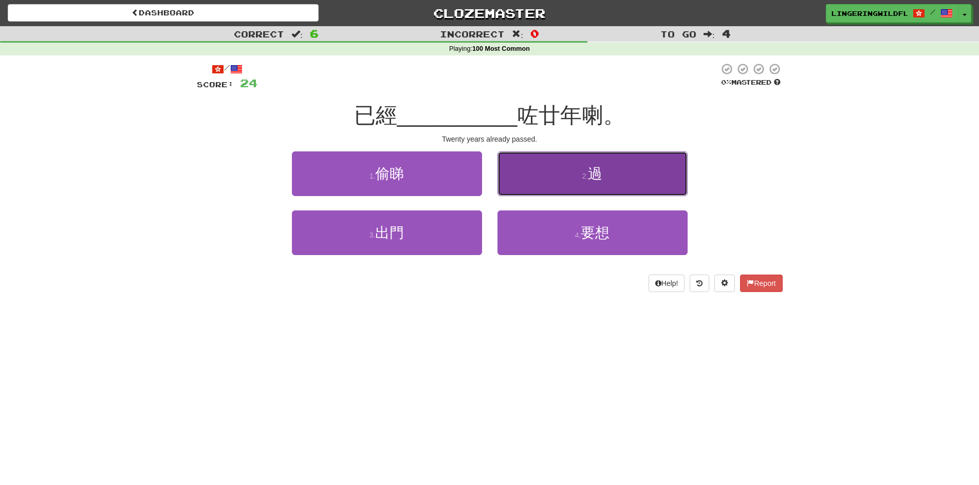
click at [567, 177] on button "2 . 過" at bounding box center [592, 174] width 190 height 45
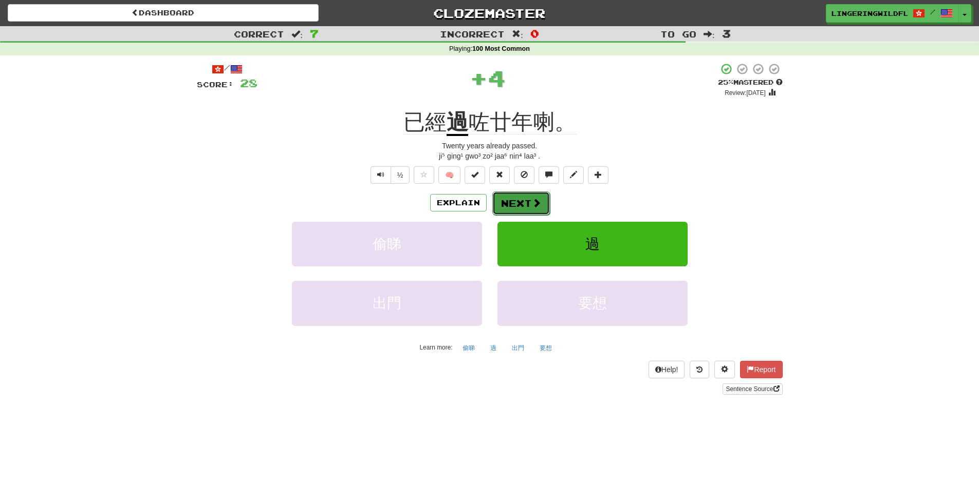
click at [507, 200] on button "Next" at bounding box center [521, 204] width 58 height 24
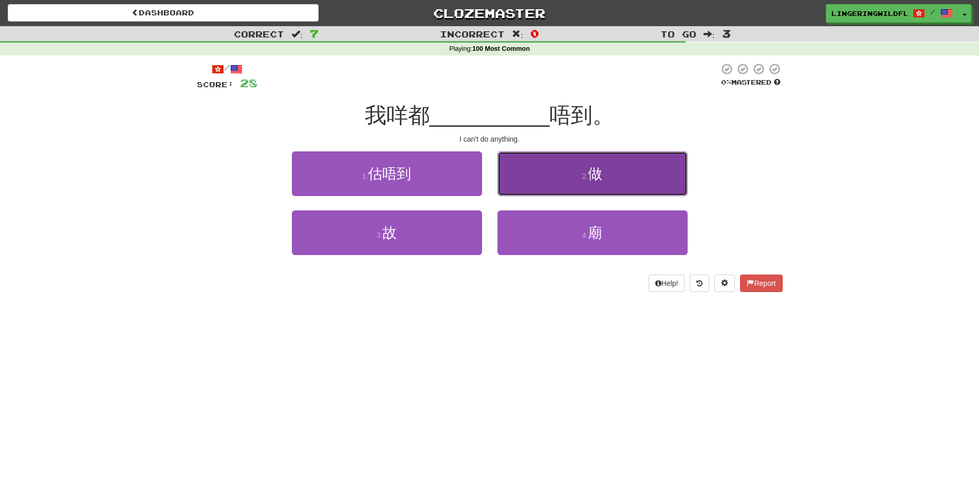
click at [597, 172] on span "做" at bounding box center [595, 174] width 14 height 16
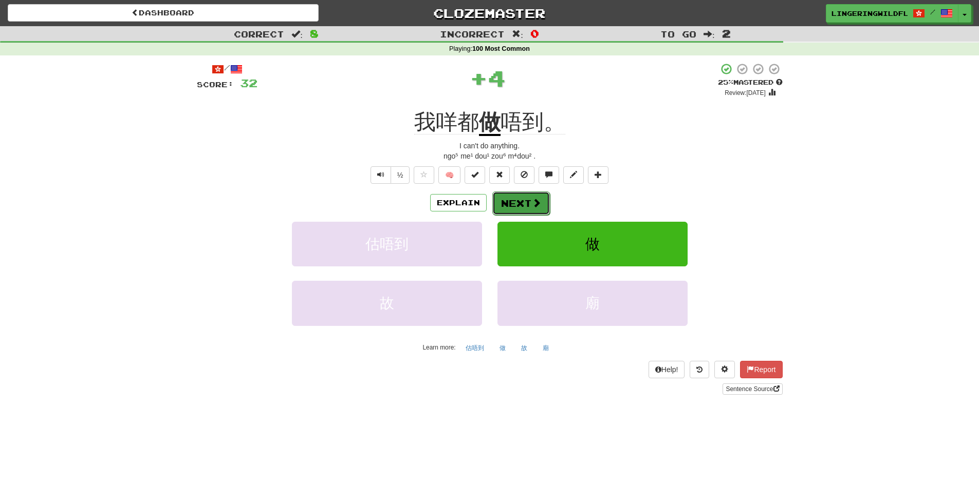
click at [518, 203] on button "Next" at bounding box center [521, 204] width 58 height 24
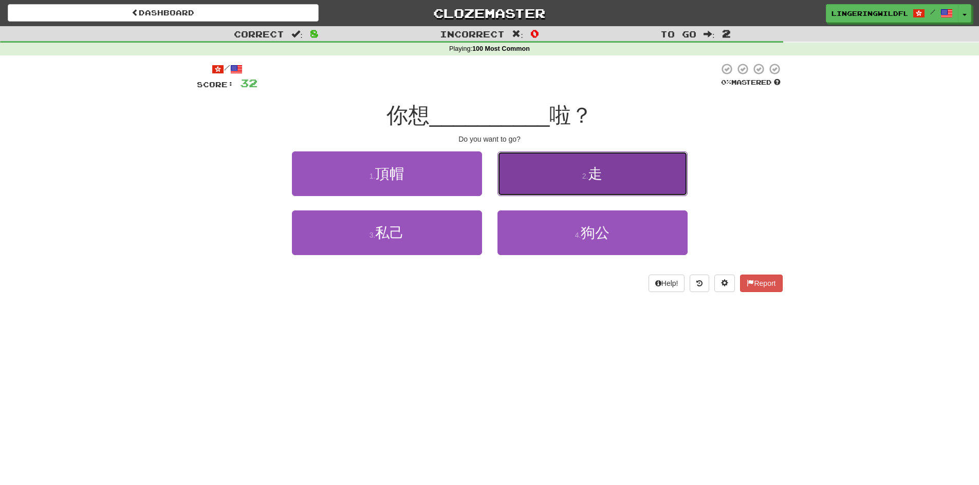
click at [579, 178] on button "2 . 走" at bounding box center [592, 174] width 190 height 45
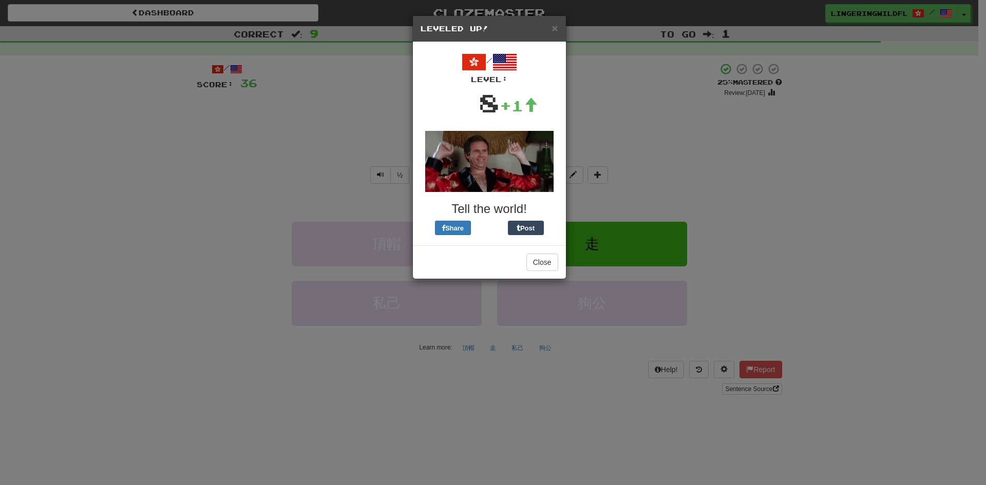
click at [546, 214] on h3 "Tell the world!" at bounding box center [490, 208] width 138 height 13
click at [545, 257] on button "Close" at bounding box center [543, 262] width 32 height 17
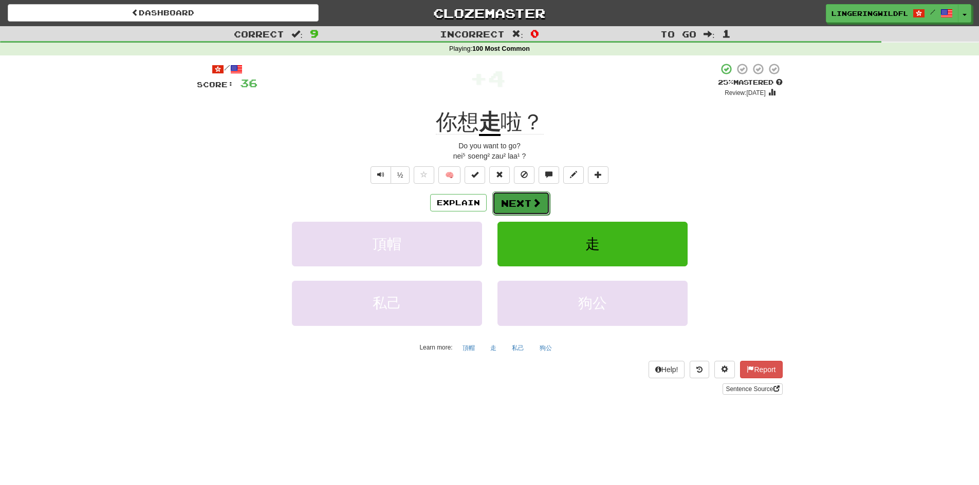
click at [535, 204] on span at bounding box center [536, 202] width 9 height 9
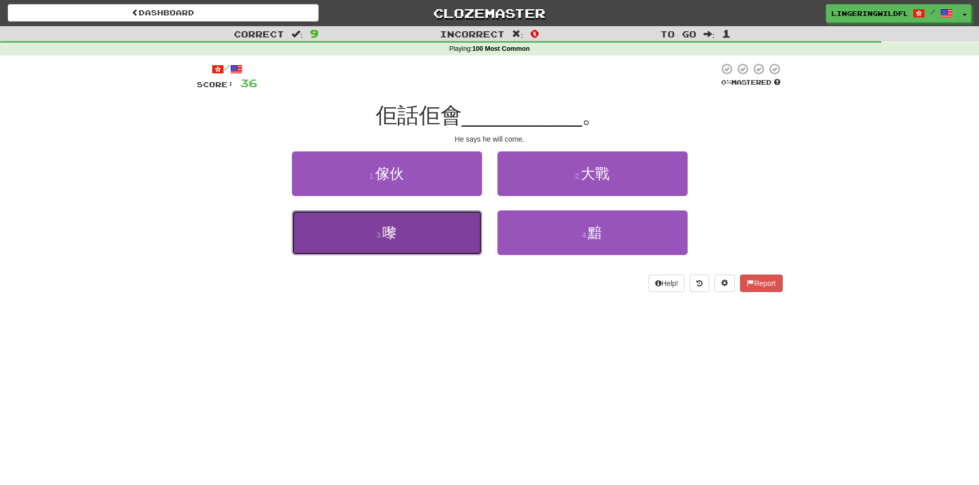
click at [401, 234] on button "3 . 嚟" at bounding box center [387, 233] width 190 height 45
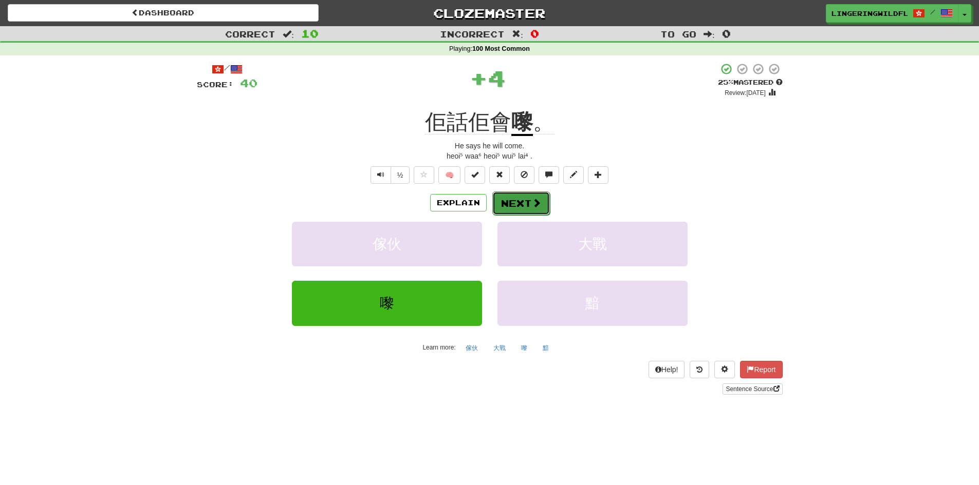
click at [524, 199] on button "Next" at bounding box center [521, 204] width 58 height 24
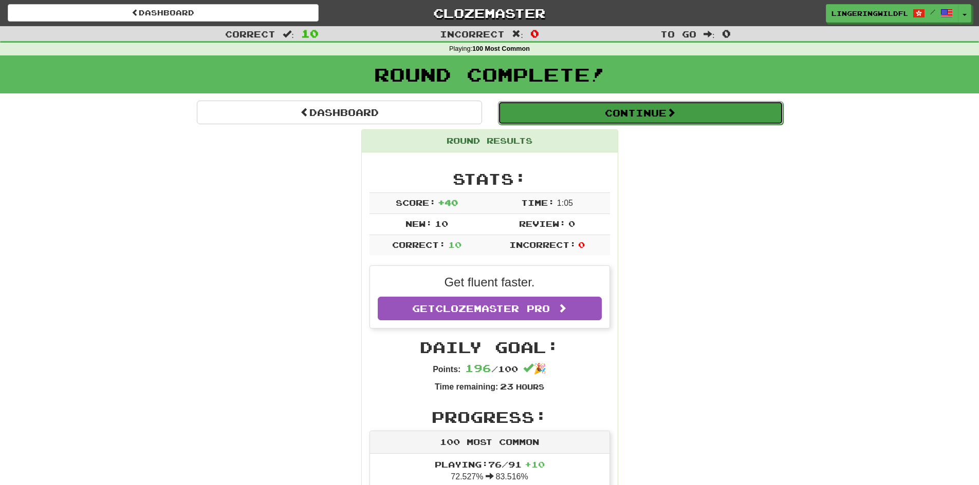
click at [569, 106] on button "Continue" at bounding box center [640, 113] width 285 height 24
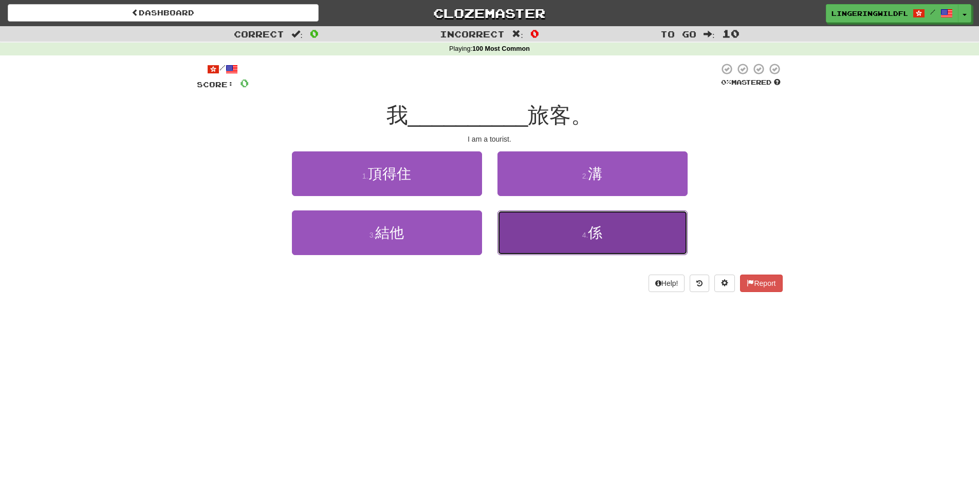
click at [566, 230] on button "4 . 係" at bounding box center [592, 233] width 190 height 45
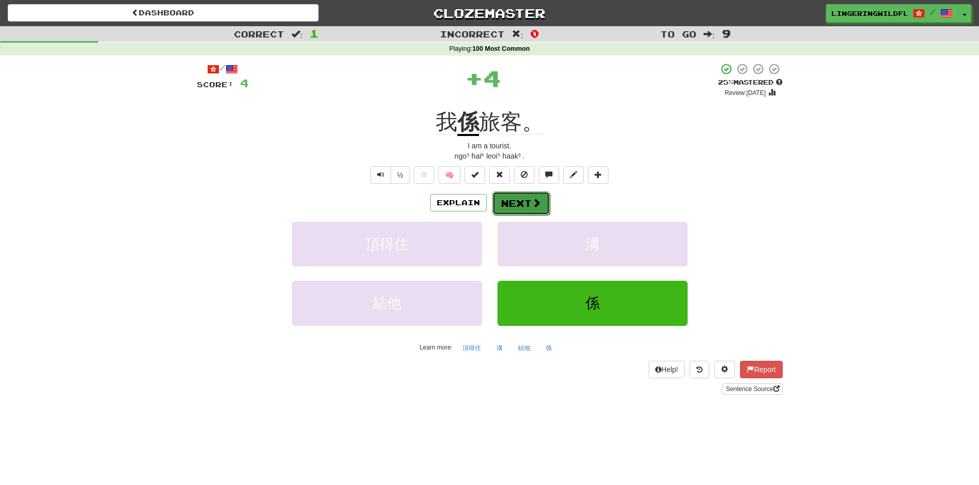
click at [516, 199] on button "Next" at bounding box center [521, 204] width 58 height 24
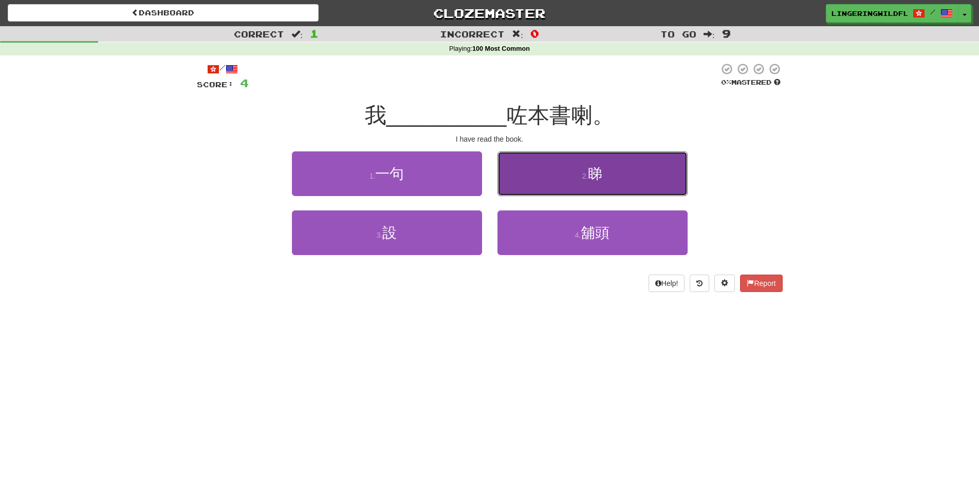
click at [578, 172] on button "2 . 睇" at bounding box center [592, 174] width 190 height 45
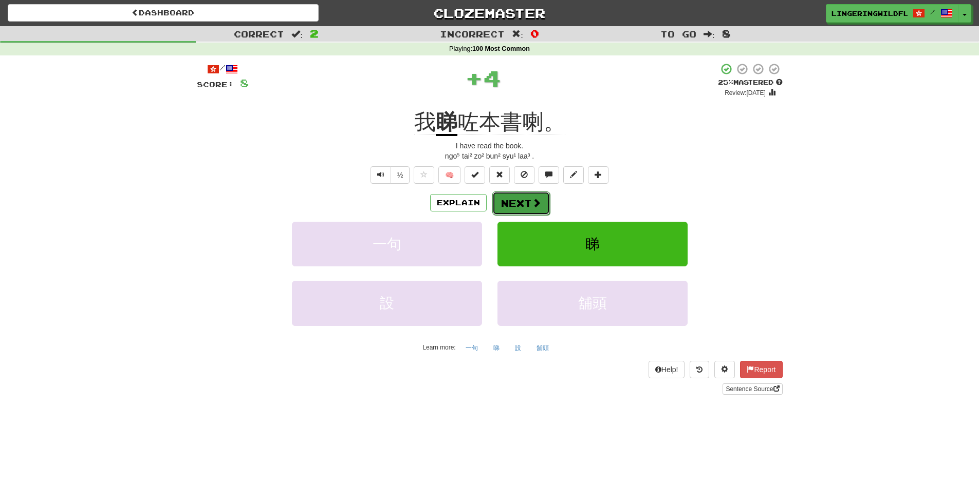
click at [509, 205] on button "Next" at bounding box center [521, 204] width 58 height 24
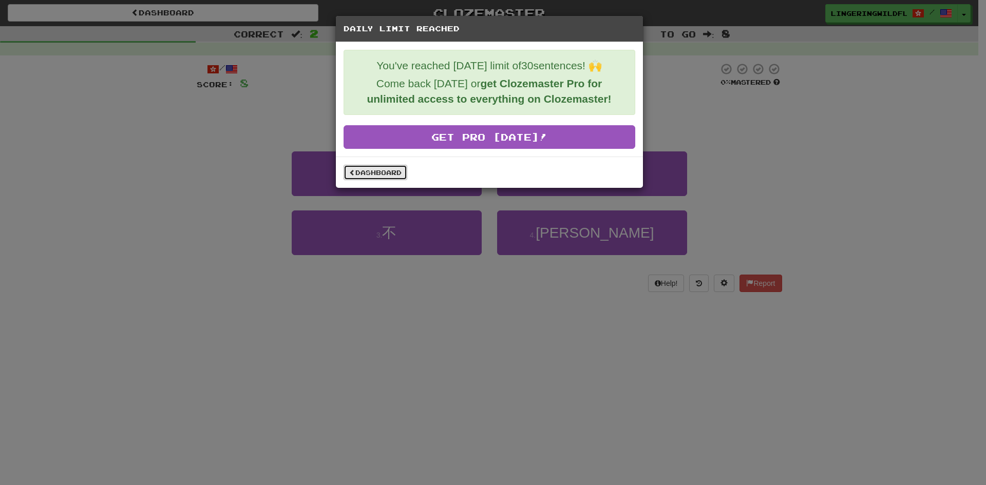
click at [376, 168] on link "Dashboard" at bounding box center [376, 172] width 64 height 15
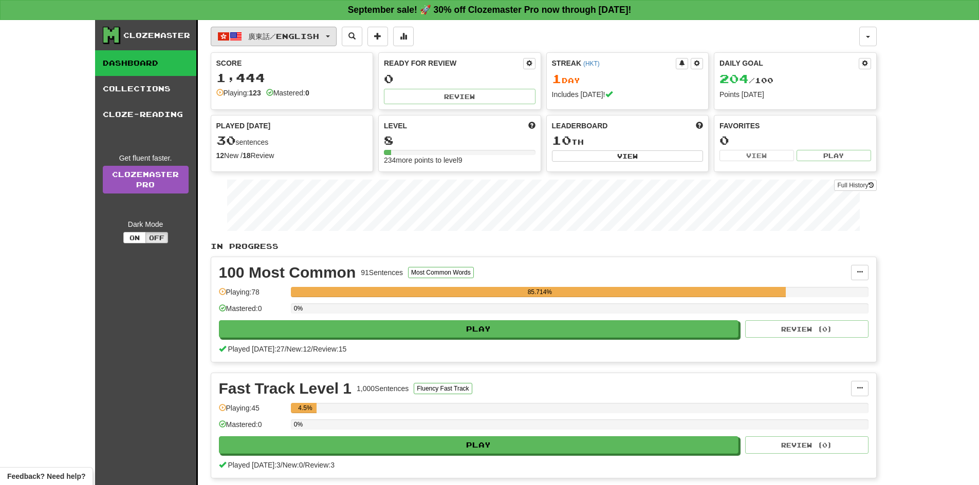
click at [319, 34] on span "廣東話 / English" at bounding box center [283, 36] width 71 height 9
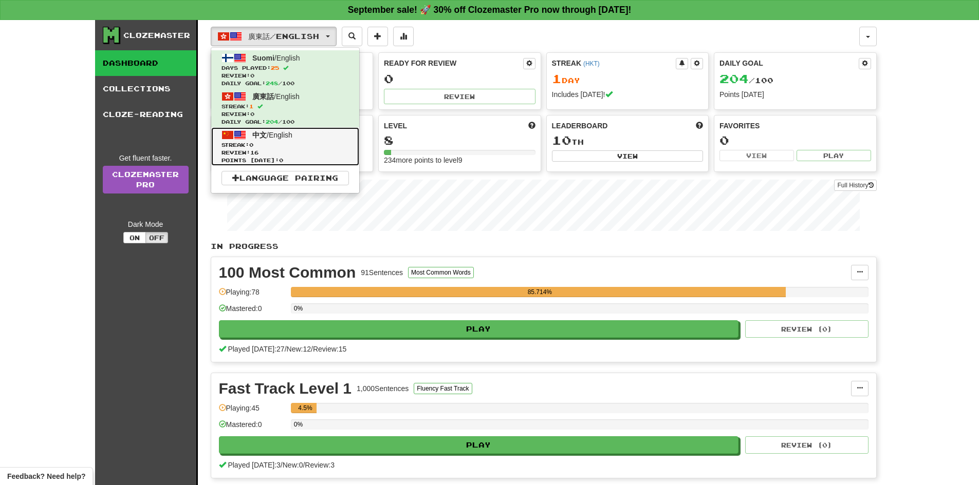
click at [284, 156] on span "Review: 16" at bounding box center [284, 153] width 127 height 8
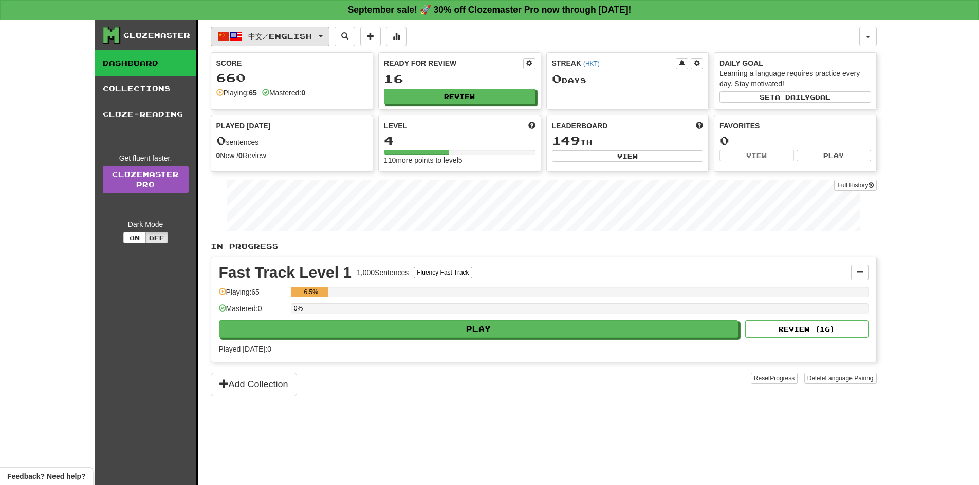
click at [295, 39] on span "中文 / English" at bounding box center [280, 36] width 64 height 9
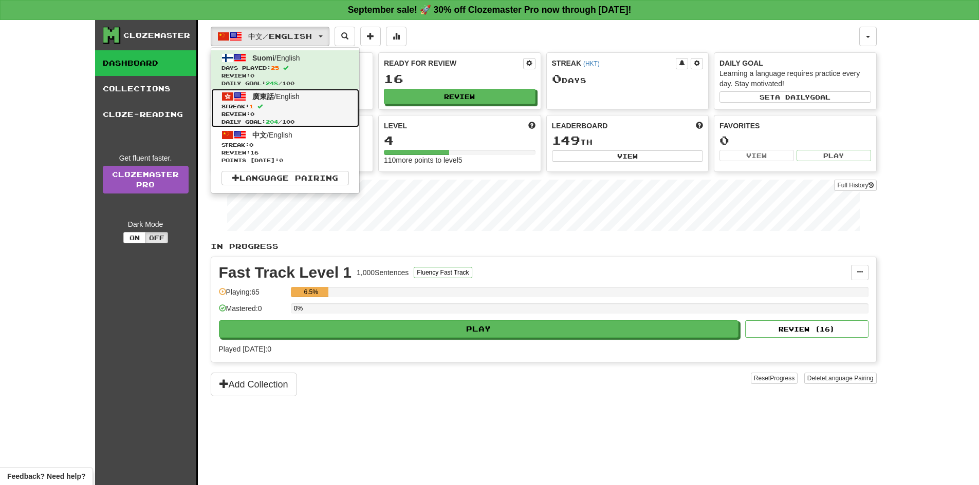
click at [322, 113] on span "Review: 0" at bounding box center [284, 114] width 127 height 8
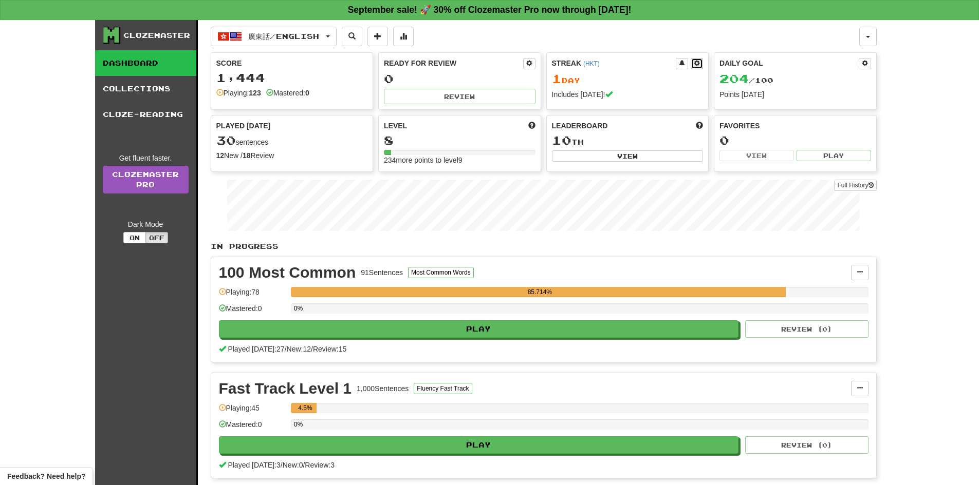
click at [699, 63] on span at bounding box center [697, 63] width 6 height 6
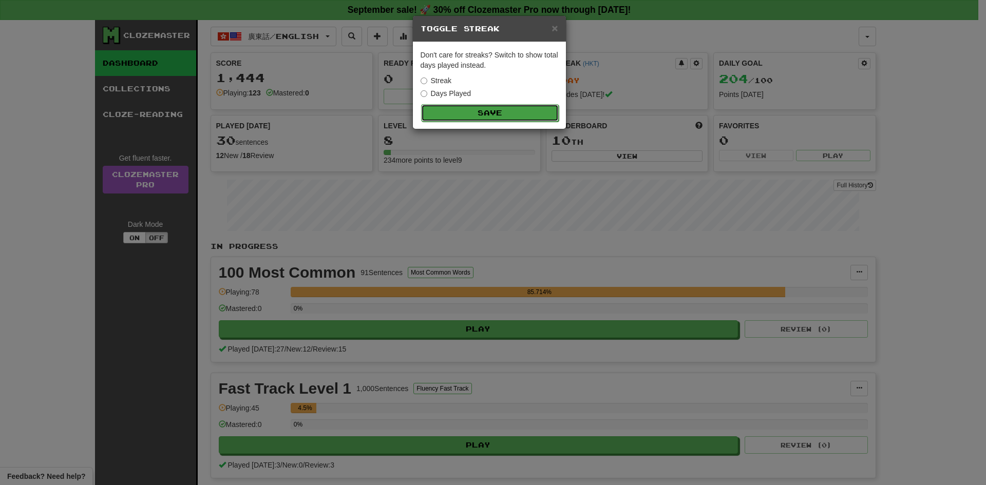
click at [448, 110] on button "Save" at bounding box center [490, 112] width 138 height 17
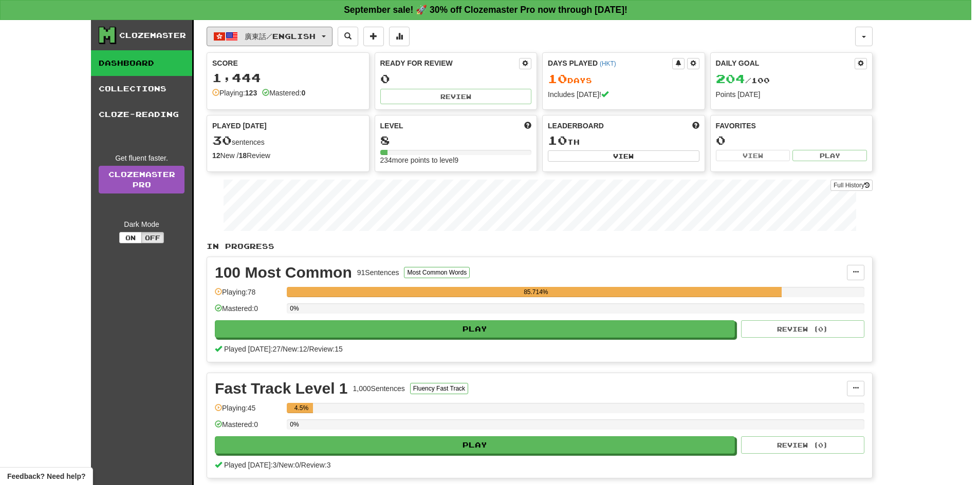
click at [315, 33] on span "廣東話 / English" at bounding box center [280, 36] width 71 height 9
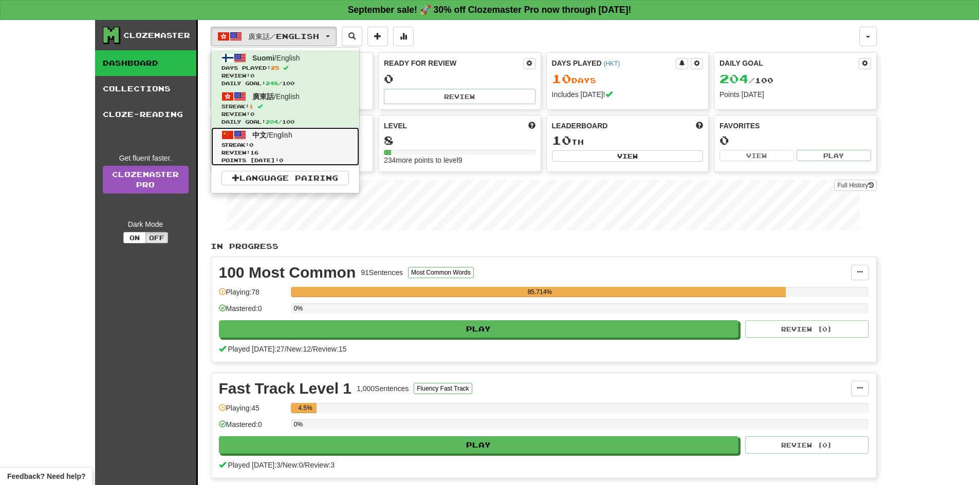
click at [287, 143] on span "Streak: 0" at bounding box center [284, 145] width 127 height 8
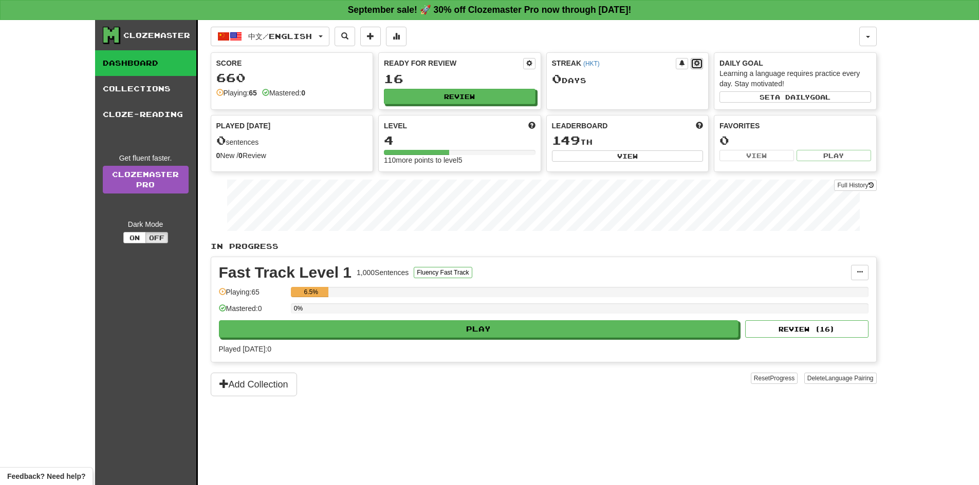
click at [697, 65] on span at bounding box center [697, 63] width 6 height 6
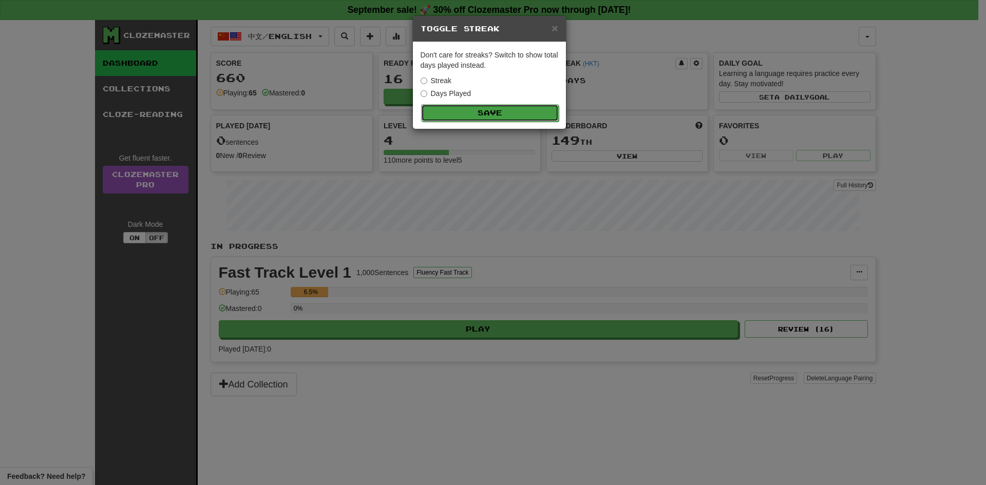
click at [446, 110] on button "Save" at bounding box center [490, 112] width 138 height 17
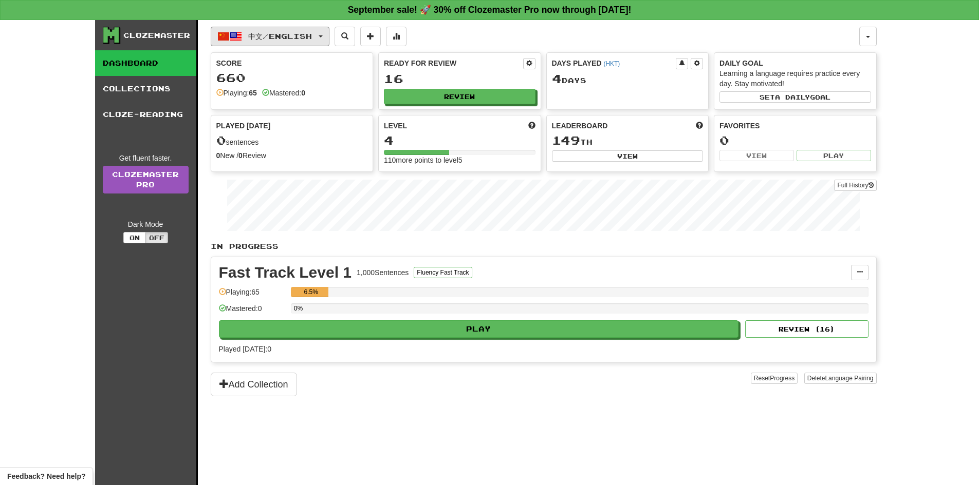
click at [327, 36] on button "中文 / English" at bounding box center [270, 37] width 119 height 20
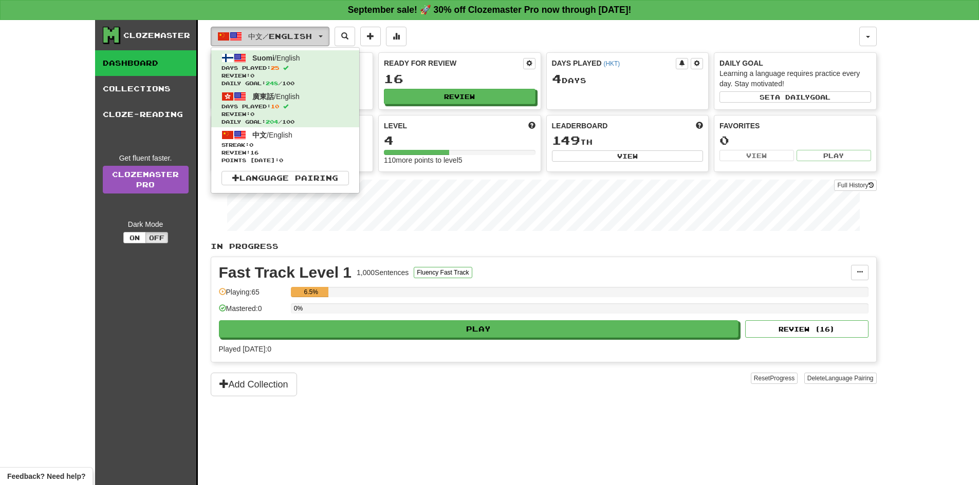
click at [327, 36] on button "中文 / English" at bounding box center [270, 37] width 119 height 20
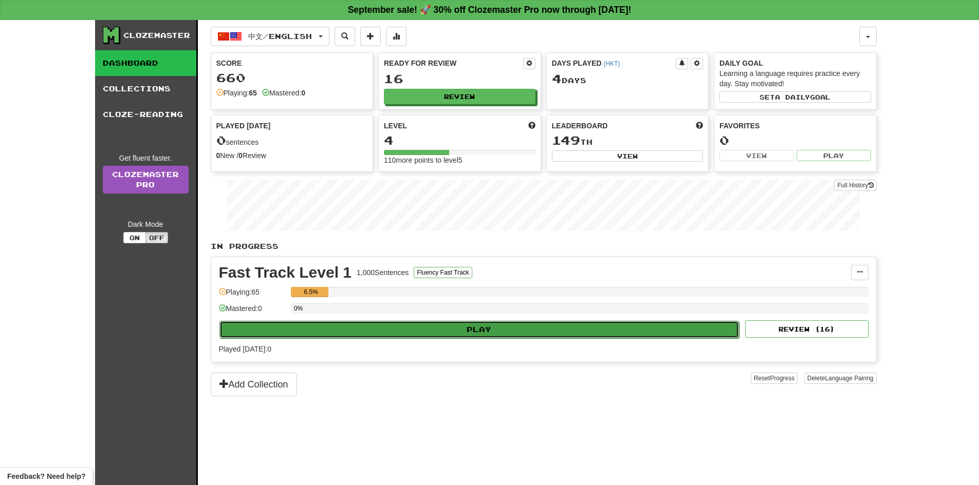
click at [340, 326] on button "Play" at bounding box center [479, 329] width 520 height 17
select select "**"
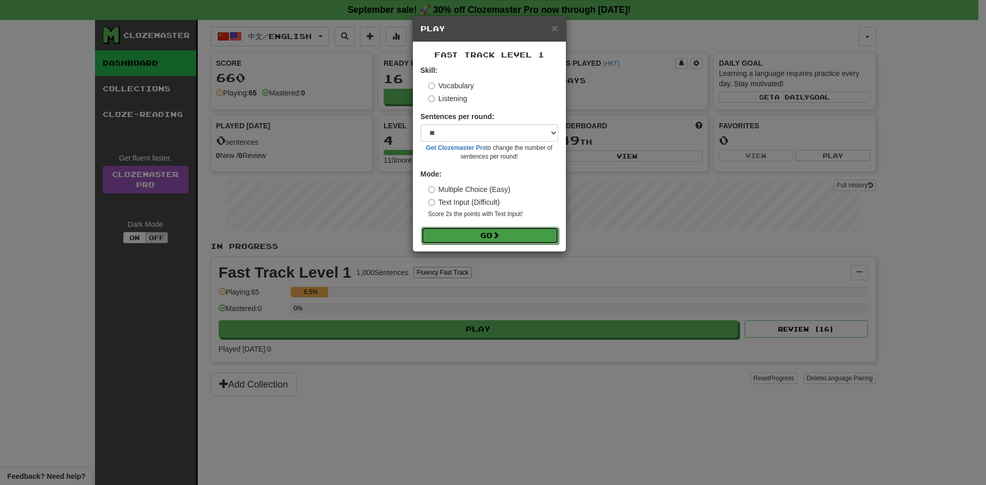
click at [512, 231] on button "Go" at bounding box center [490, 235] width 138 height 17
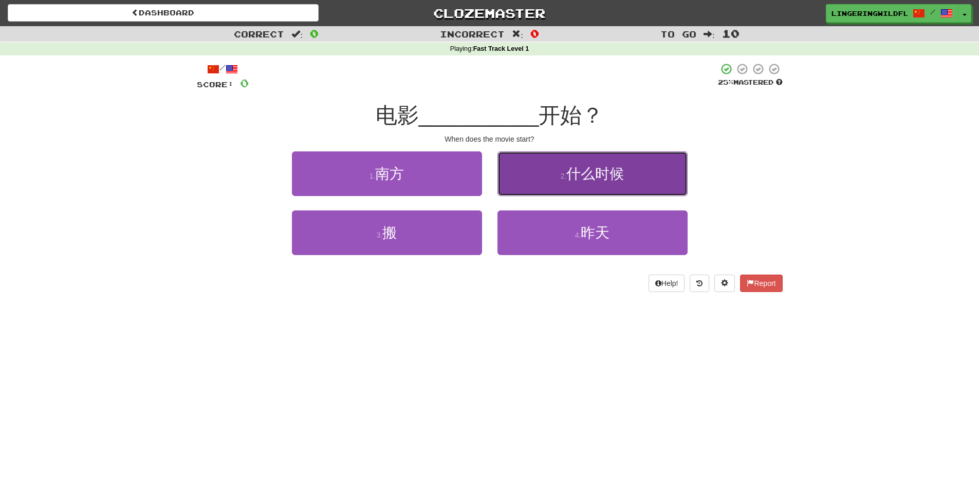
click at [589, 183] on button "2 . 什么时候" at bounding box center [592, 174] width 190 height 45
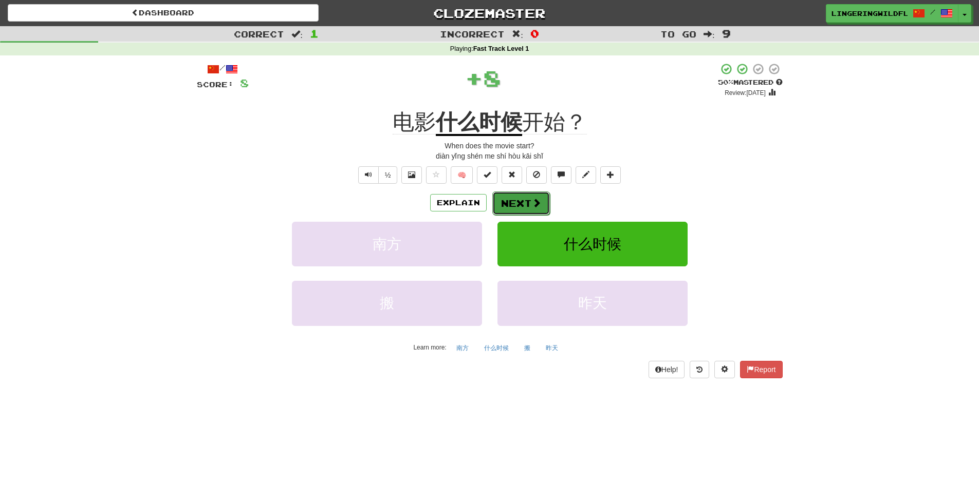
click at [511, 201] on button "Next" at bounding box center [521, 204] width 58 height 24
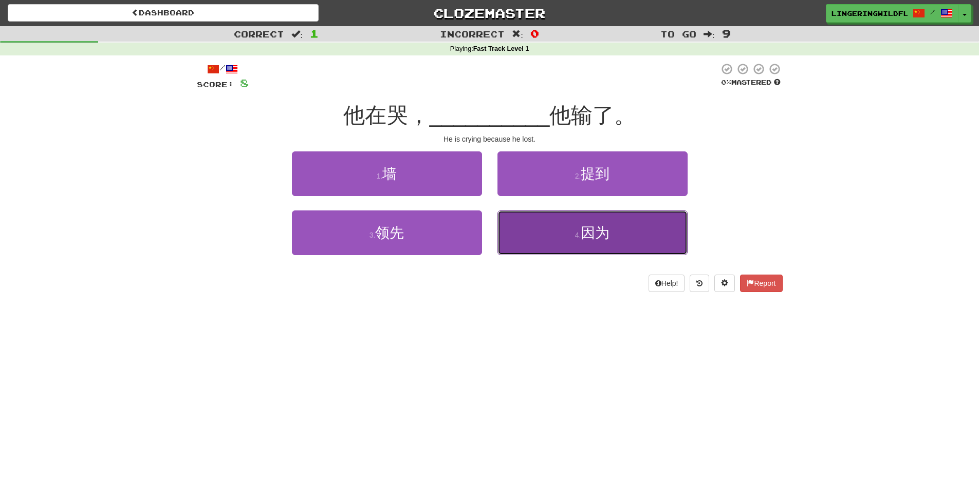
click at [558, 229] on button "4 . 因为" at bounding box center [592, 233] width 190 height 45
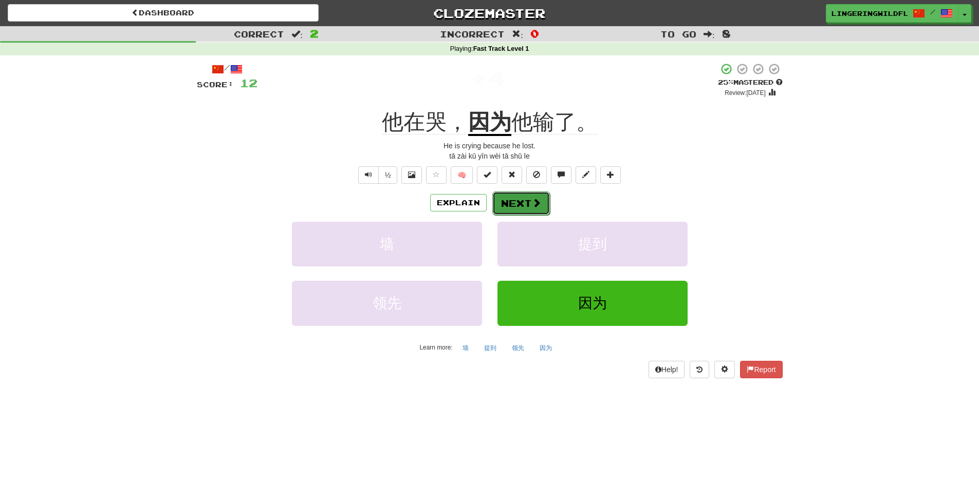
click at [523, 199] on button "Next" at bounding box center [521, 204] width 58 height 24
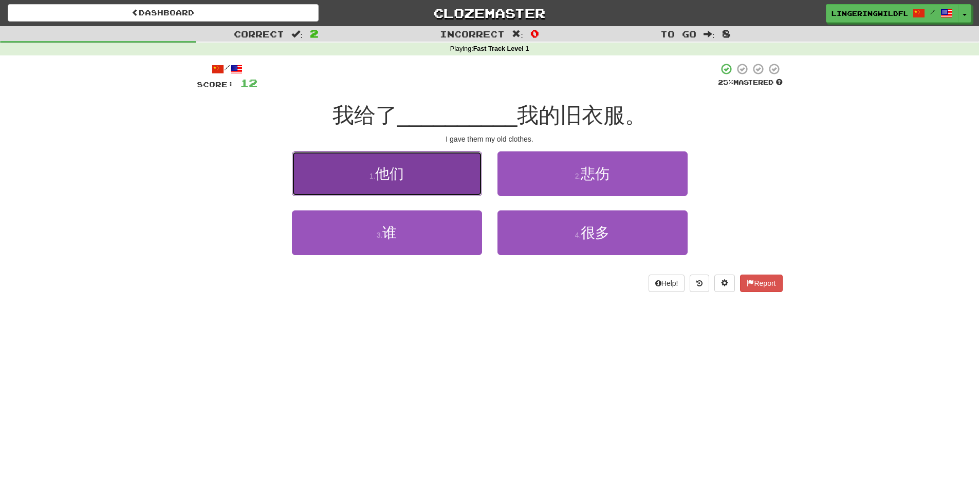
click at [440, 176] on button "1 . 他们" at bounding box center [387, 174] width 190 height 45
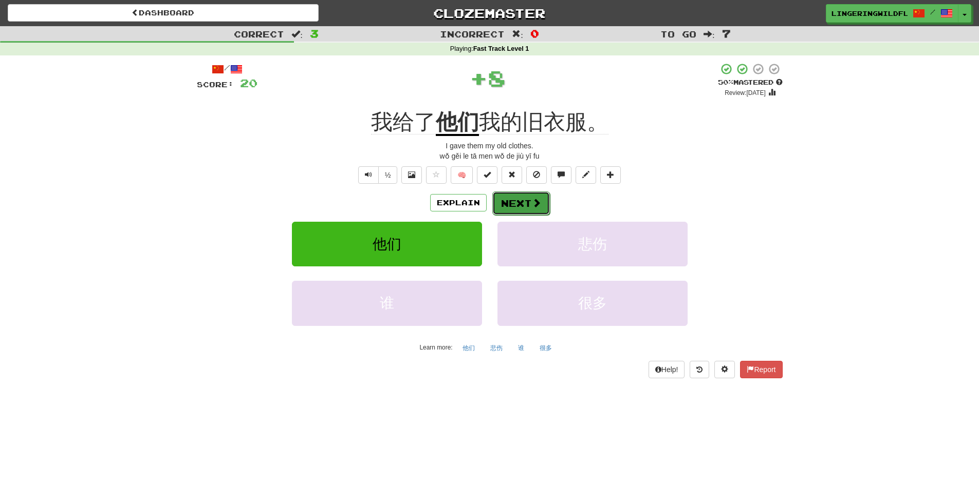
click at [524, 196] on button "Next" at bounding box center [521, 204] width 58 height 24
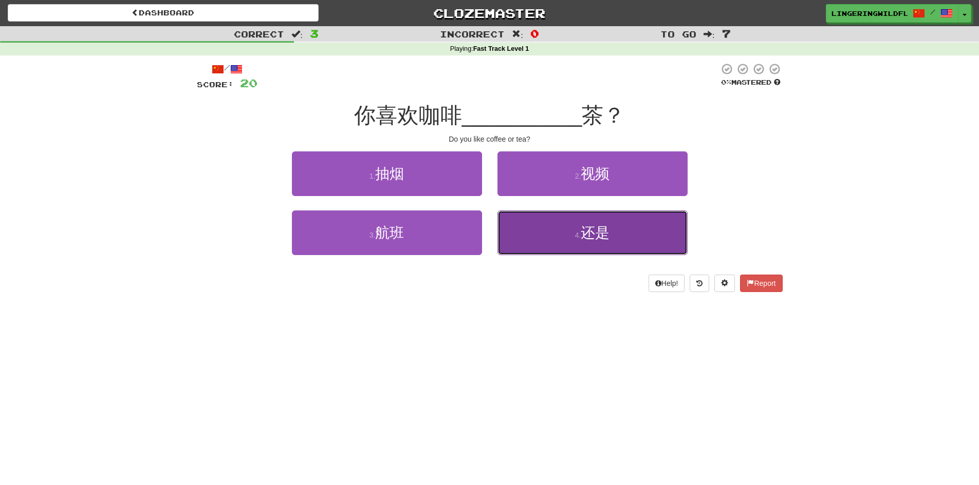
click at [573, 236] on button "4 . 还是" at bounding box center [592, 233] width 190 height 45
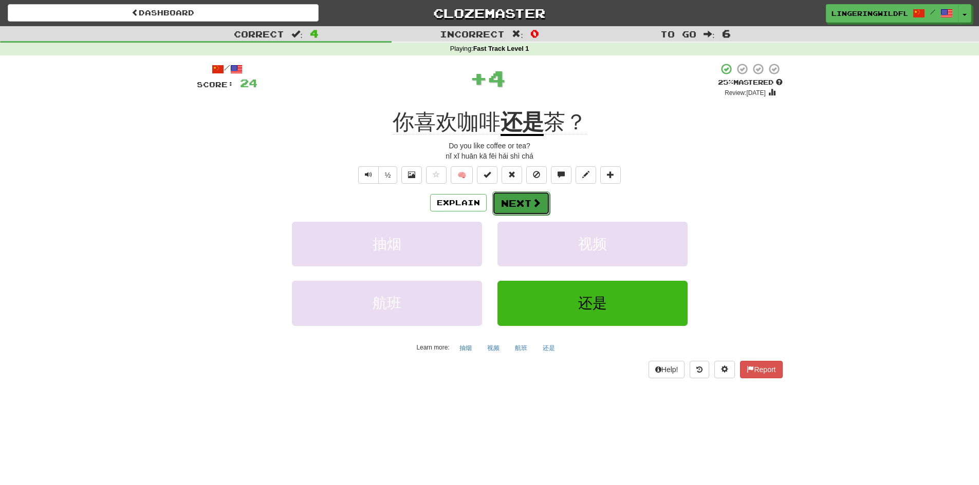
click at [506, 208] on button "Next" at bounding box center [521, 204] width 58 height 24
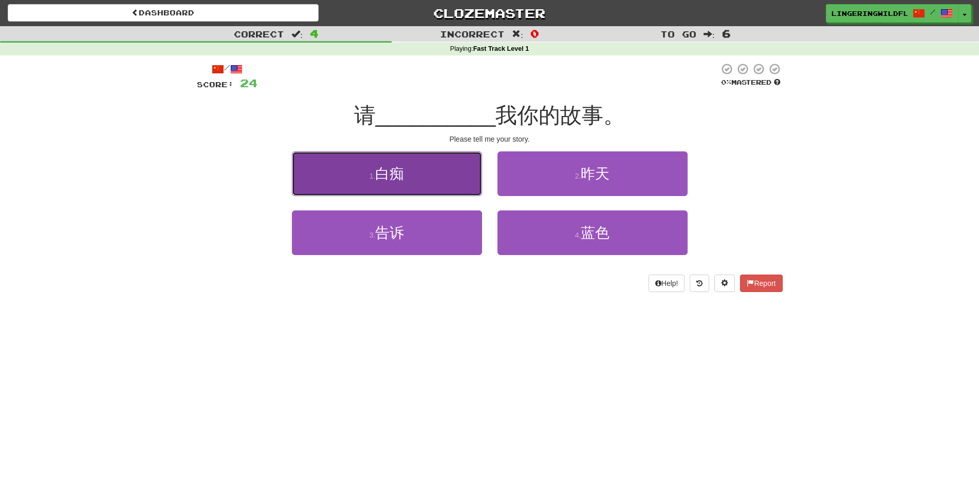
click at [459, 184] on button "1 . 白痴" at bounding box center [387, 174] width 190 height 45
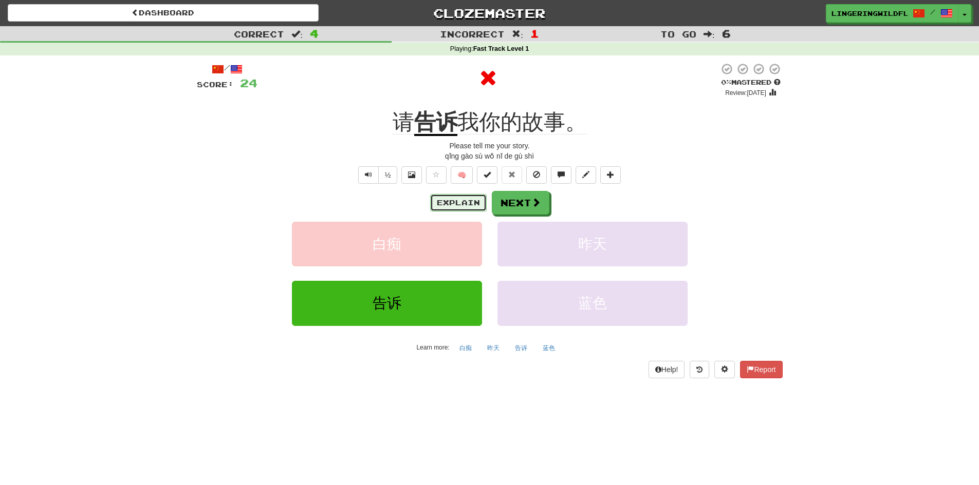
click at [459, 202] on button "Explain" at bounding box center [458, 202] width 57 height 17
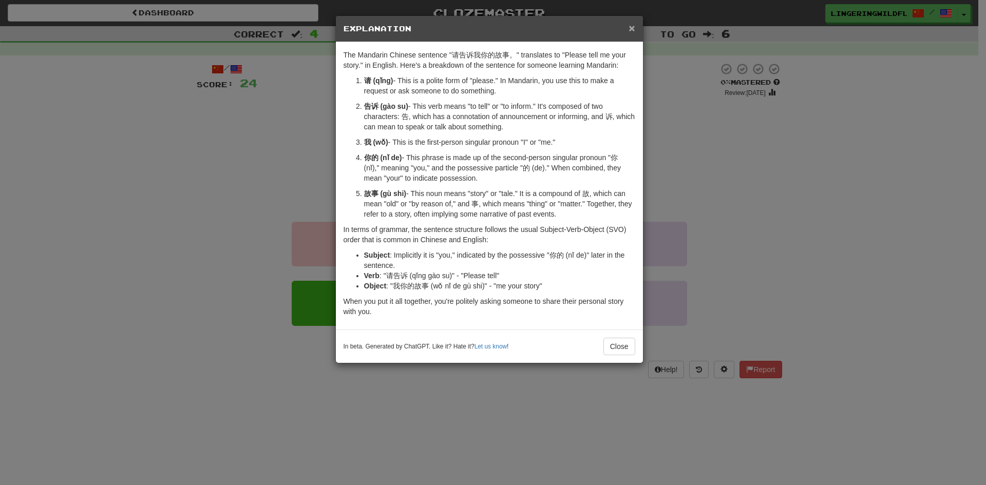
click at [629, 32] on span "×" at bounding box center [632, 28] width 6 height 12
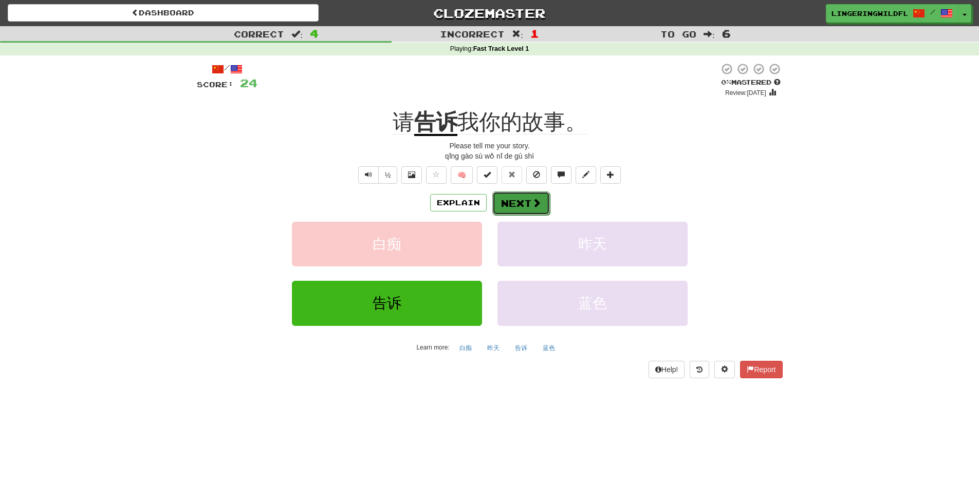
click at [534, 205] on span at bounding box center [536, 202] width 9 height 9
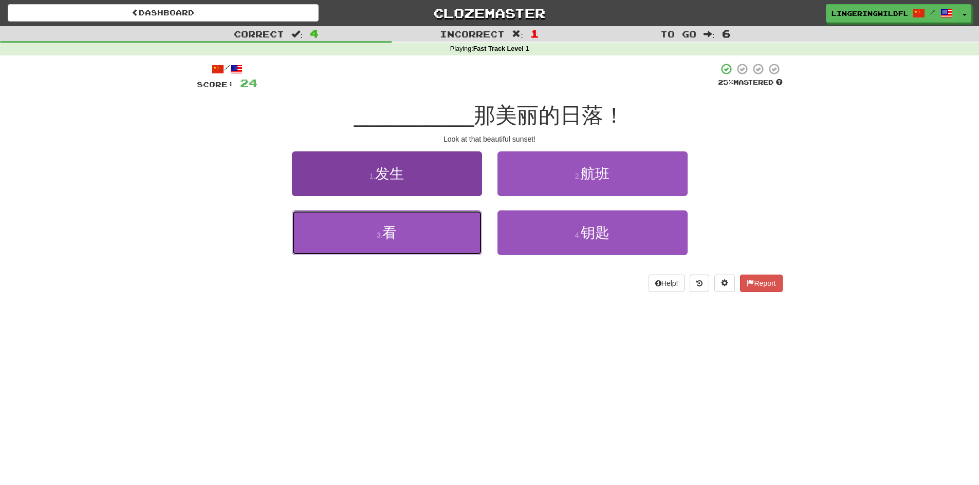
drag, startPoint x: 401, startPoint y: 233, endPoint x: 395, endPoint y: 233, distance: 6.2
click at [395, 233] on button "3 . 看" at bounding box center [387, 233] width 190 height 45
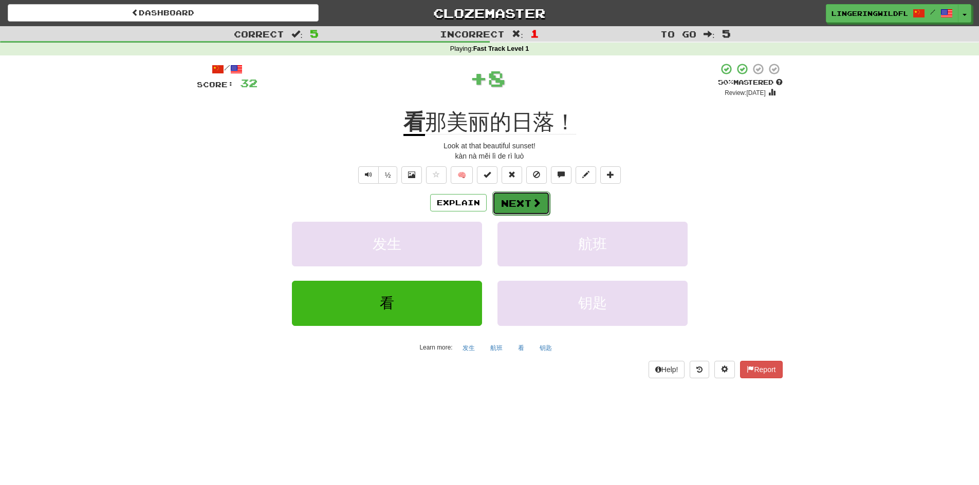
click at [527, 202] on button "Next" at bounding box center [521, 204] width 58 height 24
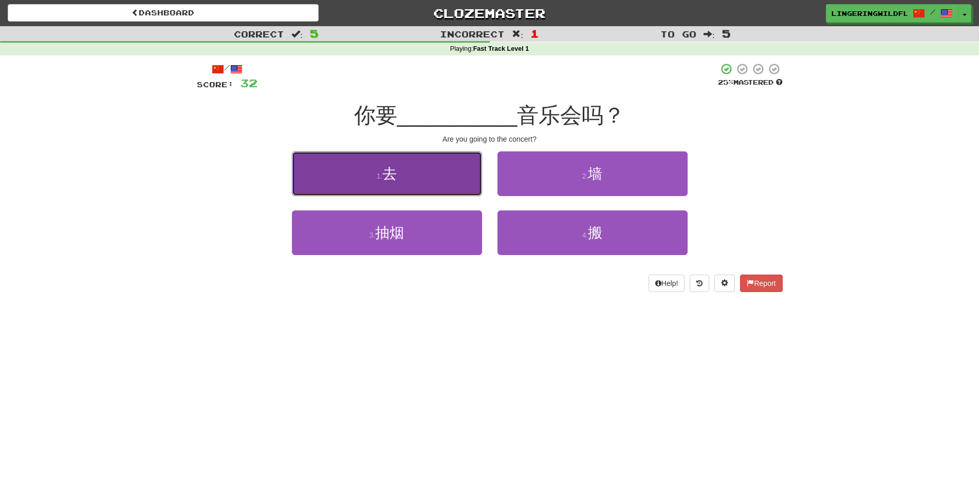
click at [470, 189] on button "1 . 去" at bounding box center [387, 174] width 190 height 45
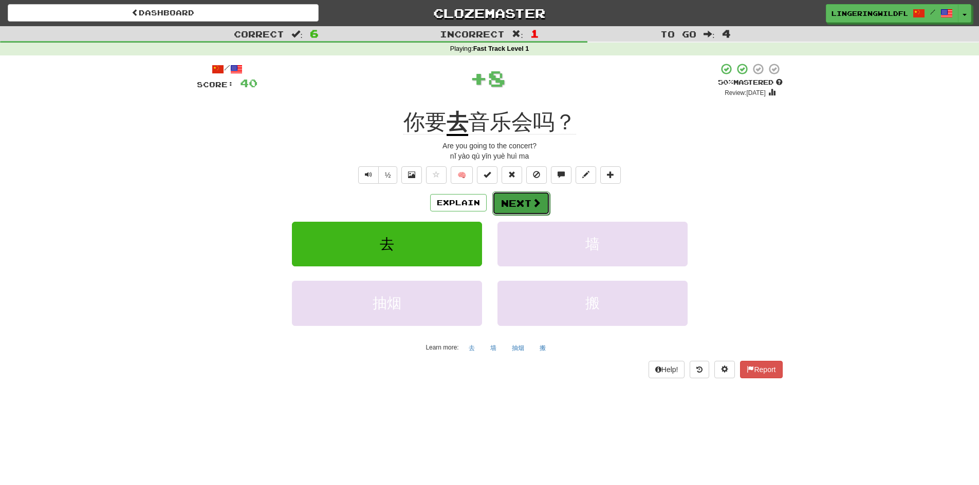
click at [529, 200] on button "Next" at bounding box center [521, 204] width 58 height 24
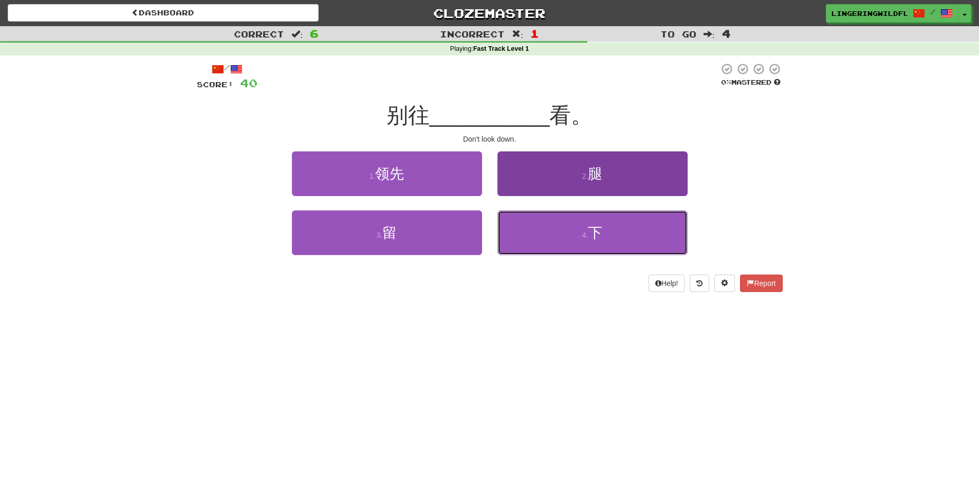
drag, startPoint x: 529, startPoint y: 233, endPoint x: 531, endPoint y: 222, distance: 11.5
click at [529, 234] on button "4 . 下" at bounding box center [592, 233] width 190 height 45
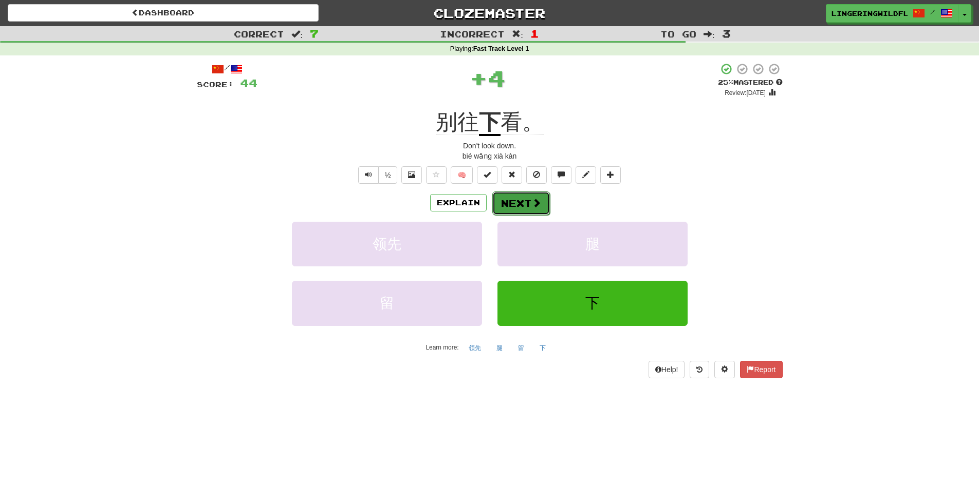
click at [508, 198] on button "Next" at bounding box center [521, 204] width 58 height 24
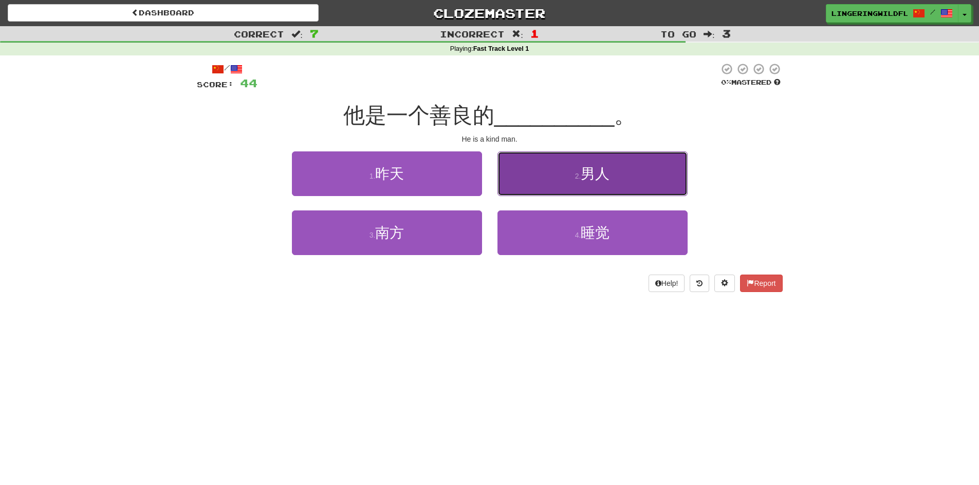
click at [561, 177] on button "2 . 男人" at bounding box center [592, 174] width 190 height 45
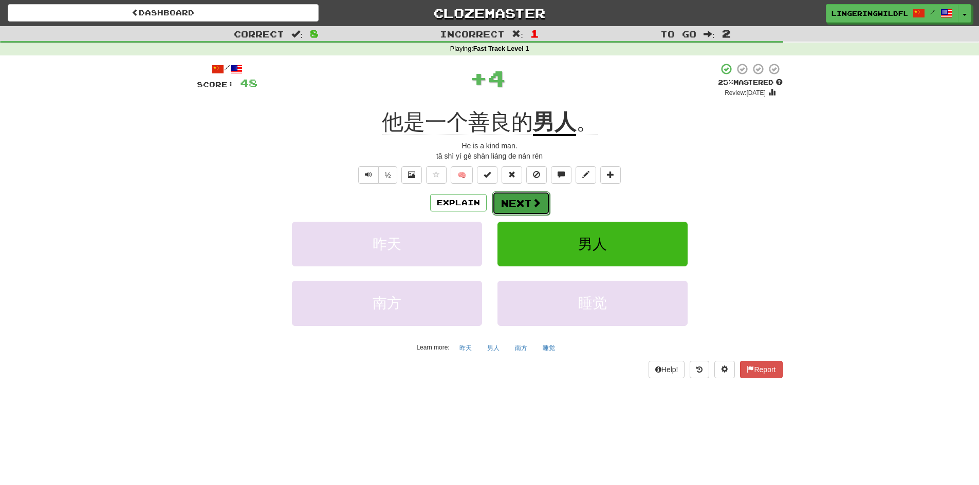
click at [512, 199] on button "Next" at bounding box center [521, 204] width 58 height 24
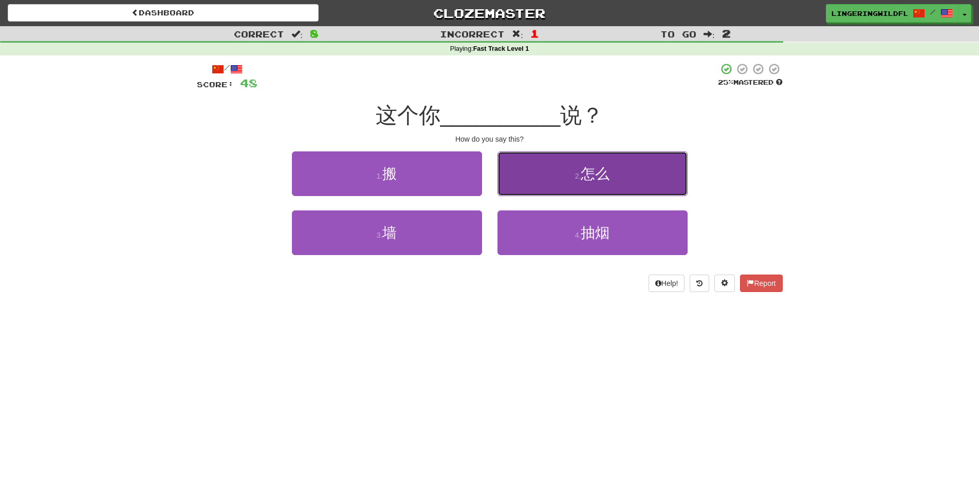
click at [554, 176] on button "2 . 怎么" at bounding box center [592, 174] width 190 height 45
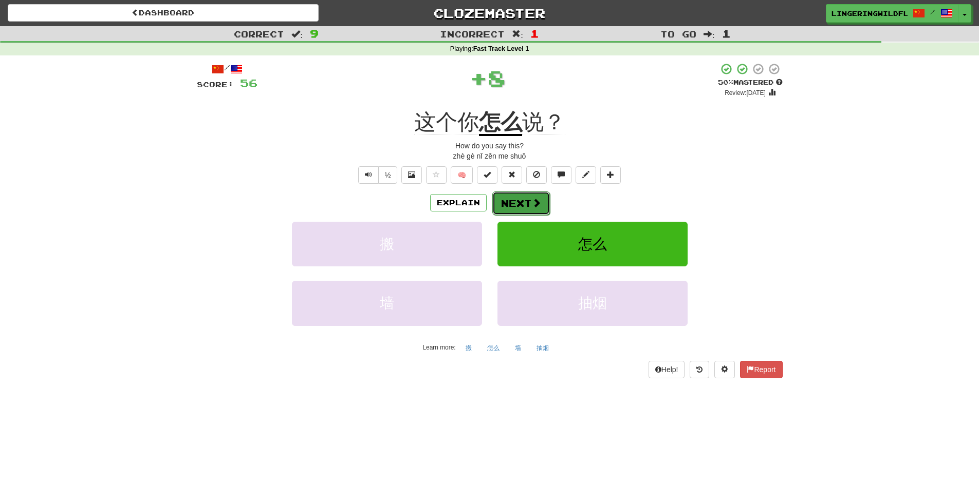
click at [518, 197] on button "Next" at bounding box center [521, 204] width 58 height 24
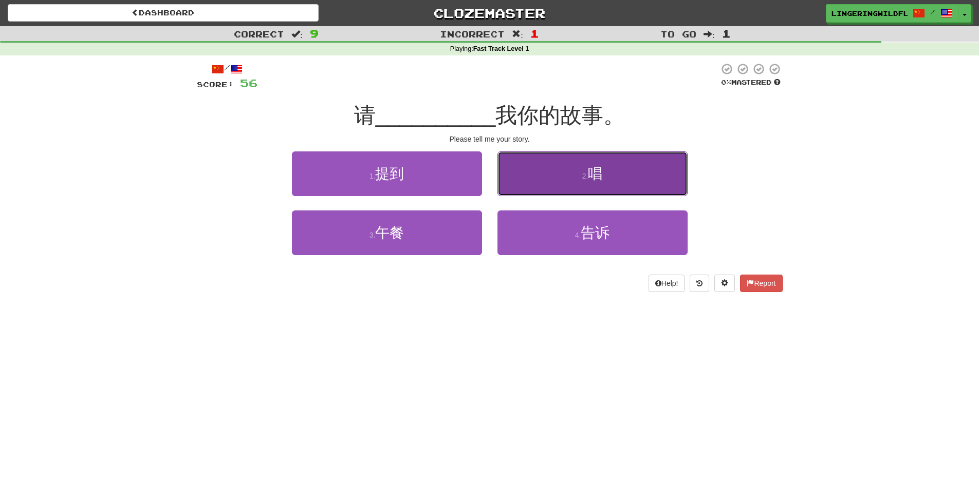
click at [555, 186] on button "2 . 唱" at bounding box center [592, 174] width 190 height 45
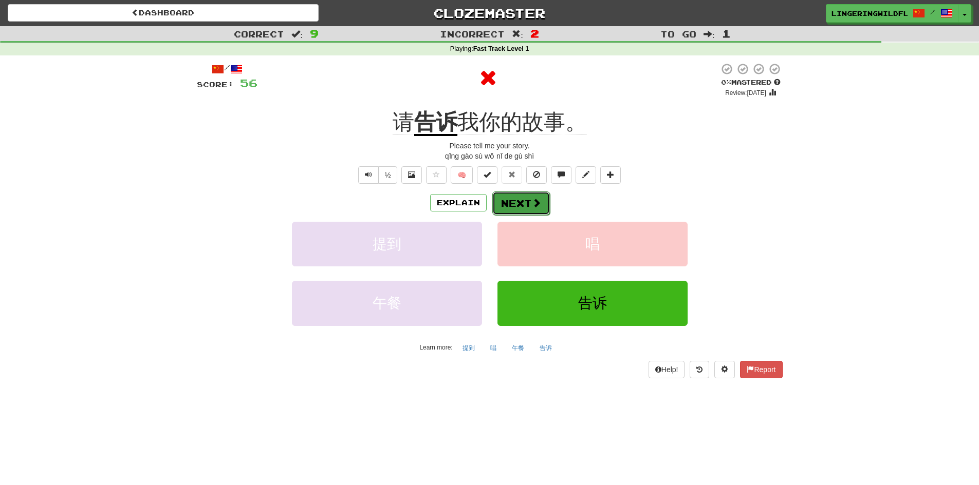
click at [507, 204] on button "Next" at bounding box center [521, 204] width 58 height 24
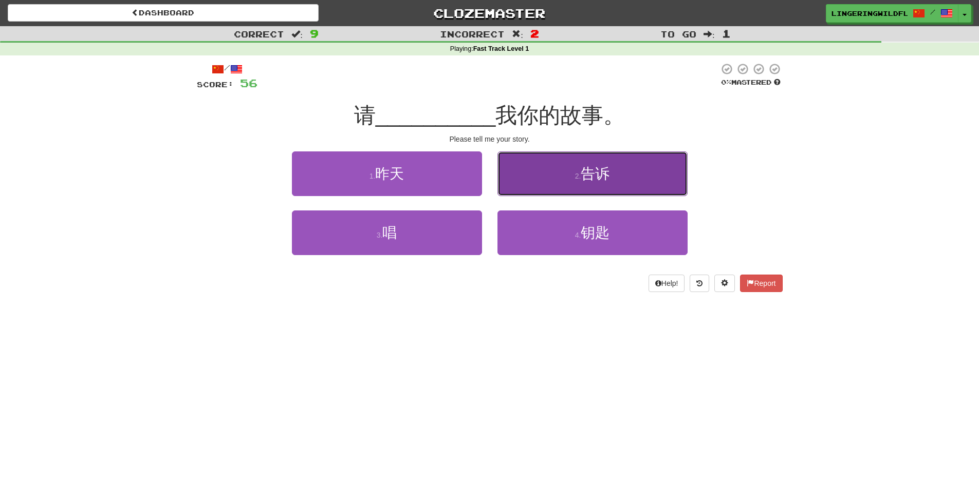
click at [572, 175] on button "2 . 告诉" at bounding box center [592, 174] width 190 height 45
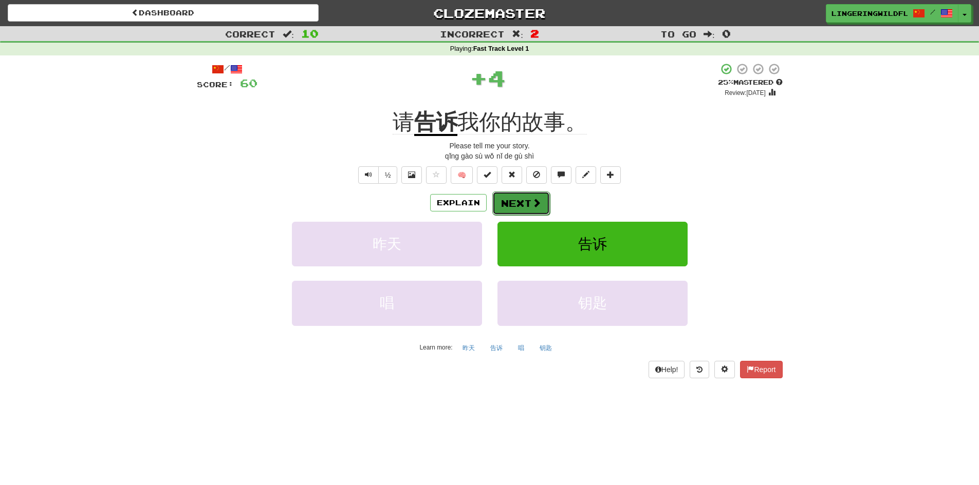
click at [513, 196] on button "Next" at bounding box center [521, 204] width 58 height 24
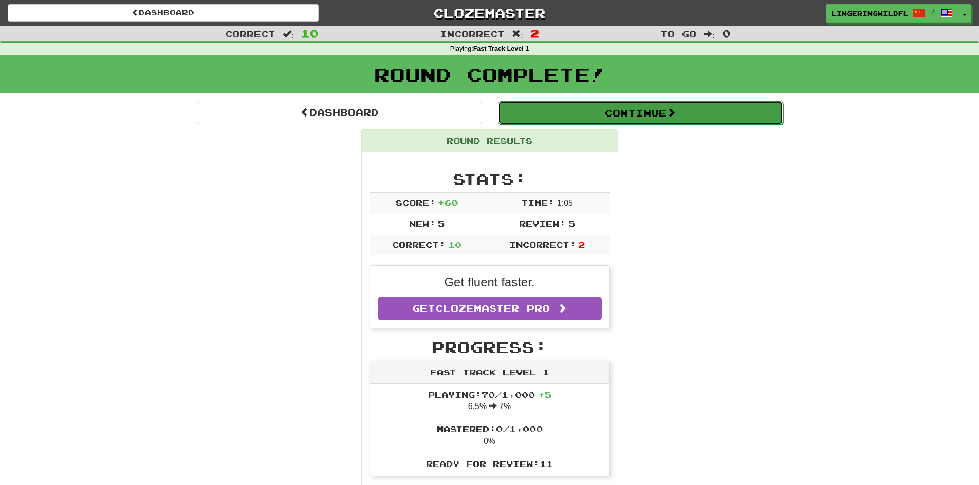
click at [634, 113] on button "Continue" at bounding box center [640, 113] width 285 height 24
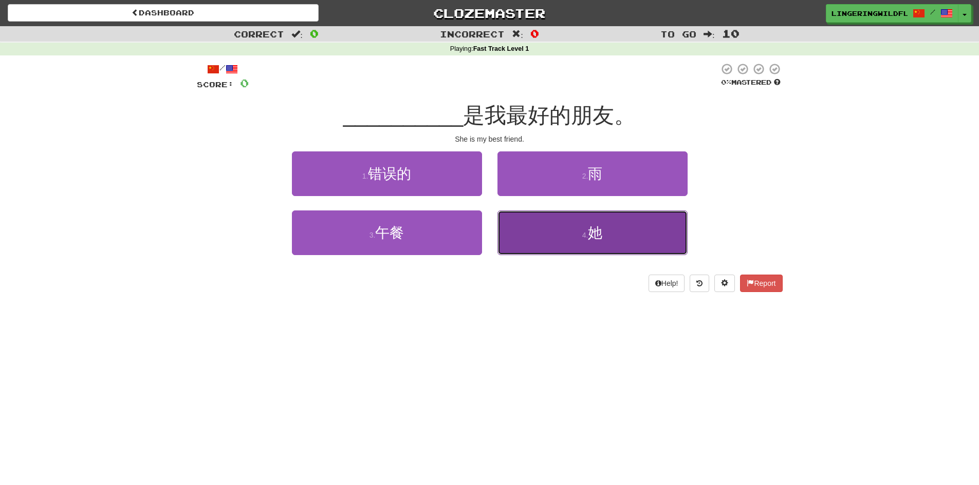
click at [578, 237] on button "4 . 她" at bounding box center [592, 233] width 190 height 45
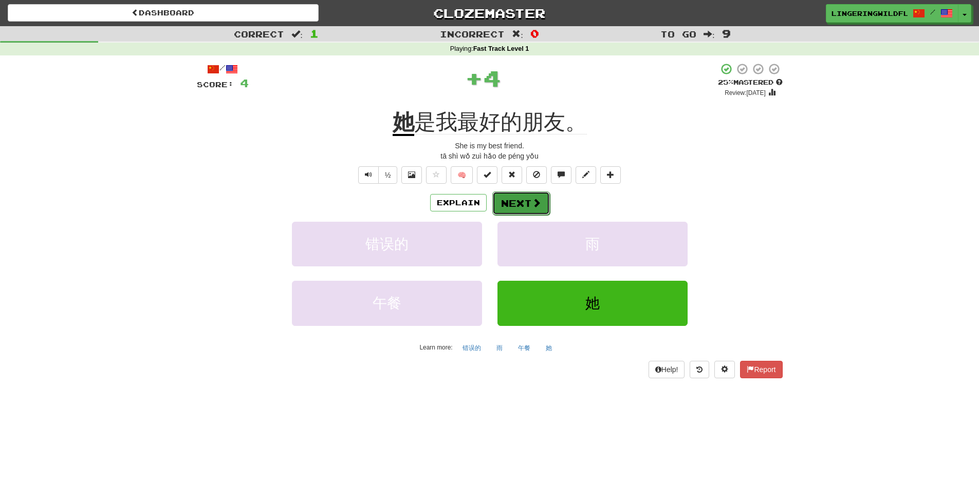
click at [527, 204] on button "Next" at bounding box center [521, 204] width 58 height 24
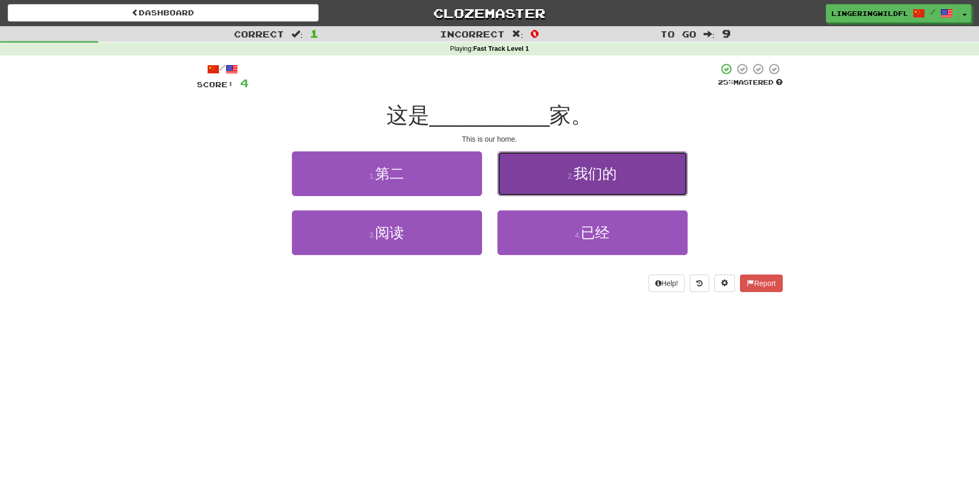
click at [569, 176] on small "2 ." at bounding box center [571, 176] width 6 height 8
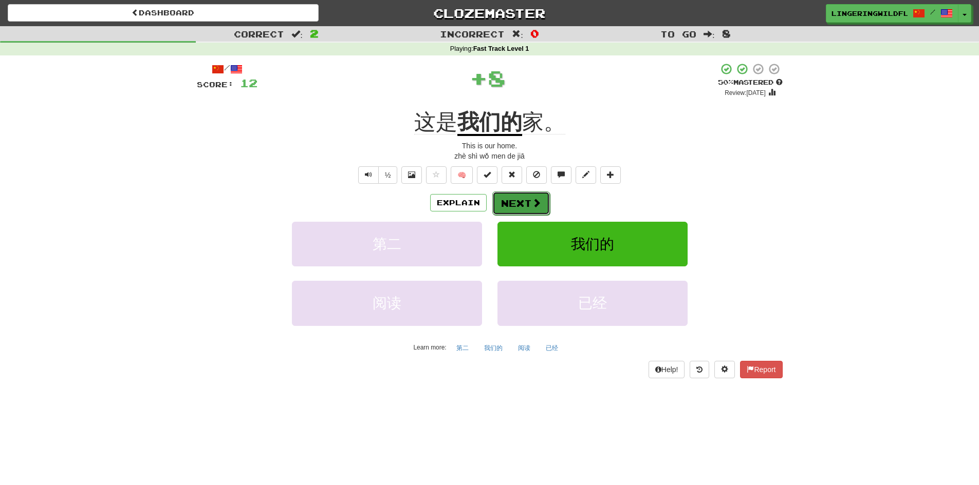
click at [504, 204] on button "Next" at bounding box center [521, 204] width 58 height 24
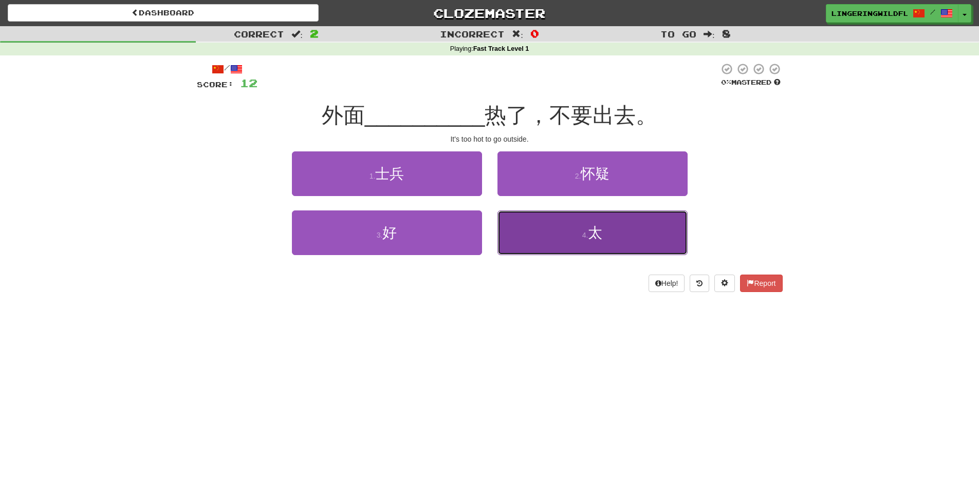
click at [554, 238] on button "4 . 太" at bounding box center [592, 233] width 190 height 45
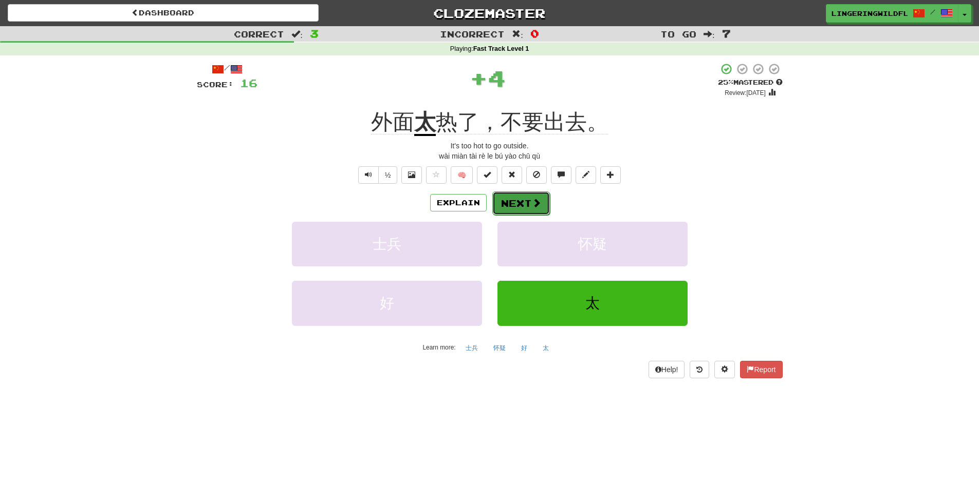
click at [527, 204] on button "Next" at bounding box center [521, 204] width 58 height 24
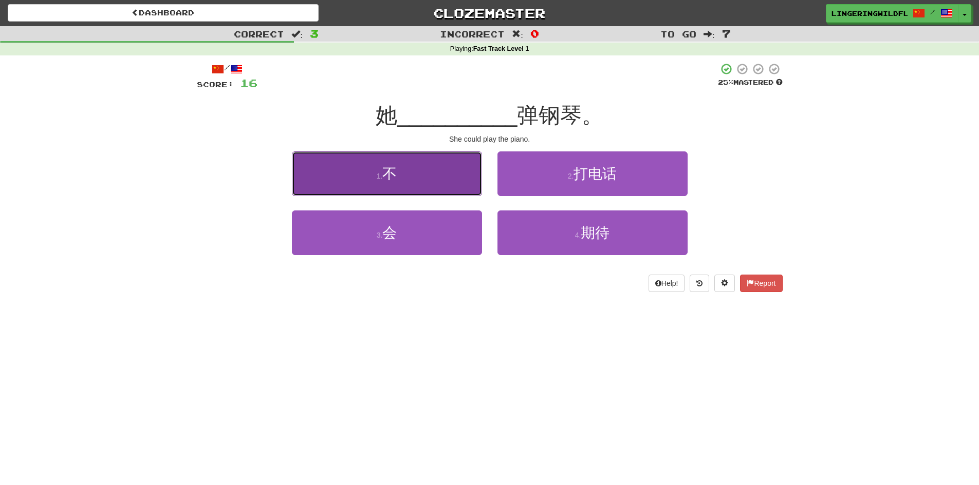
click at [439, 178] on button "1 . 不" at bounding box center [387, 174] width 190 height 45
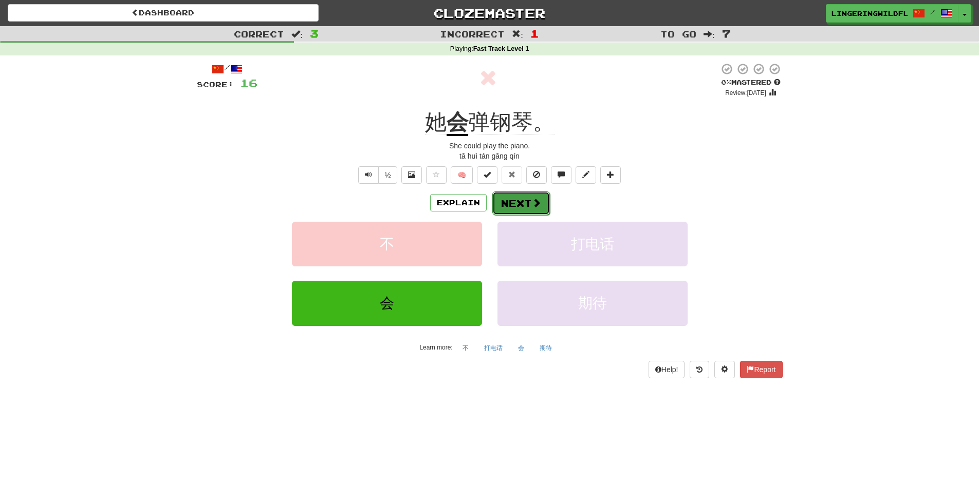
click at [516, 203] on button "Next" at bounding box center [521, 204] width 58 height 24
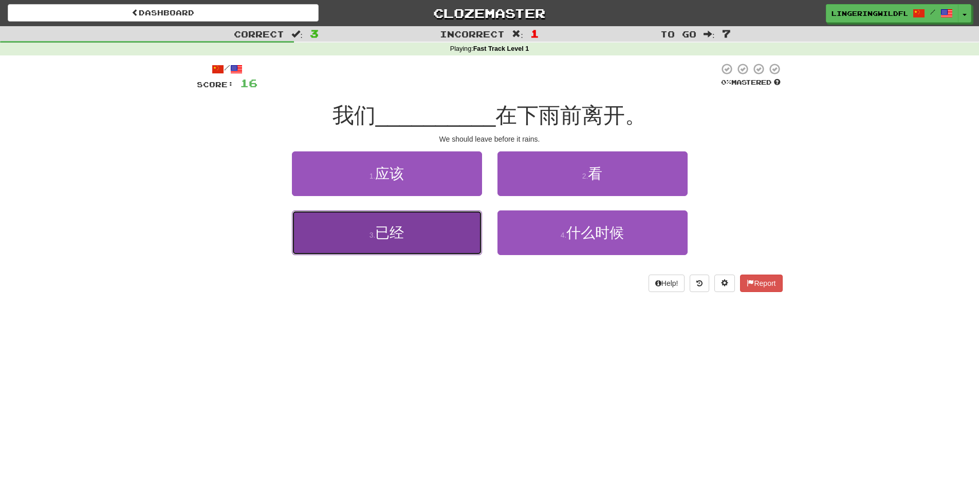
click at [403, 232] on span "已经" at bounding box center [389, 233] width 29 height 16
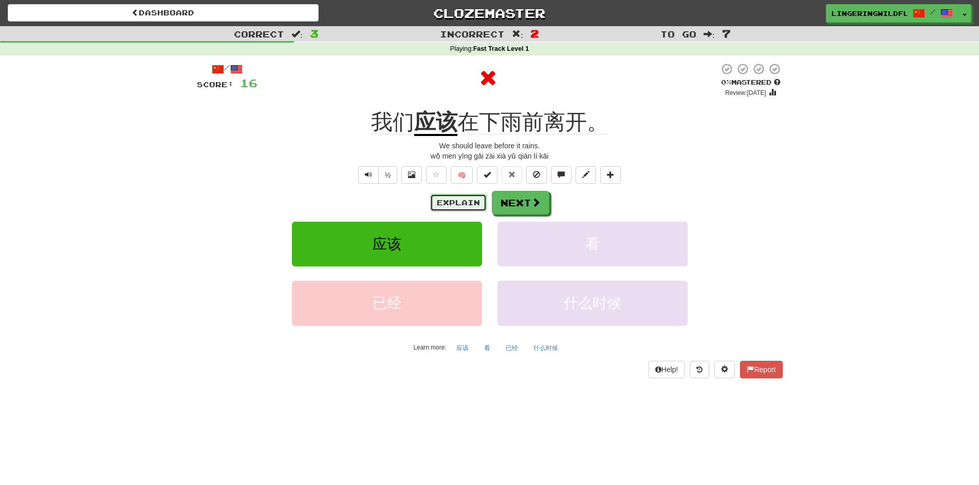
click at [463, 202] on button "Explain" at bounding box center [458, 202] width 57 height 17
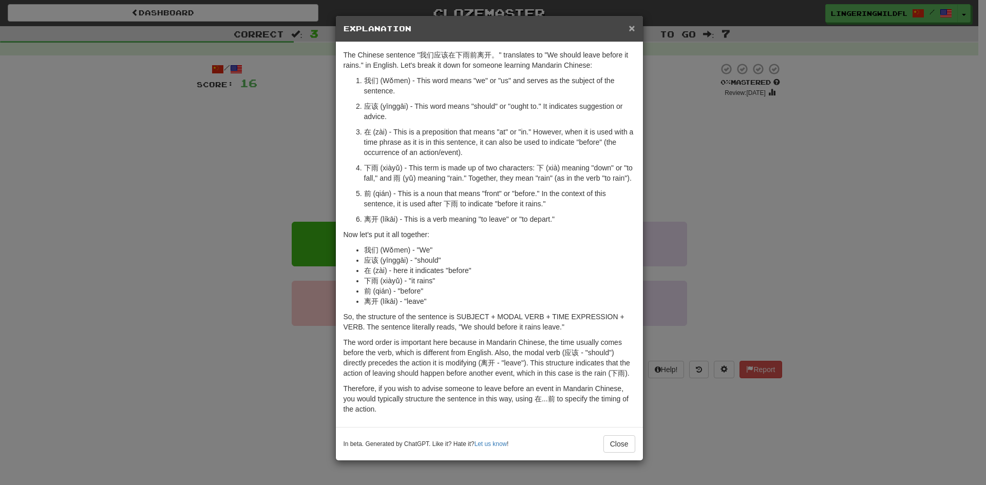
click at [630, 27] on span "×" at bounding box center [632, 28] width 6 height 12
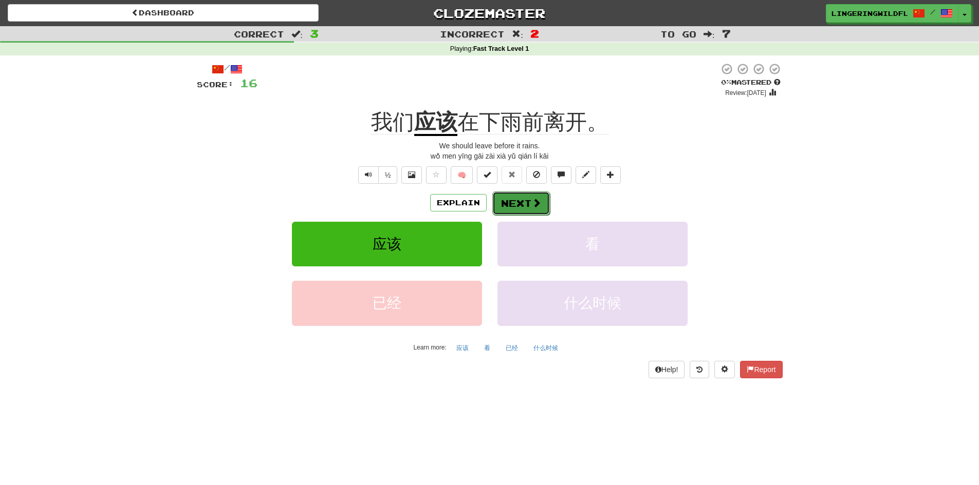
click at [532, 205] on span at bounding box center [536, 202] width 9 height 9
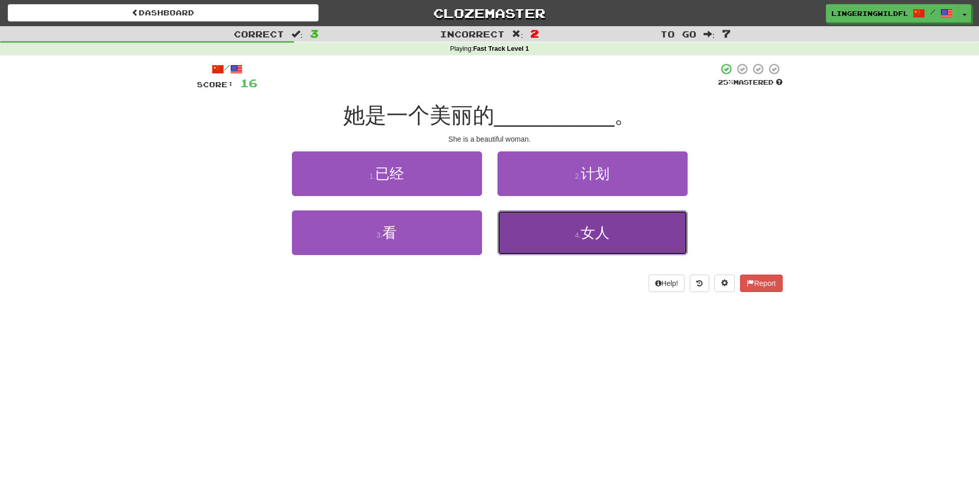
click at [600, 239] on span "女人" at bounding box center [595, 233] width 29 height 16
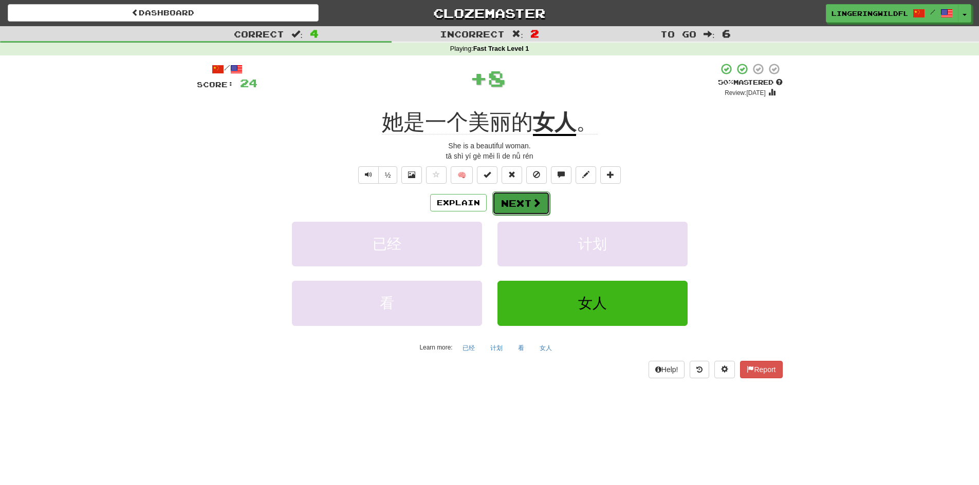
click at [515, 203] on button "Next" at bounding box center [521, 204] width 58 height 24
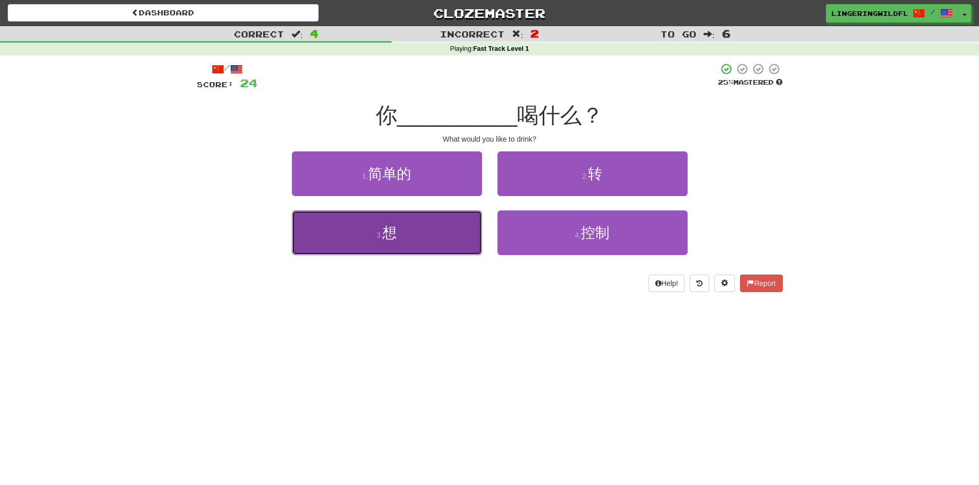
click at [437, 237] on button "3 . 想" at bounding box center [387, 233] width 190 height 45
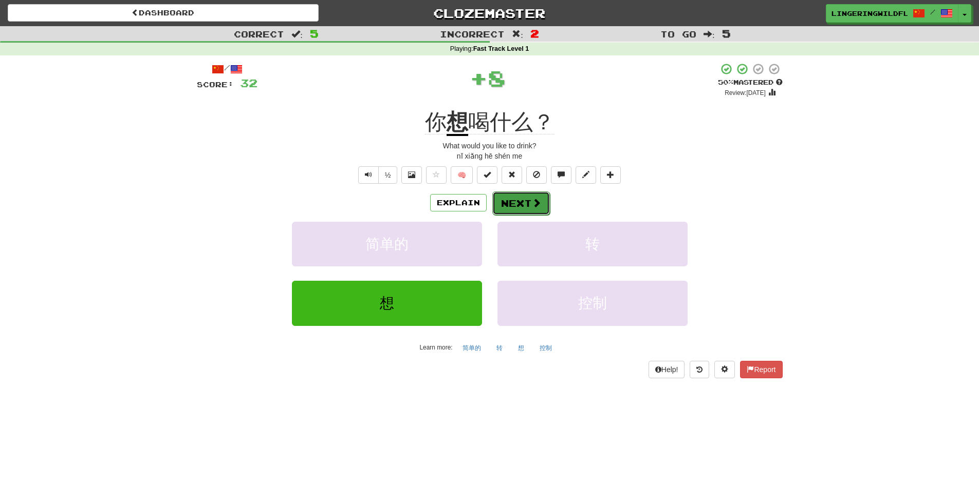
click at [509, 203] on button "Next" at bounding box center [521, 204] width 58 height 24
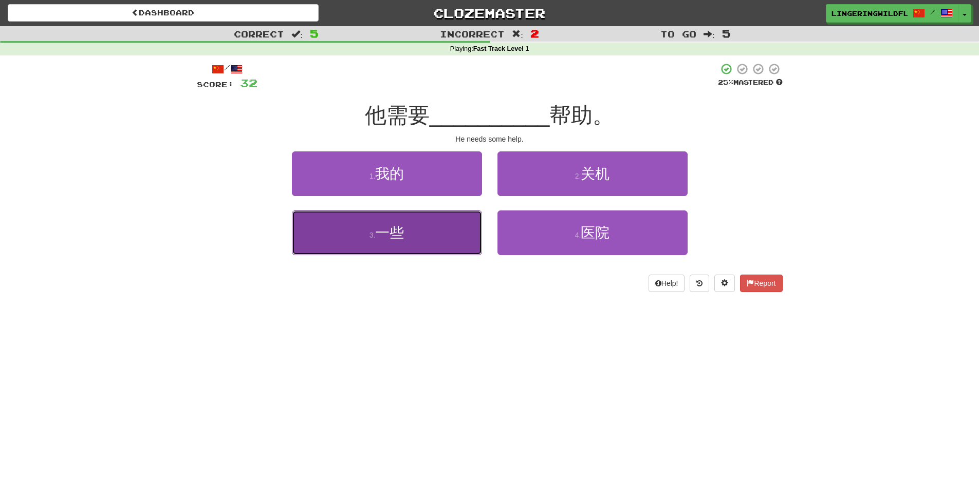
click at [401, 243] on button "3 . 一些" at bounding box center [387, 233] width 190 height 45
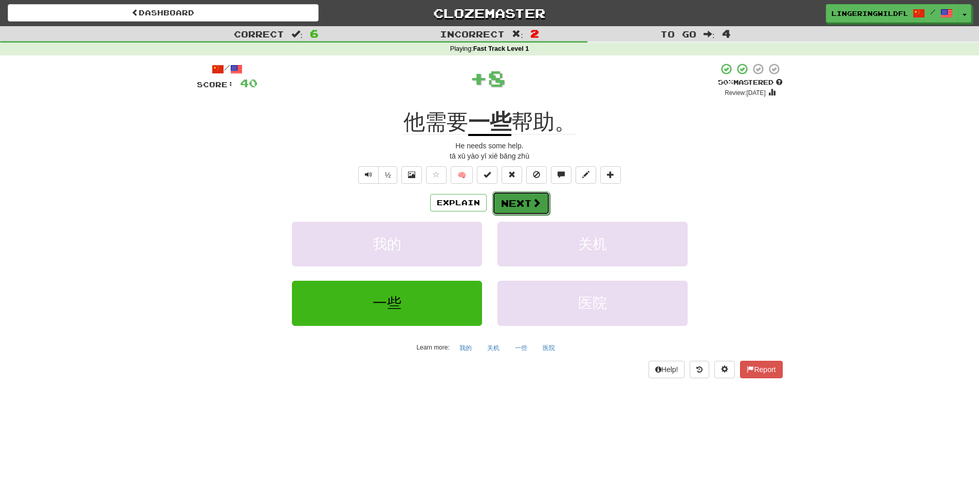
click at [532, 201] on span at bounding box center [536, 202] width 9 height 9
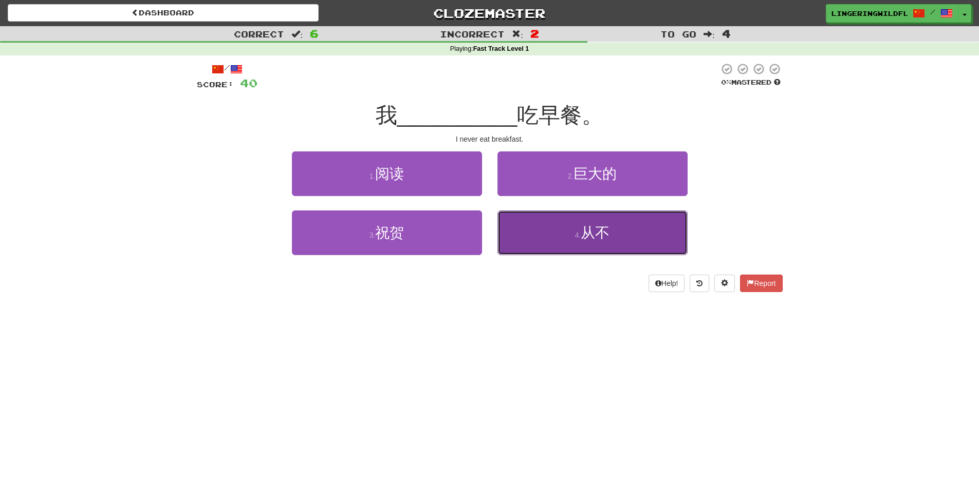
click at [532, 235] on button "4 . 从不" at bounding box center [592, 233] width 190 height 45
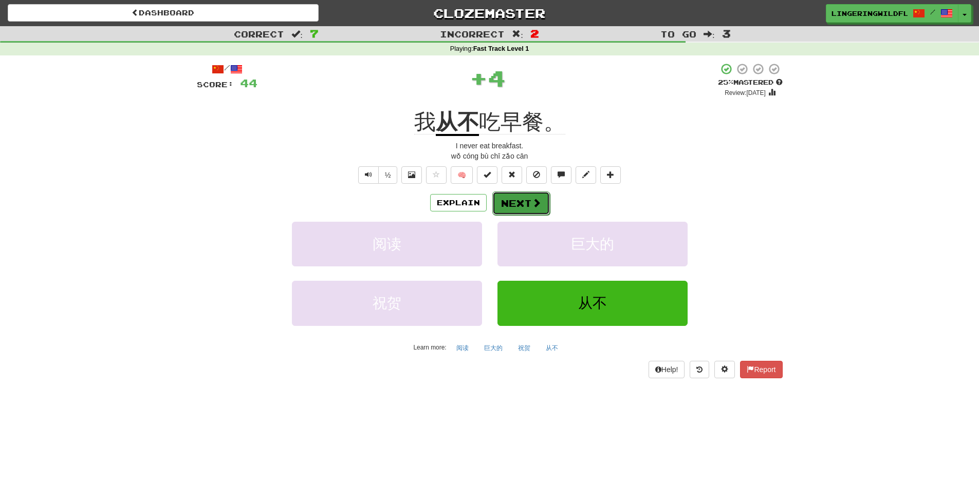
click at [514, 198] on button "Next" at bounding box center [521, 204] width 58 height 24
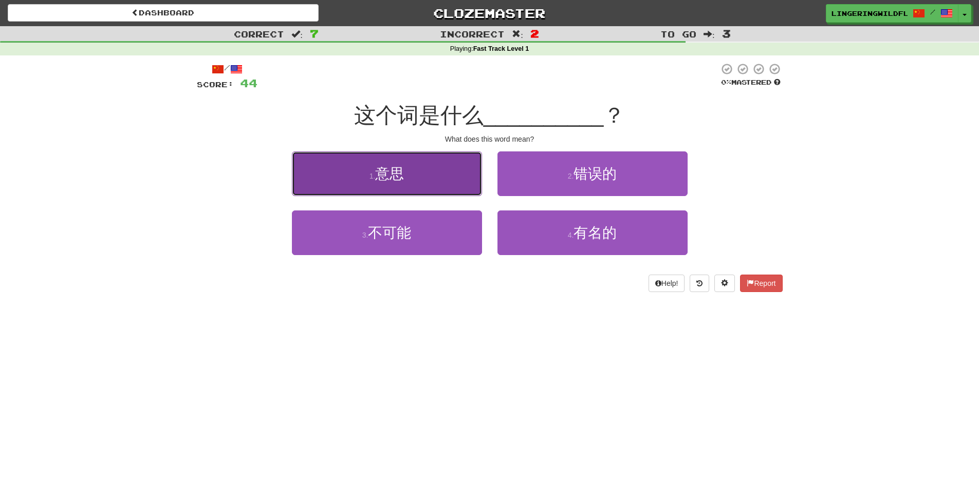
click at [451, 178] on button "1 . 意思" at bounding box center [387, 174] width 190 height 45
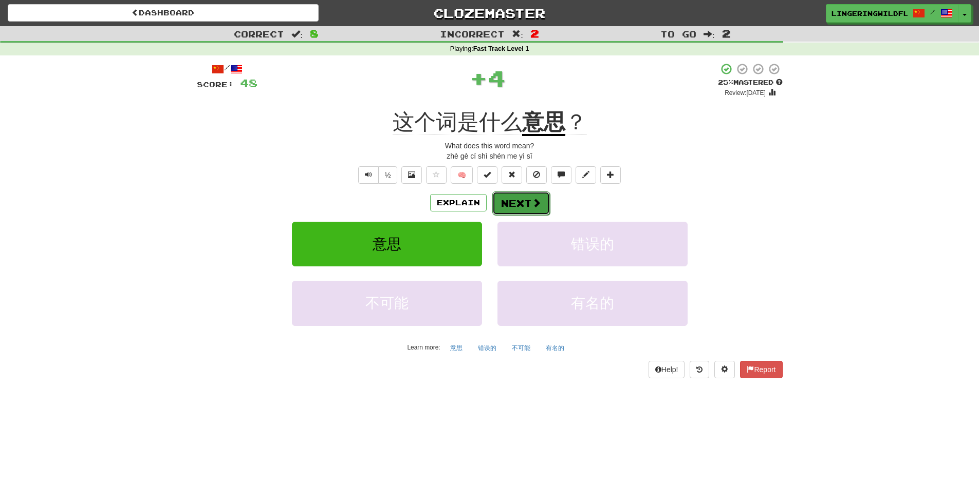
click at [512, 195] on button "Next" at bounding box center [521, 204] width 58 height 24
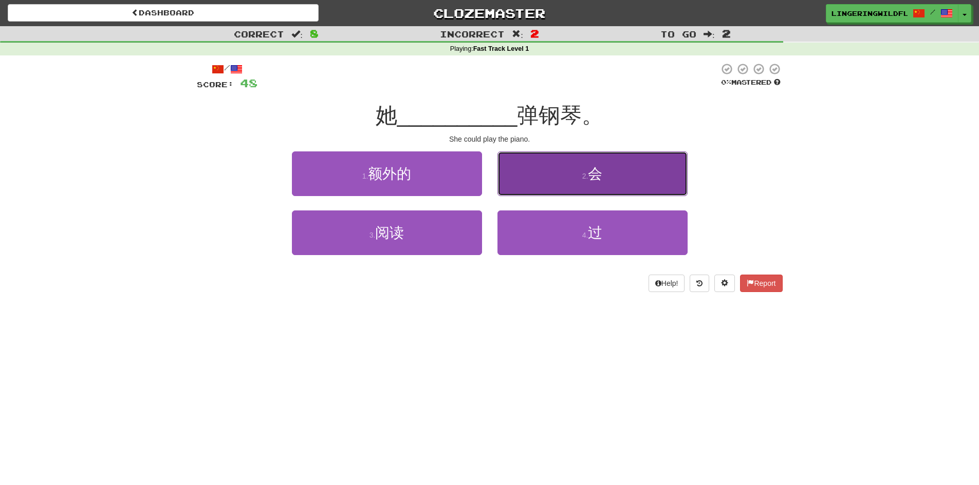
click at [574, 174] on button "2 . 会" at bounding box center [592, 174] width 190 height 45
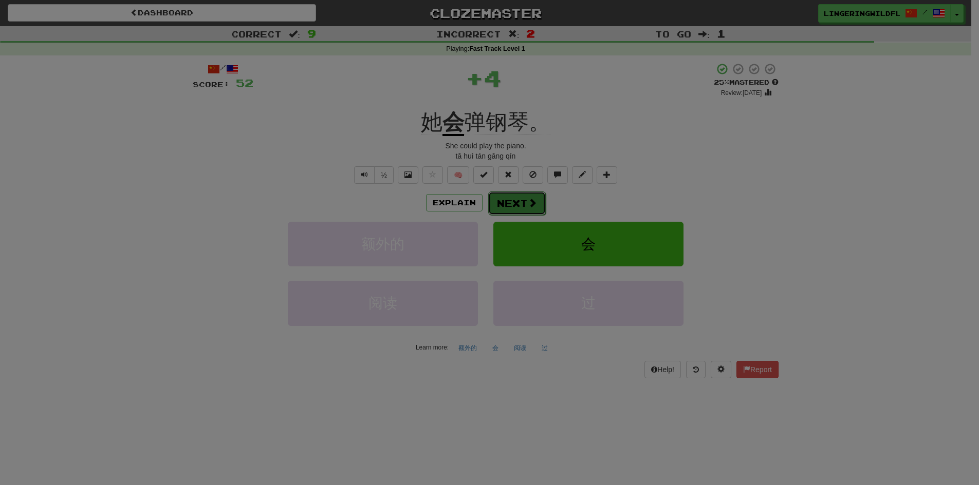
click at [516, 203] on body "Dashboard Clozemaster LingeringWildflower4641 / Toggle Dropdown Dashboard Leade…" at bounding box center [489, 425] width 979 height 850
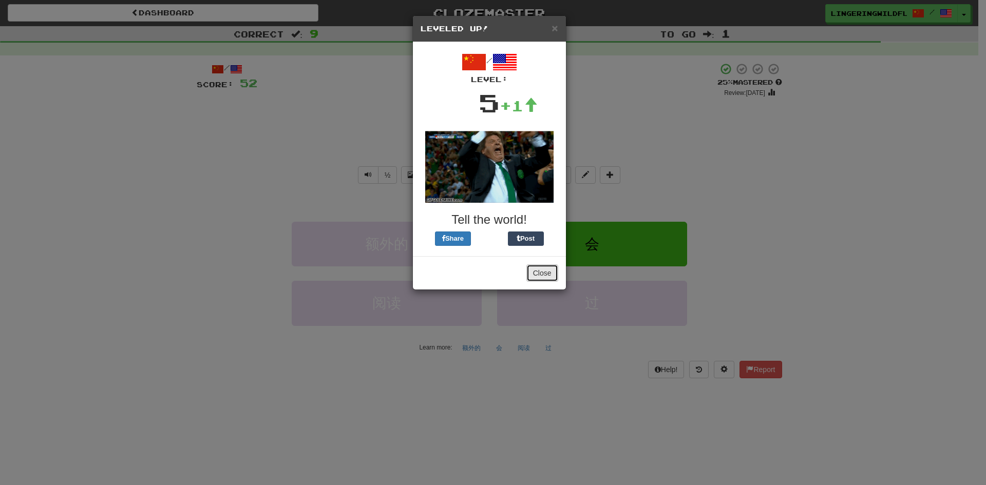
click at [551, 274] on button "Close" at bounding box center [543, 273] width 32 height 17
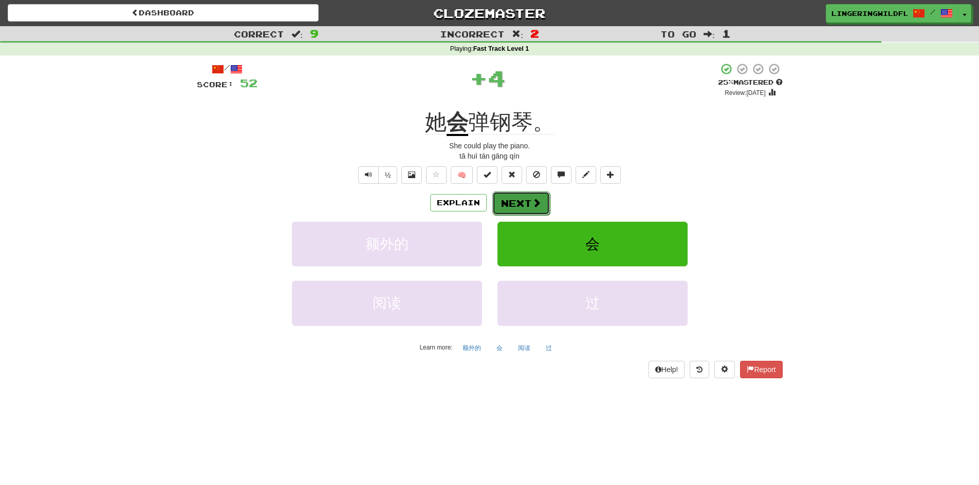
drag, startPoint x: 522, startPoint y: 197, endPoint x: 517, endPoint y: 196, distance: 5.9
click at [517, 196] on button "Next" at bounding box center [521, 204] width 58 height 24
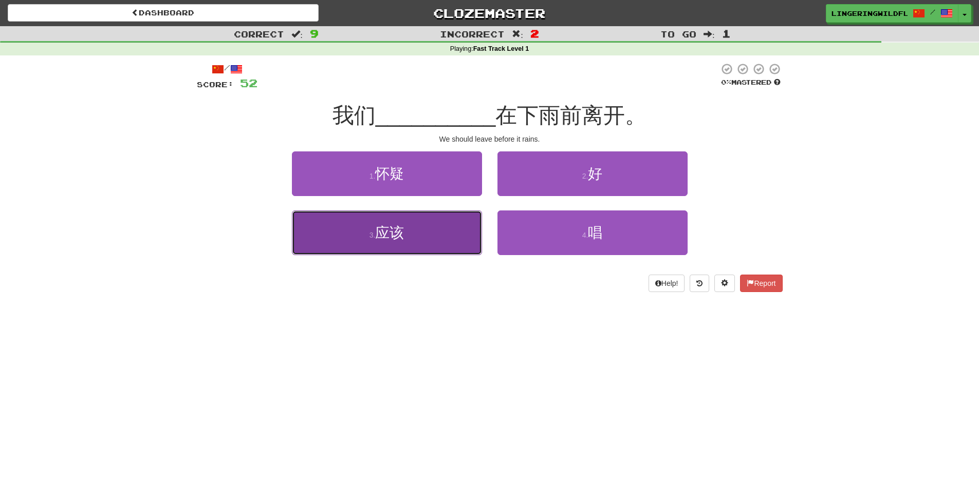
click at [416, 249] on button "3 . 应该" at bounding box center [387, 233] width 190 height 45
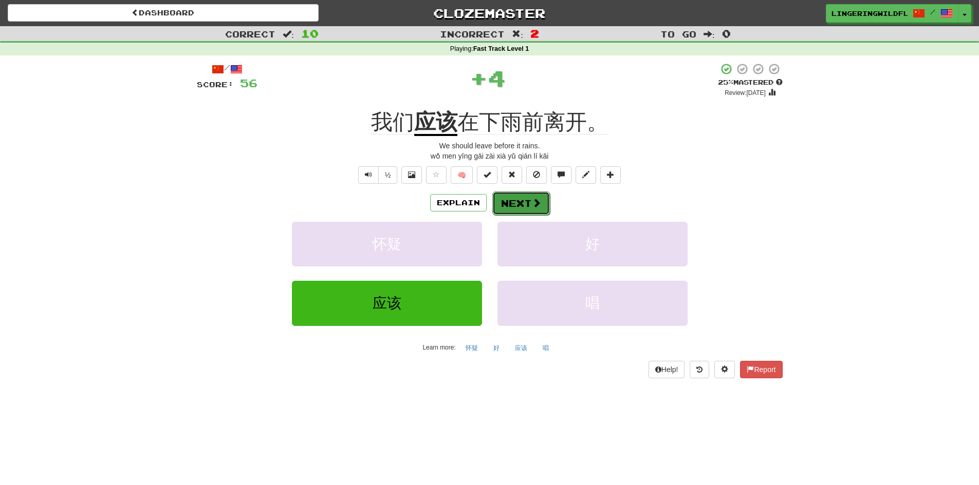
click at [509, 204] on button "Next" at bounding box center [521, 204] width 58 height 24
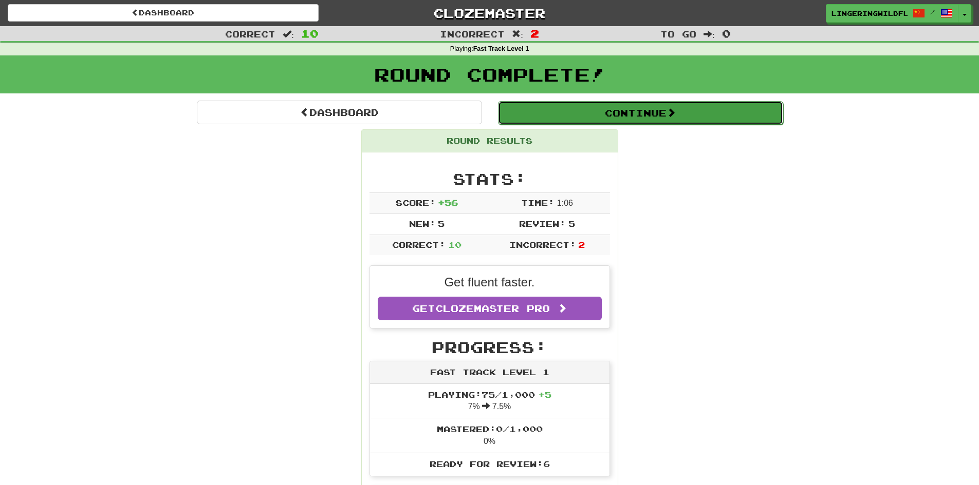
click at [587, 114] on button "Continue" at bounding box center [640, 113] width 285 height 24
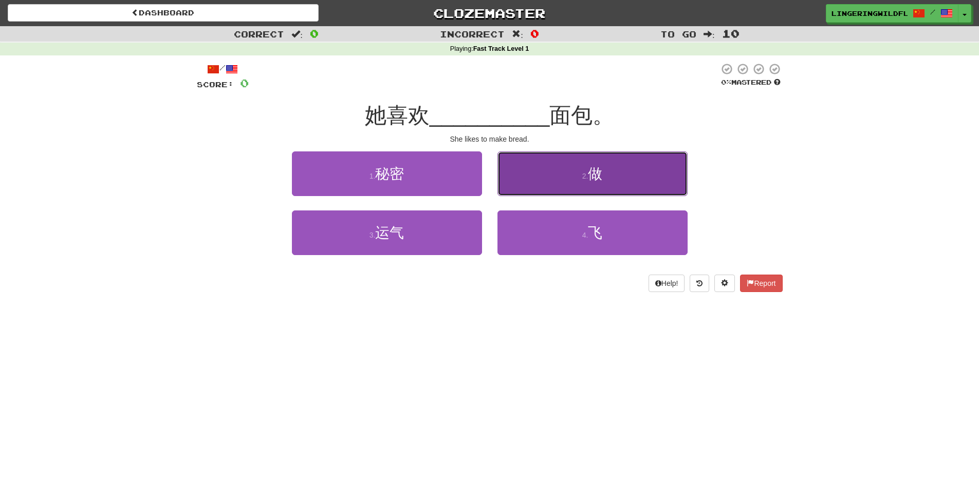
click at [599, 170] on span "做" at bounding box center [595, 174] width 14 height 16
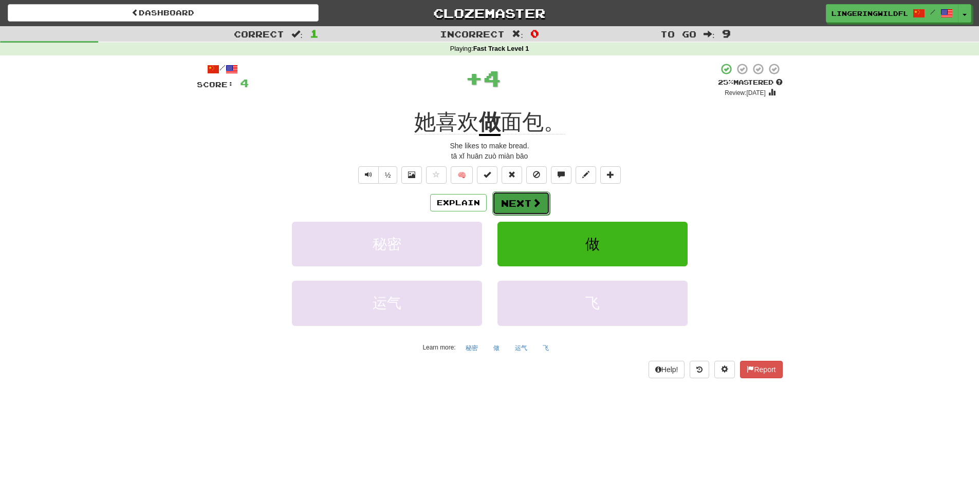
click at [528, 200] on button "Next" at bounding box center [521, 204] width 58 height 24
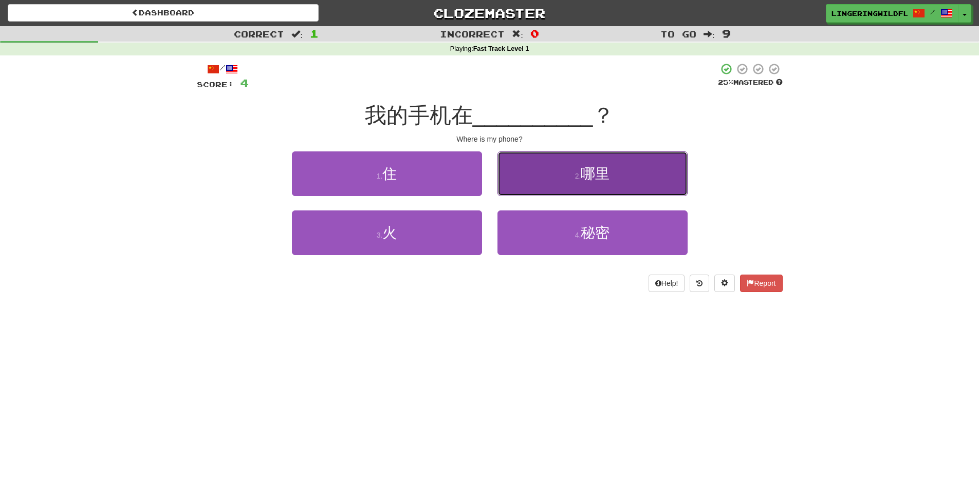
click at [631, 171] on button "2 . 哪里" at bounding box center [592, 174] width 190 height 45
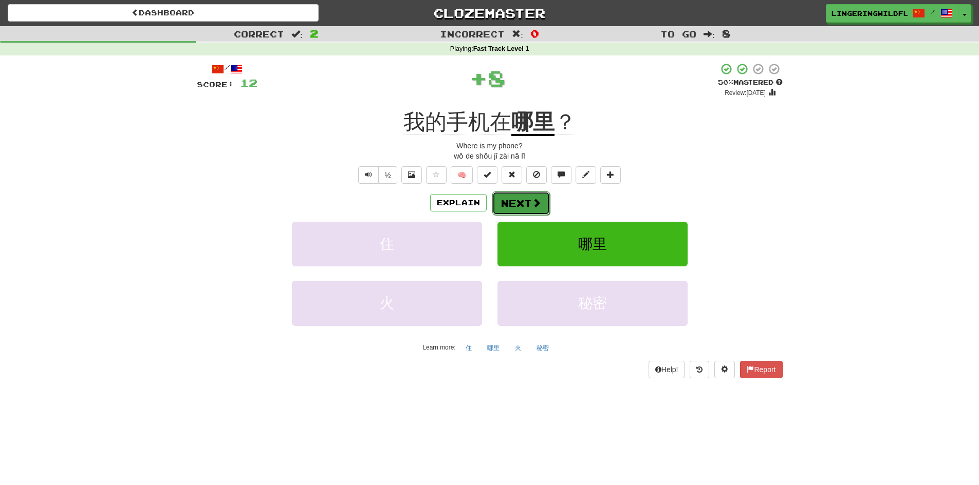
click at [518, 201] on button "Next" at bounding box center [521, 204] width 58 height 24
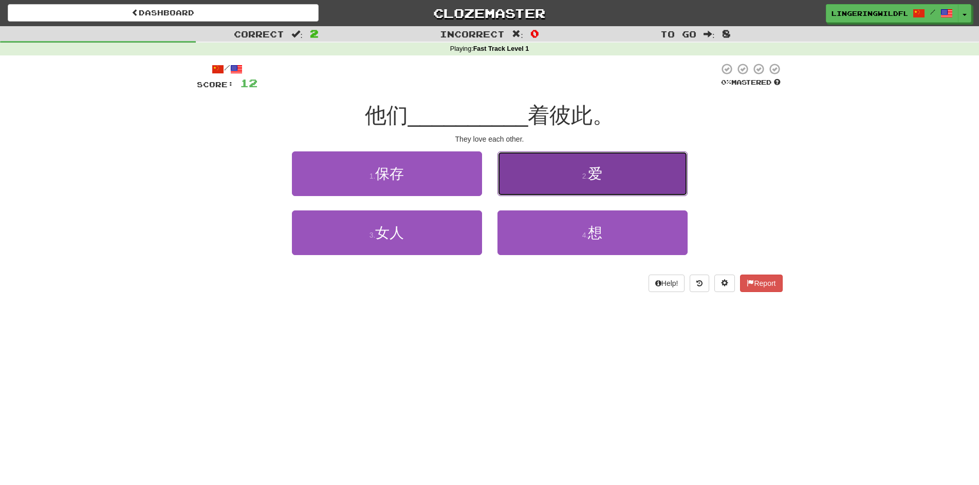
click at [607, 180] on button "2 . 爱" at bounding box center [592, 174] width 190 height 45
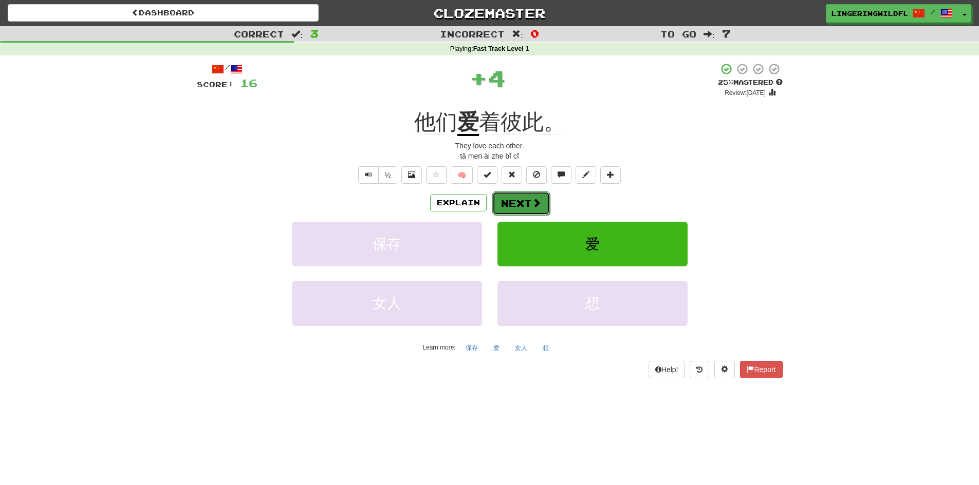
click at [525, 200] on button "Next" at bounding box center [521, 204] width 58 height 24
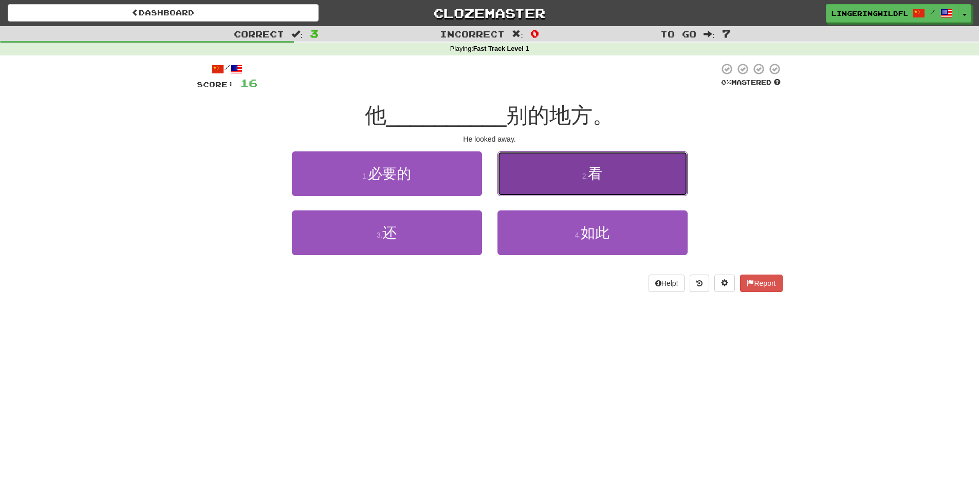
click at [569, 180] on button "2 . 看" at bounding box center [592, 174] width 190 height 45
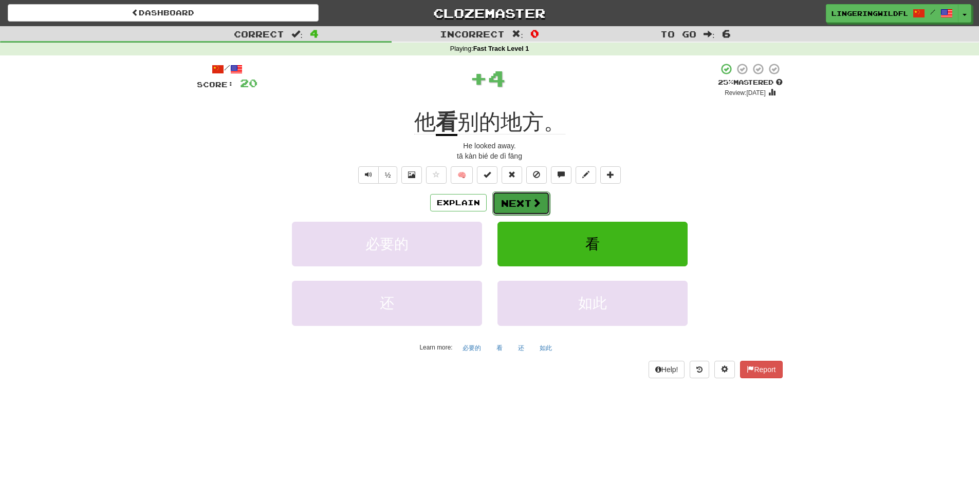
click at [525, 205] on button "Next" at bounding box center [521, 204] width 58 height 24
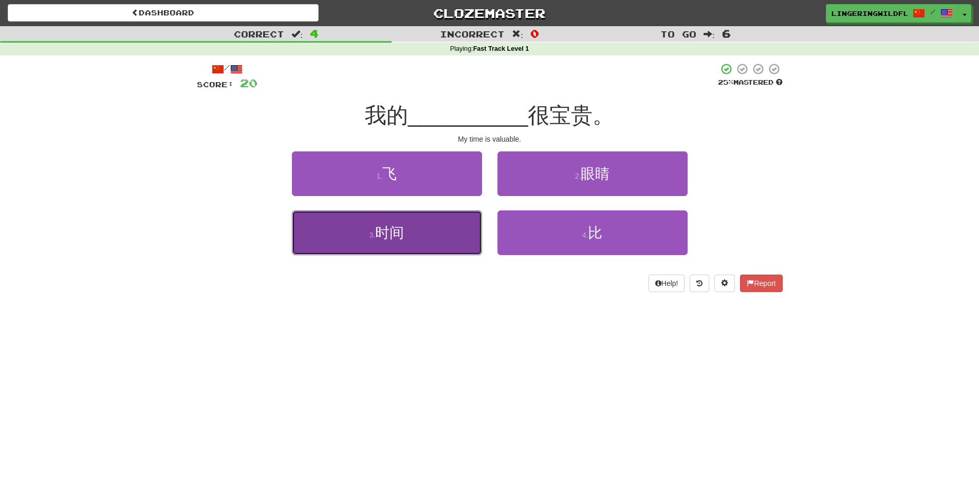
click at [453, 233] on button "3 . 时间" at bounding box center [387, 233] width 190 height 45
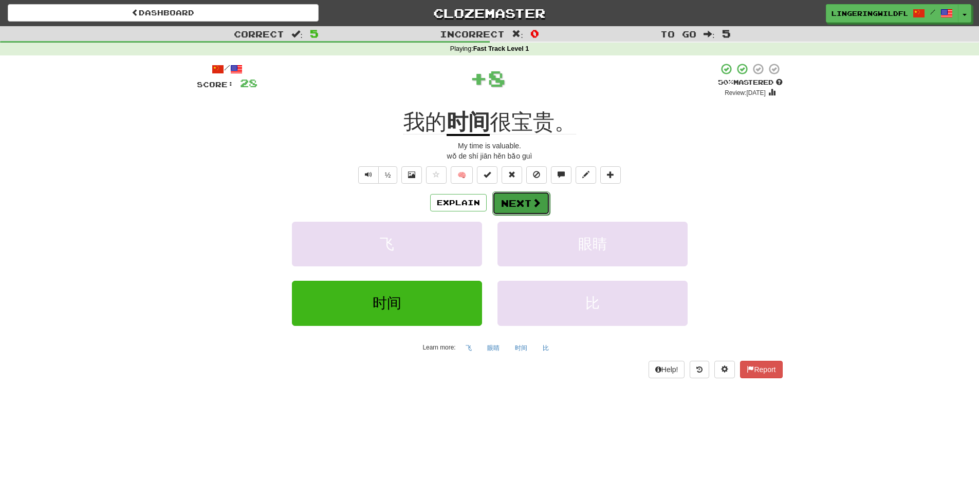
click at [527, 199] on button "Next" at bounding box center [521, 204] width 58 height 24
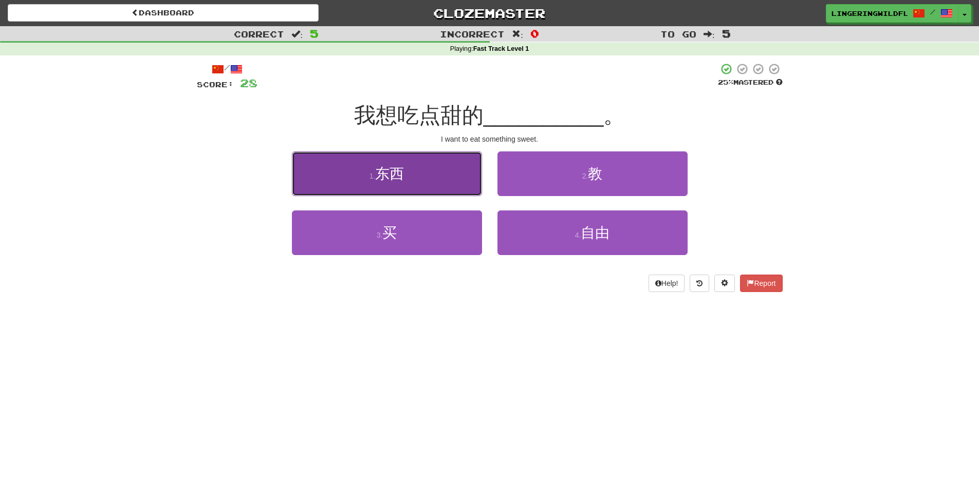
click at [457, 177] on button "1 . 东西" at bounding box center [387, 174] width 190 height 45
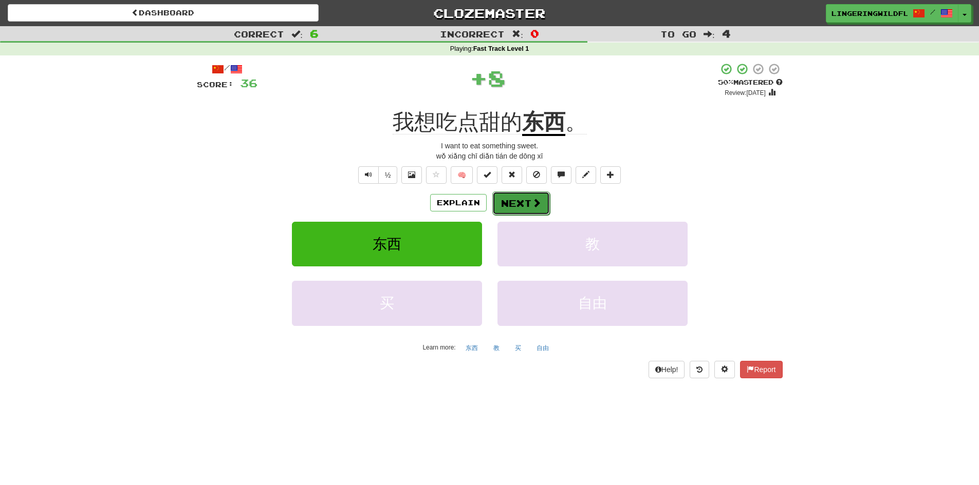
click at [525, 200] on button "Next" at bounding box center [521, 204] width 58 height 24
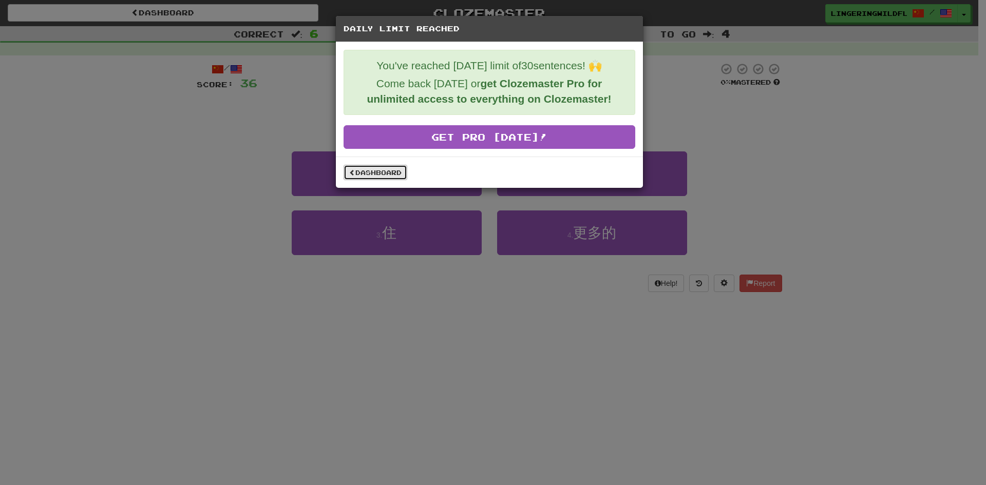
click at [378, 175] on link "Dashboard" at bounding box center [376, 172] width 64 height 15
